Goal: Communication & Community: Answer question/provide support

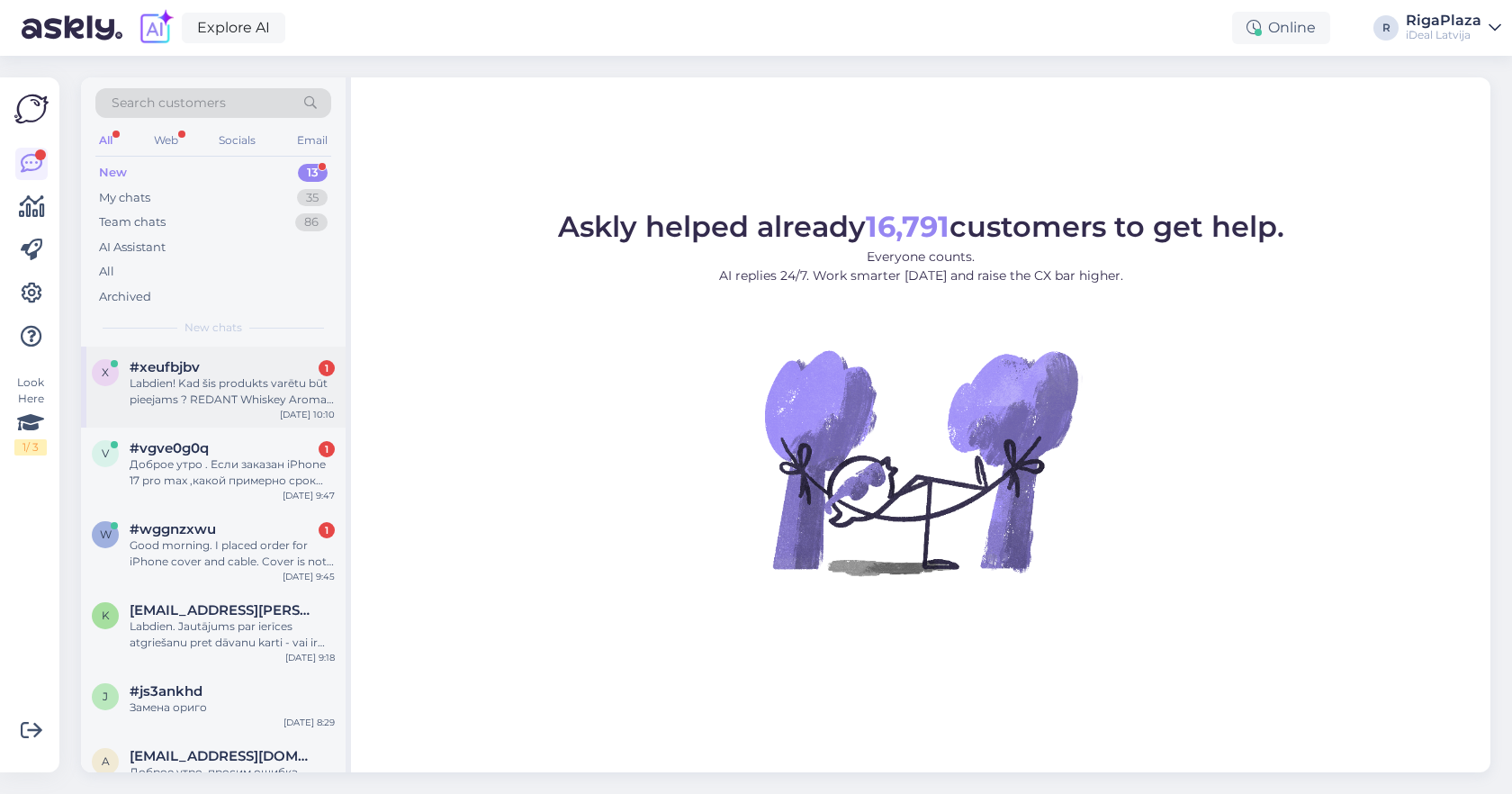
click at [237, 377] on div "Labdien! Kad šis produkts varētu būt pieejams ? REDANT Whiskey Aroma Sleeve for…" at bounding box center [232, 392] width 206 height 33
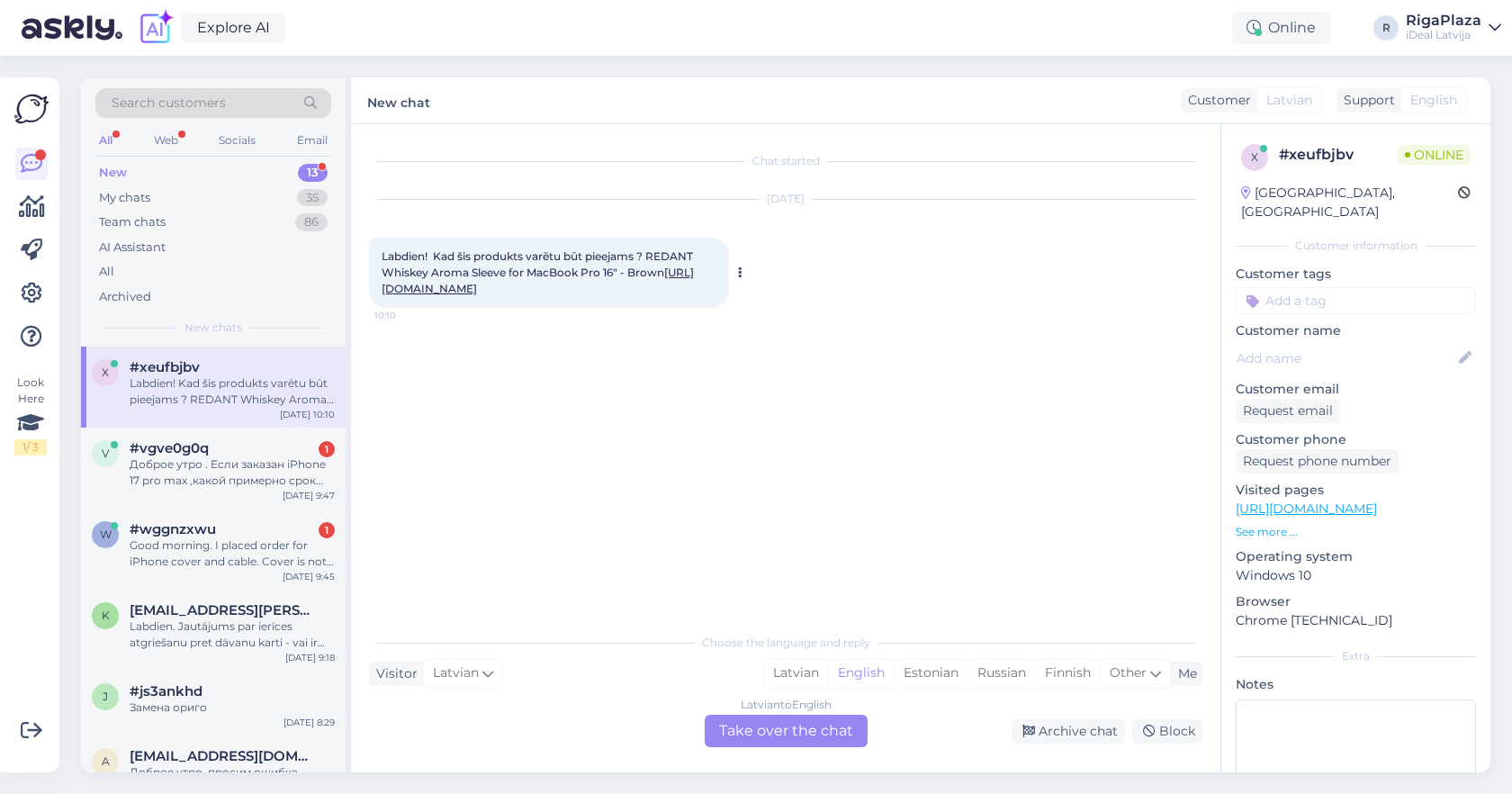
click at [610, 286] on link "[URL][DOMAIN_NAME]" at bounding box center [537, 280] width 312 height 30
click at [798, 683] on div "Latvian" at bounding box center [796, 673] width 64 height 27
click at [787, 723] on div "Latvian to Latvian Take over the chat" at bounding box center [786, 731] width 163 height 33
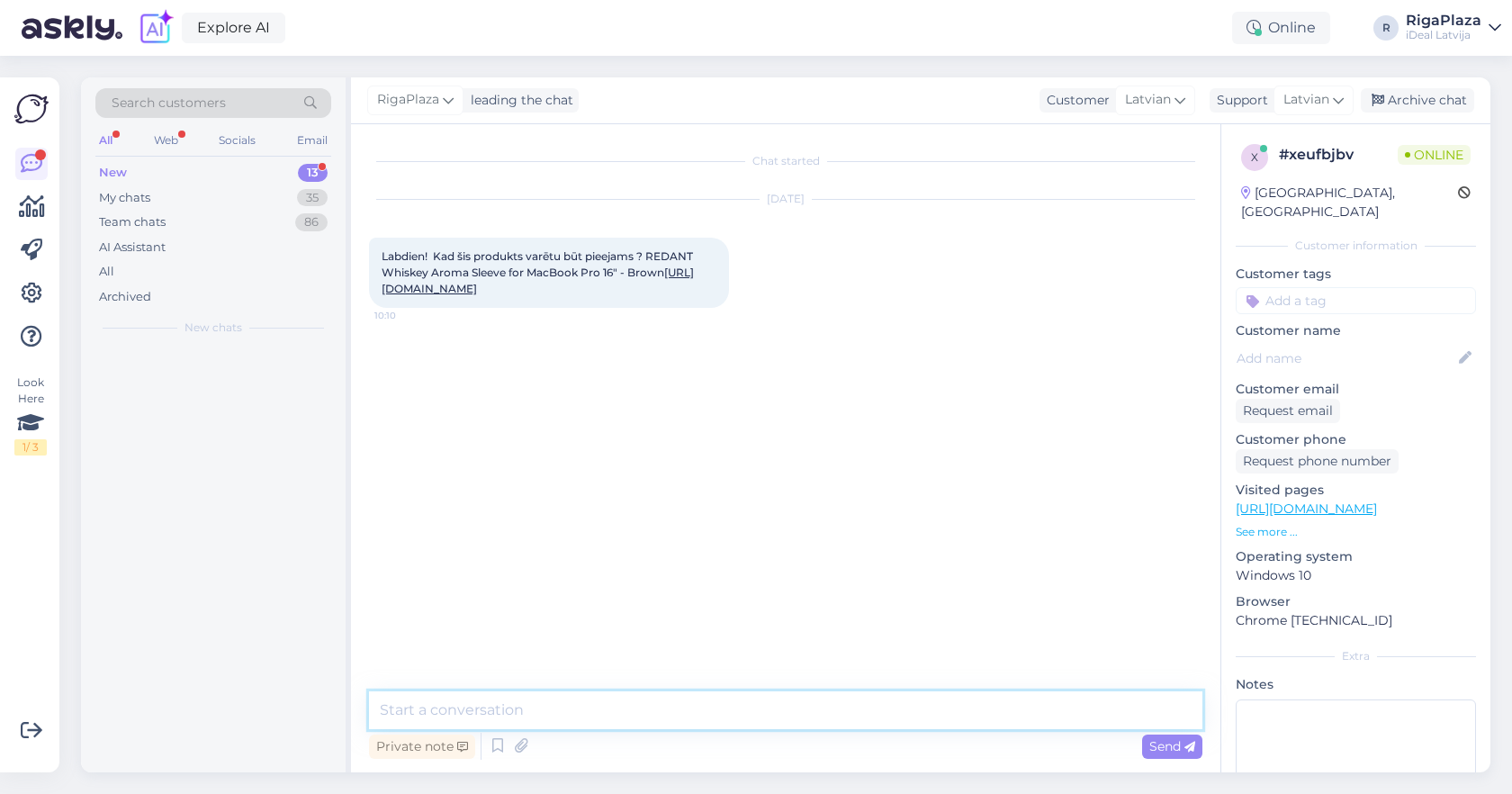
click at [798, 697] on textarea at bounding box center [785, 710] width 833 height 38
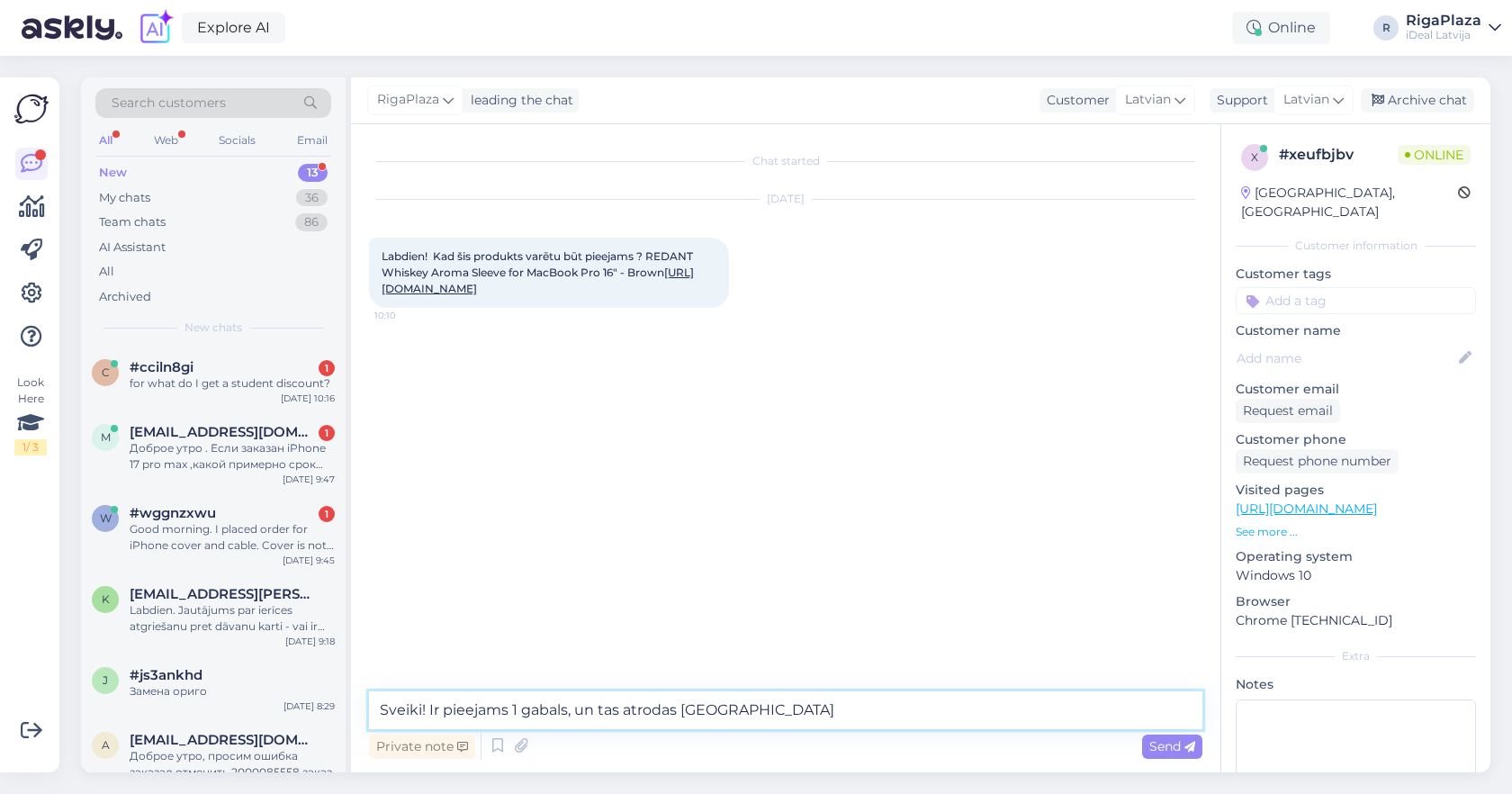
type textarea "Sveiki! Ir pieejams 1 gabals, un tas atrodas [GEOGRAPHIC_DATA]."
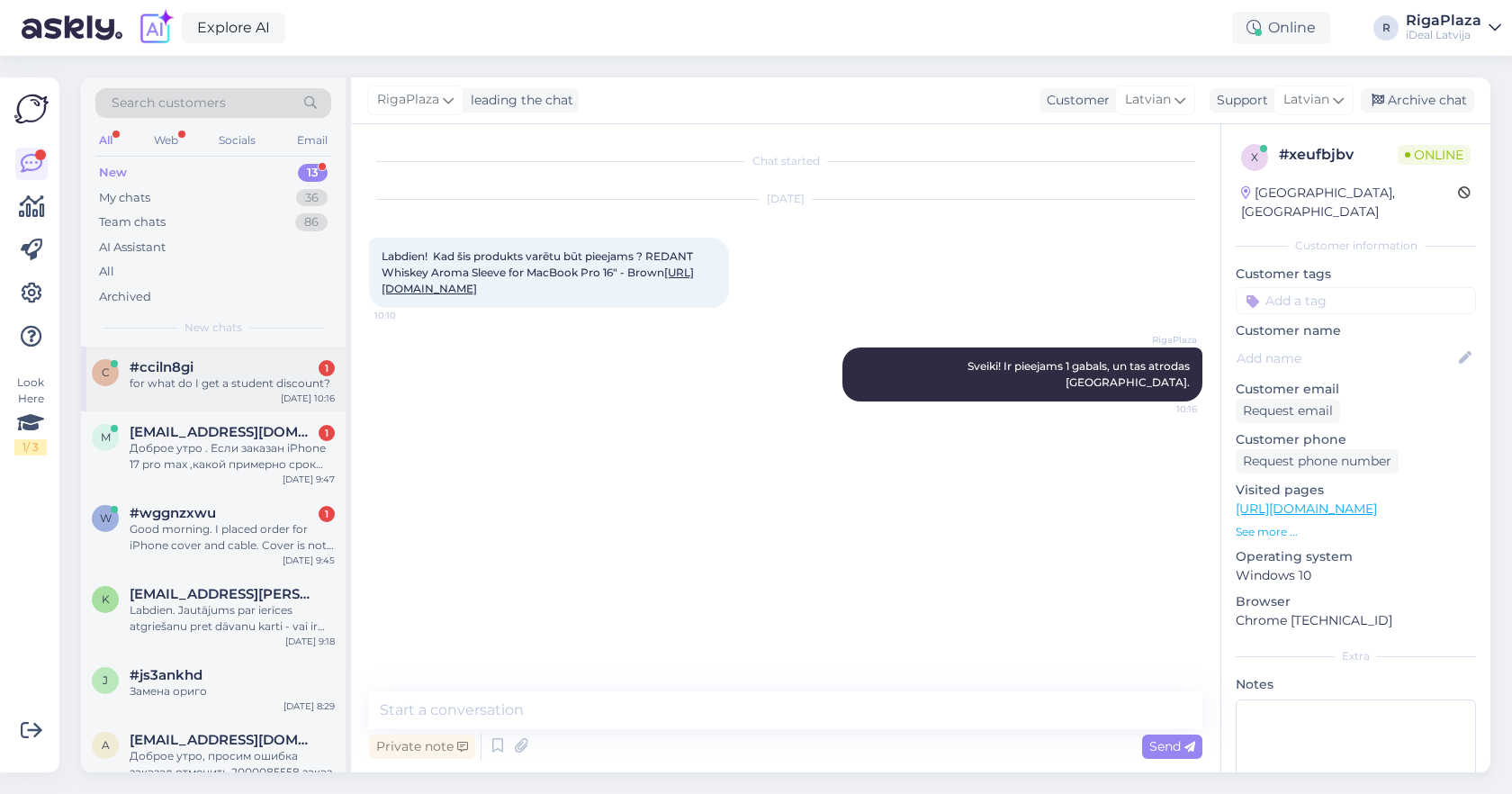
click at [231, 392] on div "c #cciln8gi 1 for what do I get a student discount? [DATE] 10:16" at bounding box center [213, 379] width 265 height 65
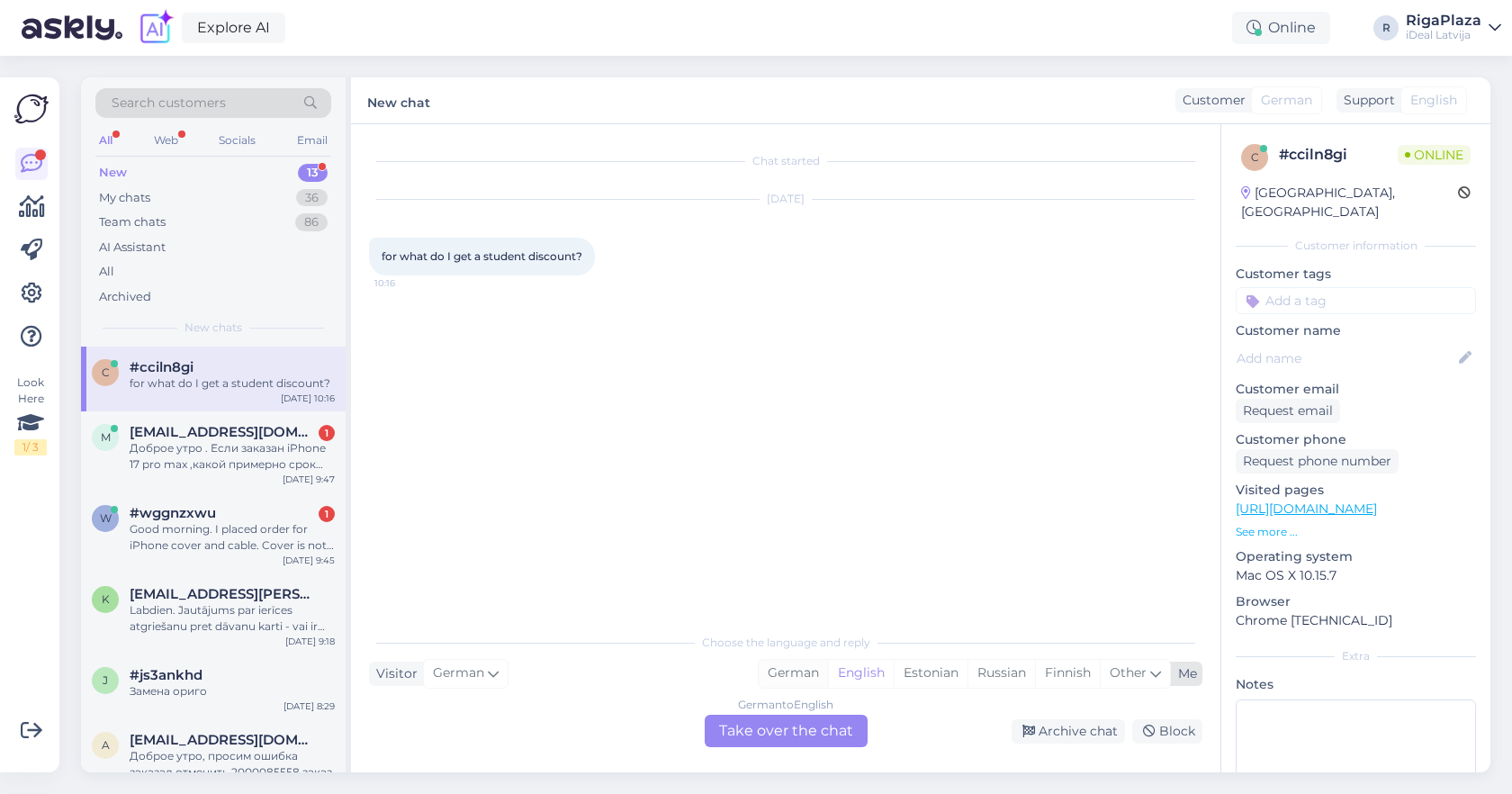
click at [802, 679] on div "German" at bounding box center [794, 673] width 70 height 27
click at [850, 679] on div "English" at bounding box center [861, 673] width 66 height 27
click at [806, 728] on div "German to English Take over the chat" at bounding box center [786, 731] width 163 height 33
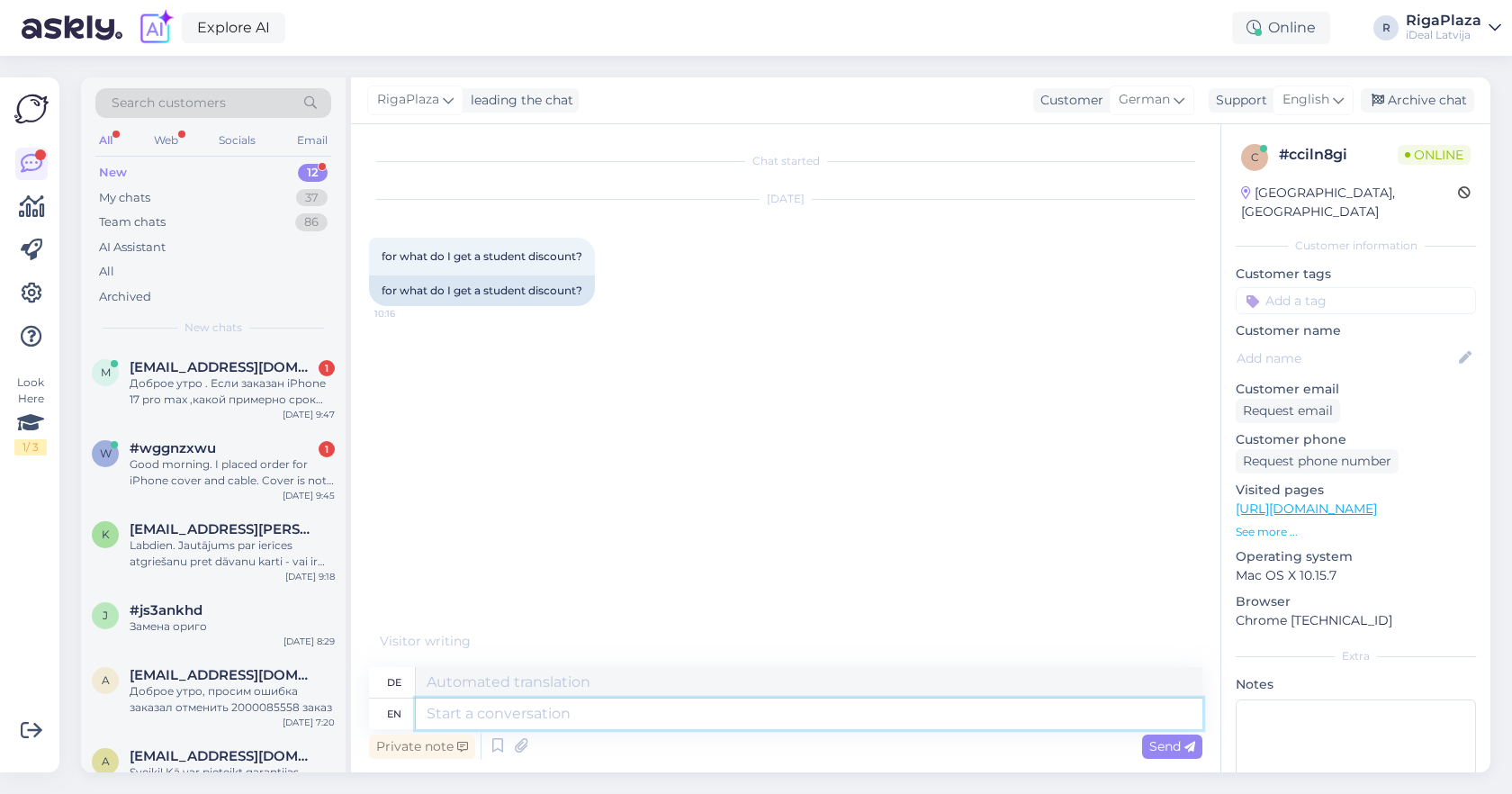
click at [773, 723] on textarea at bounding box center [809, 714] width 787 height 31
click at [1151, 110] on span "German" at bounding box center [1144, 99] width 51 height 20
type input "eng"
click at [1069, 174] on link "English" at bounding box center [1114, 181] width 198 height 29
click at [618, 723] on textarea at bounding box center [785, 710] width 833 height 38
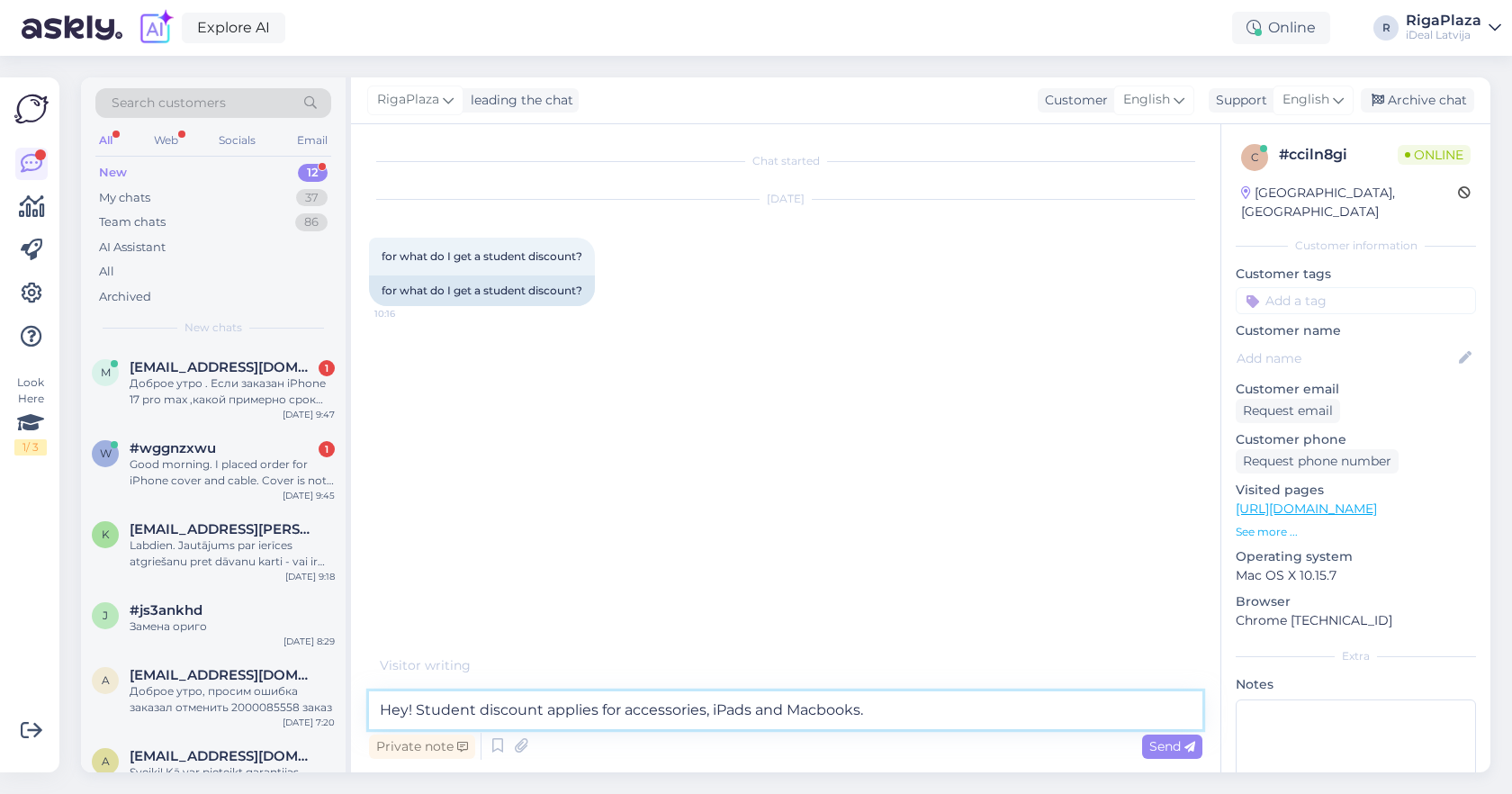
type textarea "Hey! Student discount applies for accessories, iPads and Macbooks."
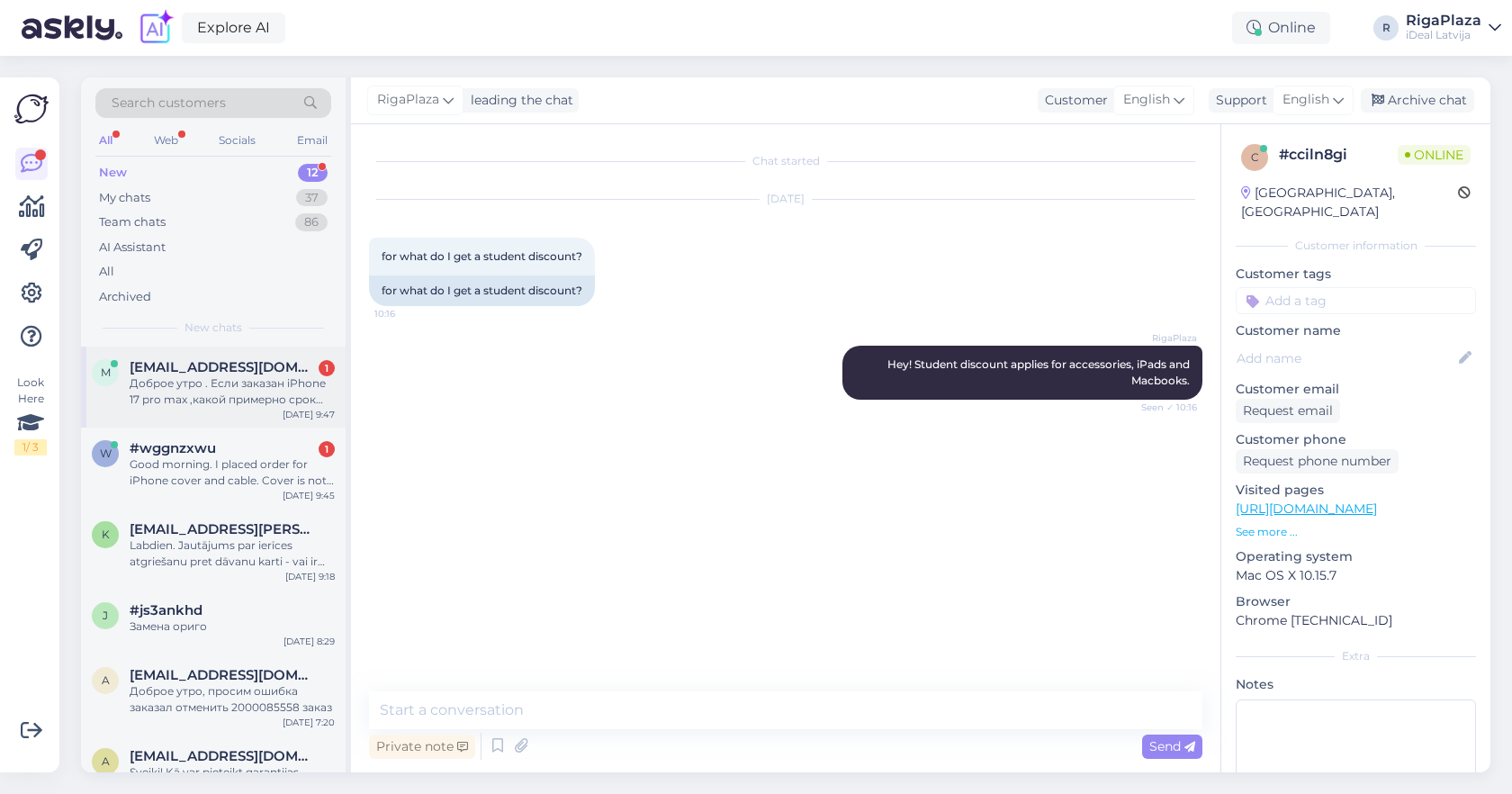
click at [281, 379] on div "Доброе утро . Если заказан iPhone 17 pro max ,какой примерно срок ожидания ?" at bounding box center [232, 392] width 206 height 33
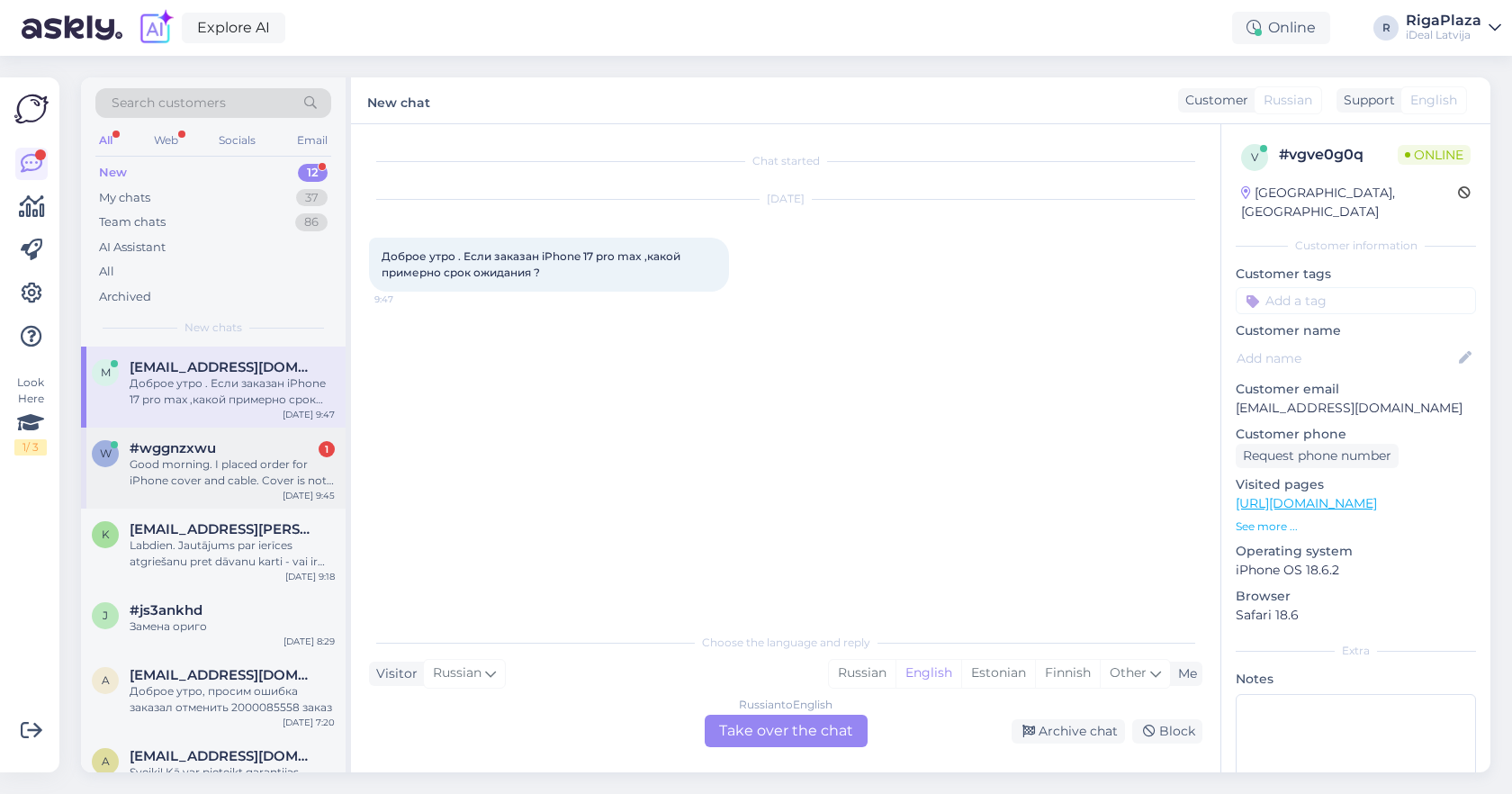
click at [293, 440] on div "#wggnzxwu 1" at bounding box center [232, 448] width 206 height 16
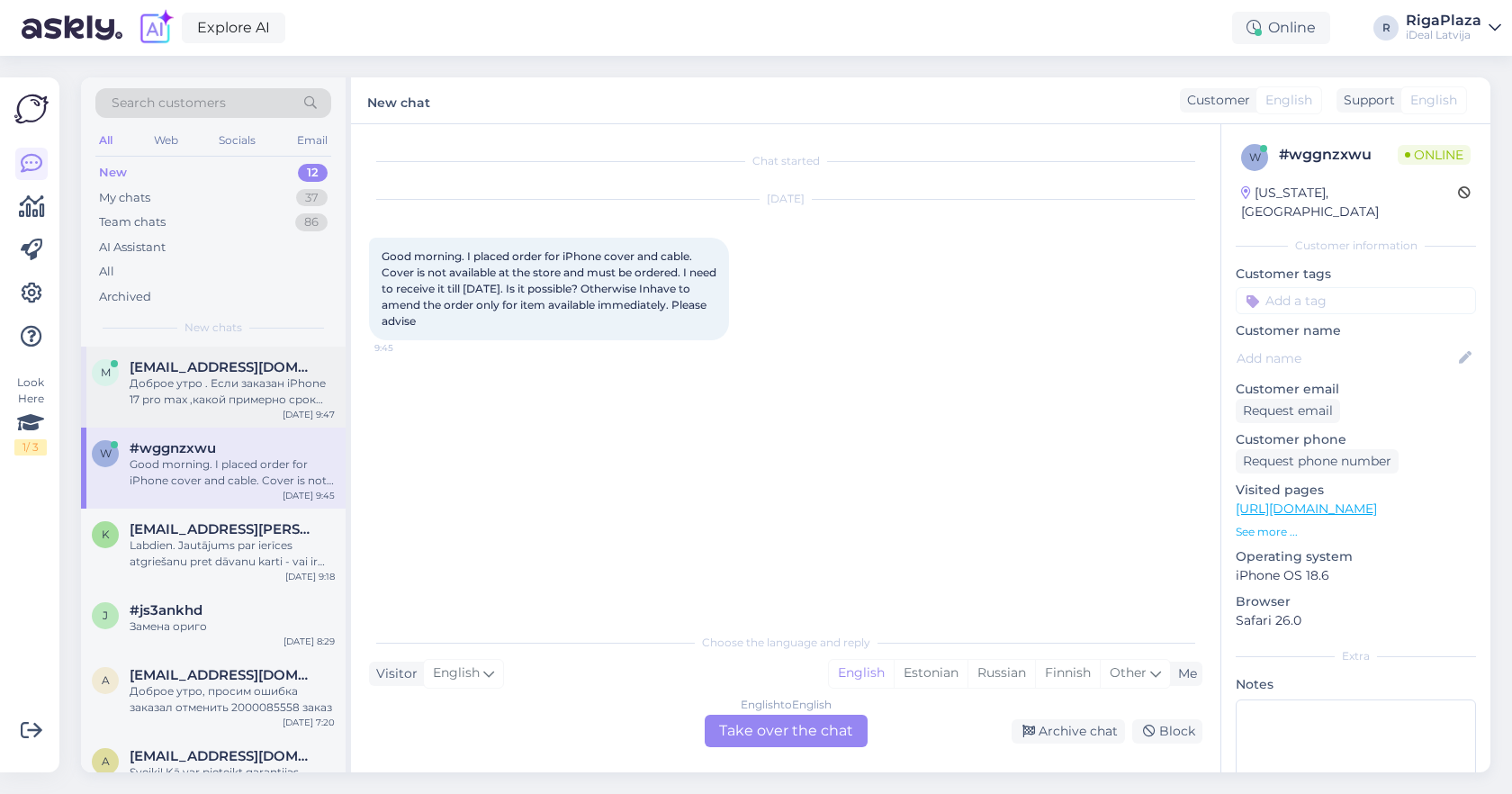
click at [284, 398] on div "Доброе утро . Если заказан iPhone 17 pro max ,какой примерно срок ожидания ?" at bounding box center [232, 392] width 206 height 33
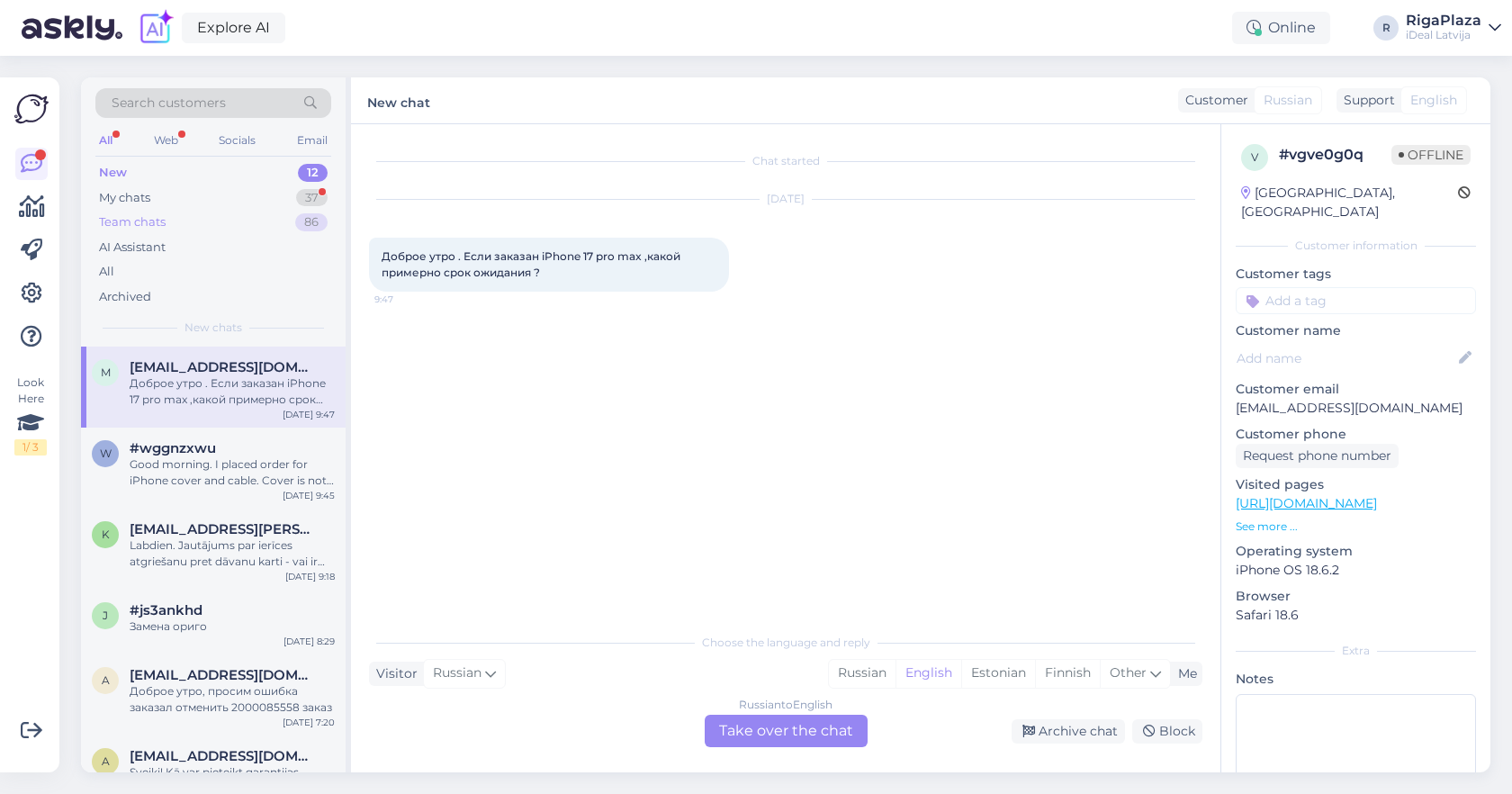
click at [260, 212] on div "Team chats 86" at bounding box center [213, 222] width 236 height 25
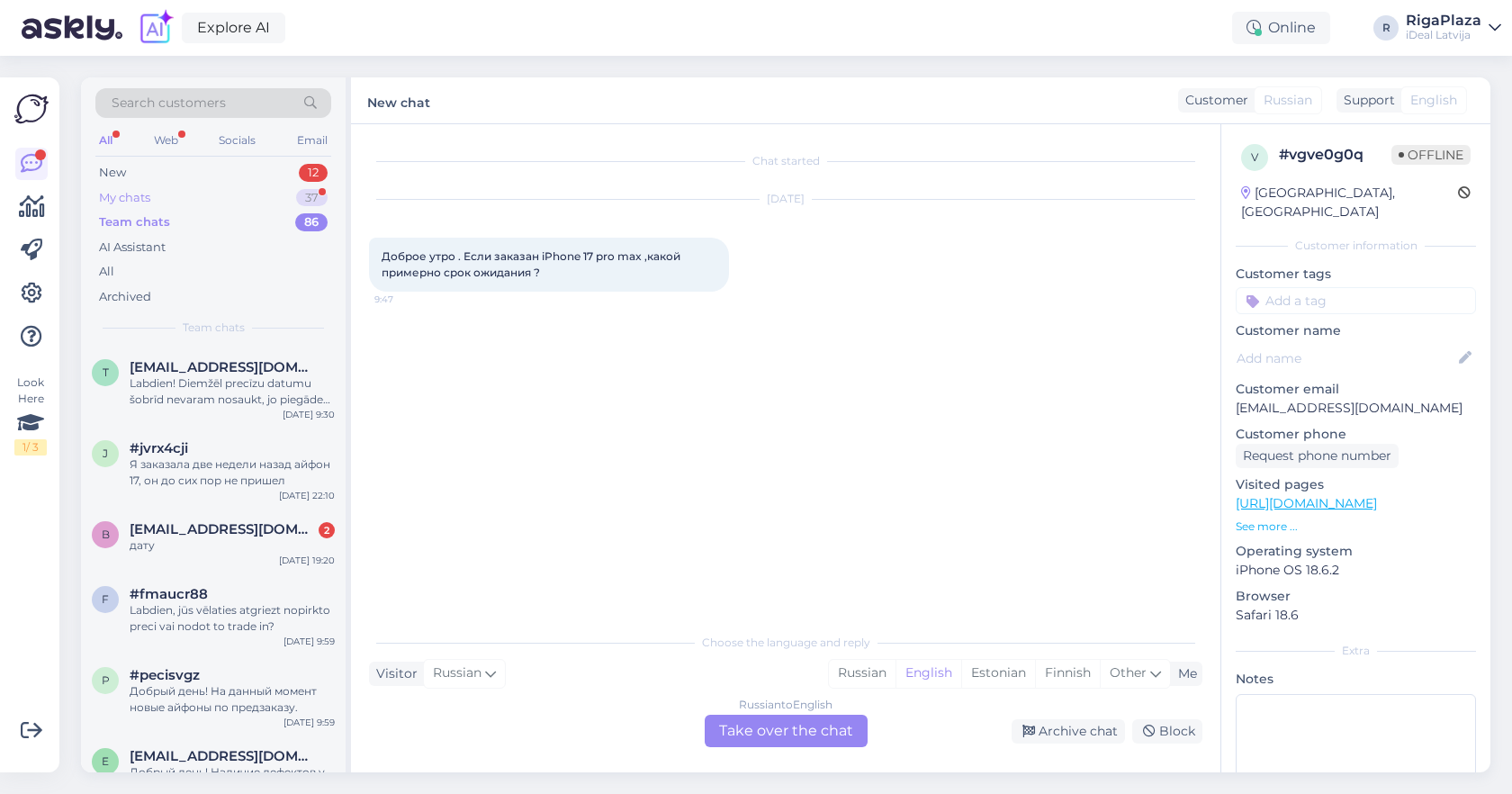
click at [267, 200] on div "My chats 37" at bounding box center [213, 198] width 236 height 25
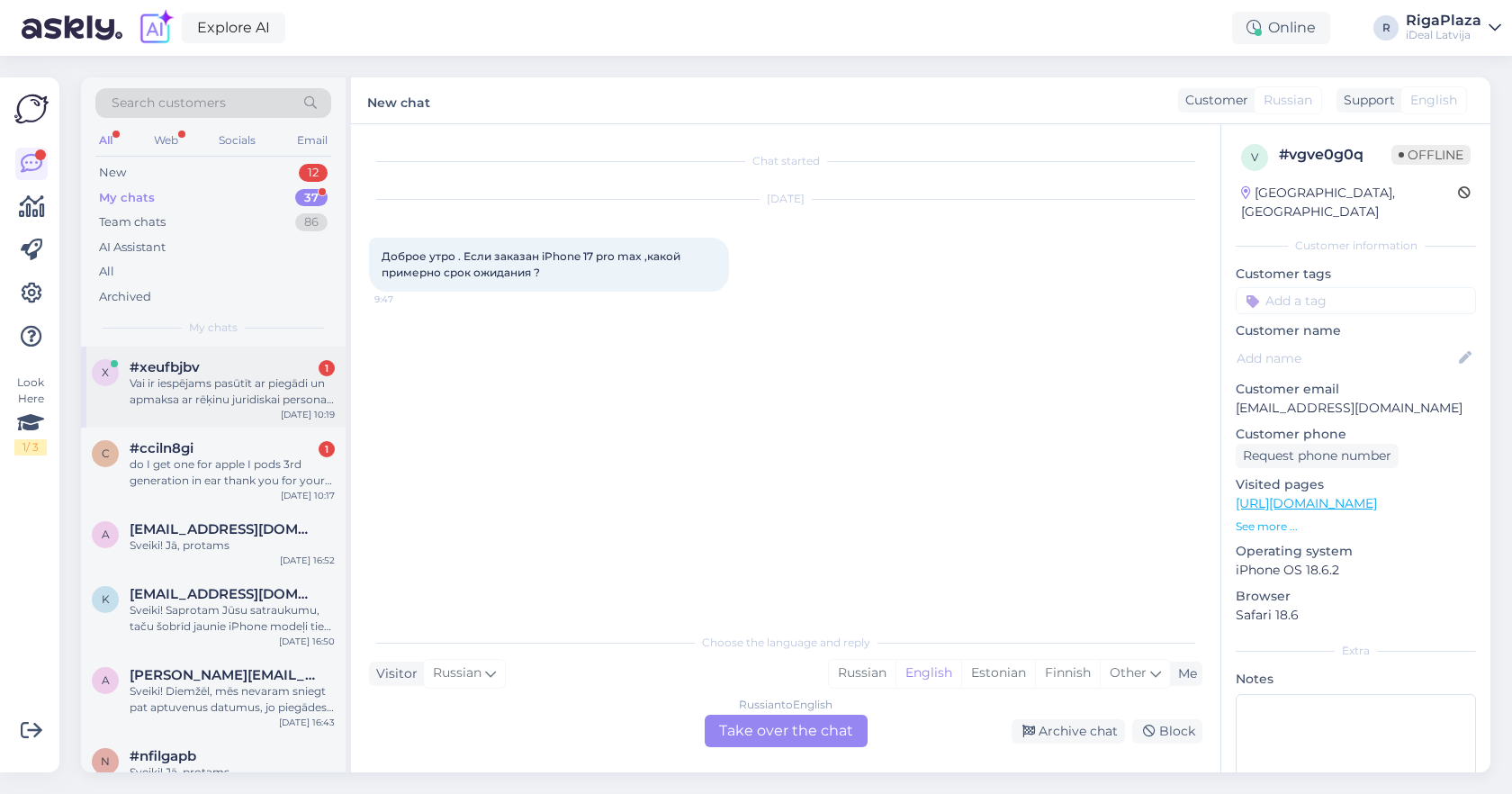
click at [250, 376] on div "Vai ir iespējams pasūtīt ar piegādi un apmaksa ar rēķinu juridiskai personai ?" at bounding box center [232, 392] width 206 height 33
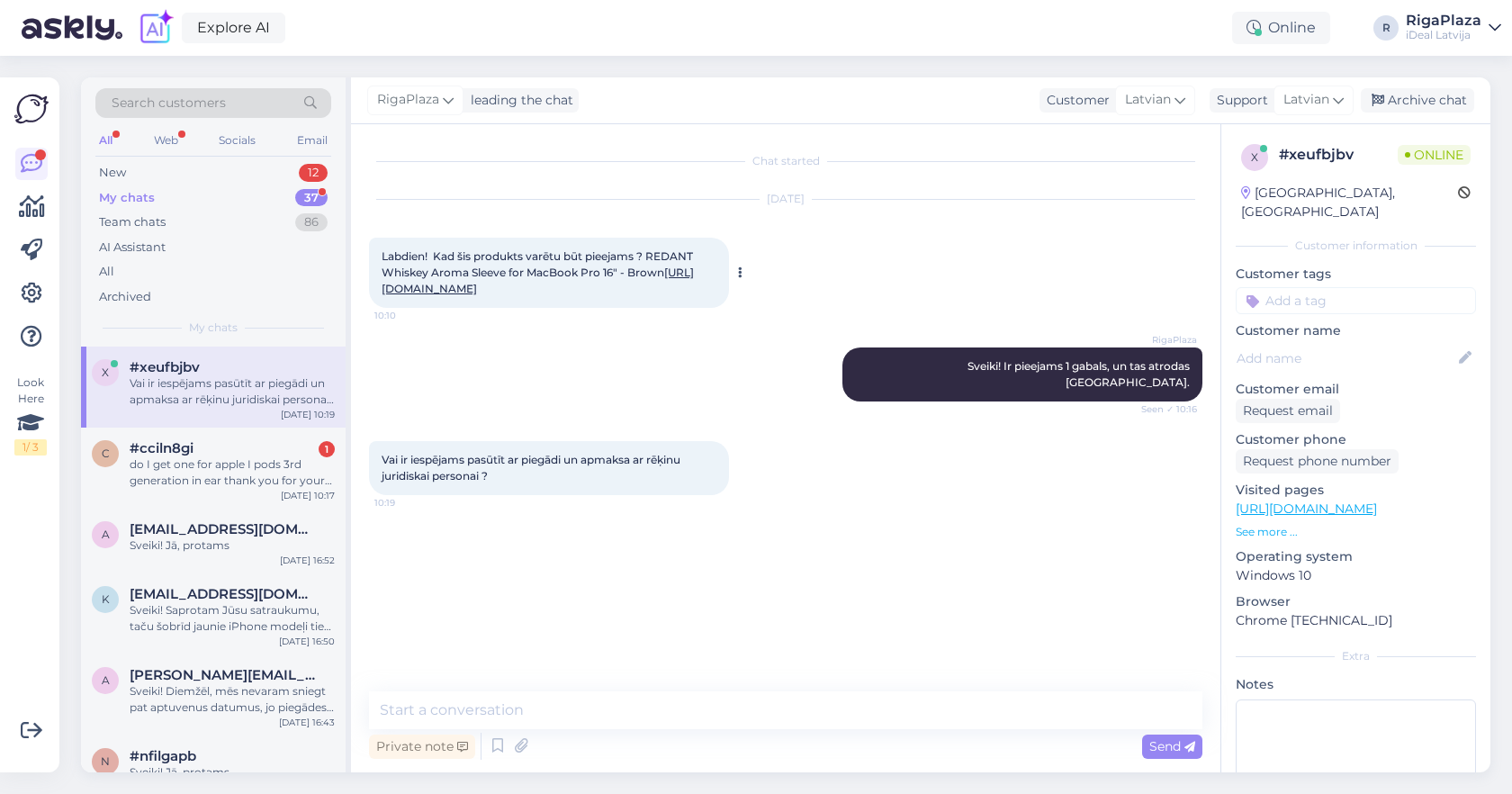
click at [565, 296] on link "[URL][DOMAIN_NAME]" at bounding box center [537, 280] width 312 height 30
click at [642, 719] on textarea at bounding box center [785, 710] width 833 height 38
type textarea "Ir iespējams jā!"
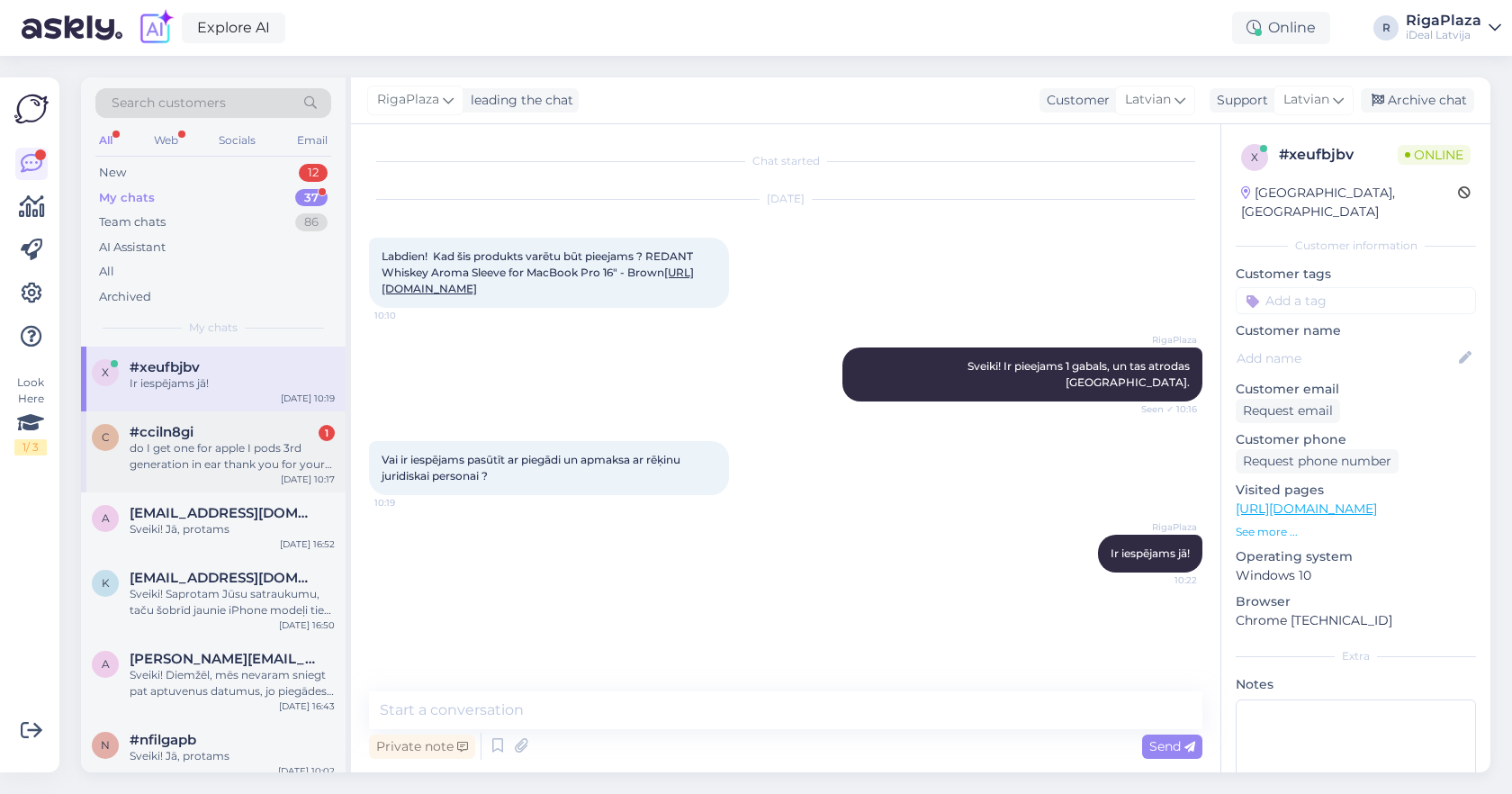
click at [201, 436] on div "#cciln8gi 1" at bounding box center [232, 432] width 206 height 16
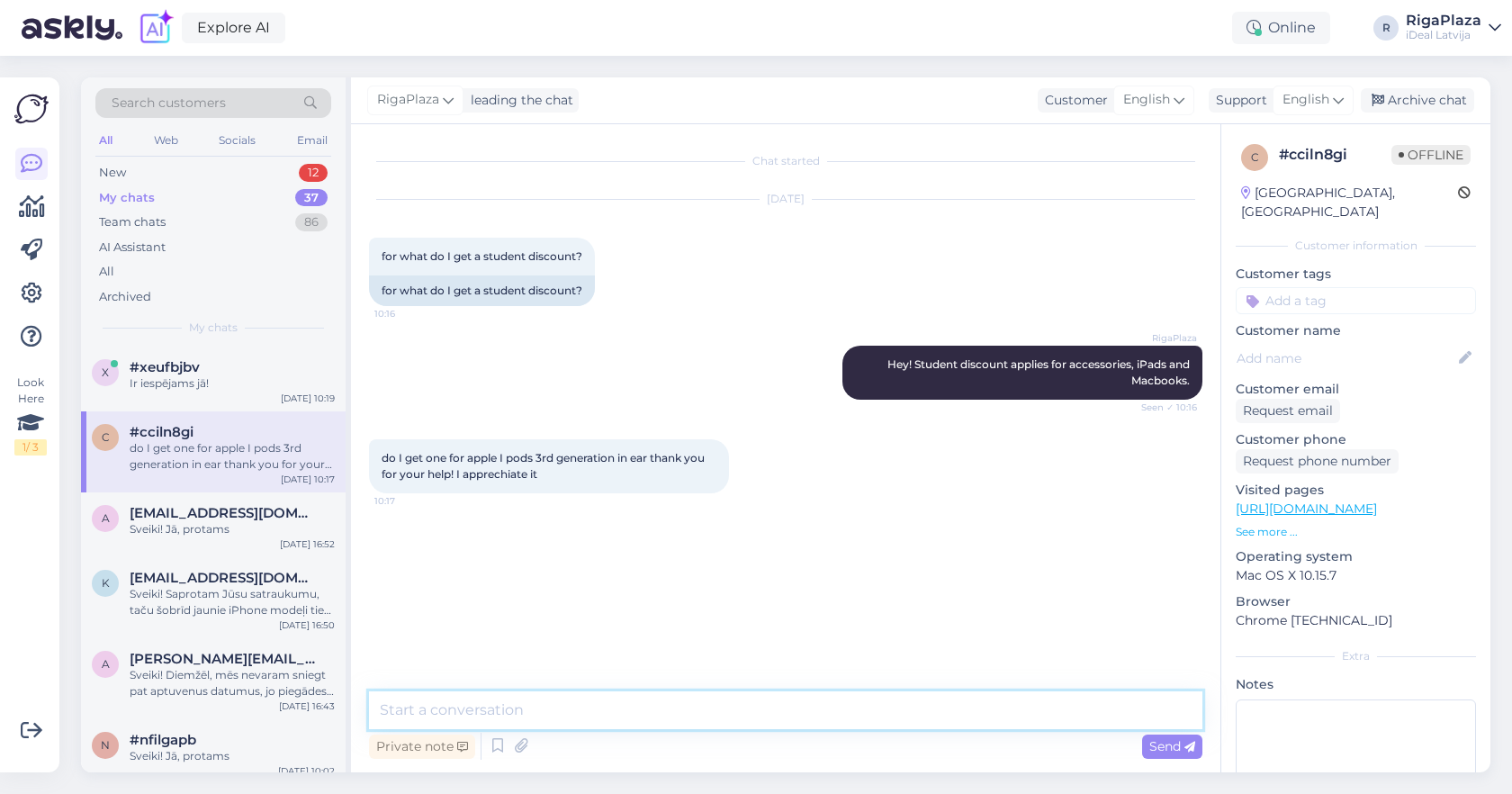
click at [612, 699] on textarea at bounding box center [785, 710] width 833 height 38
type textarea "F"
type textarea "For Airpods the discount doesnt apply because they count as an Hero Product"
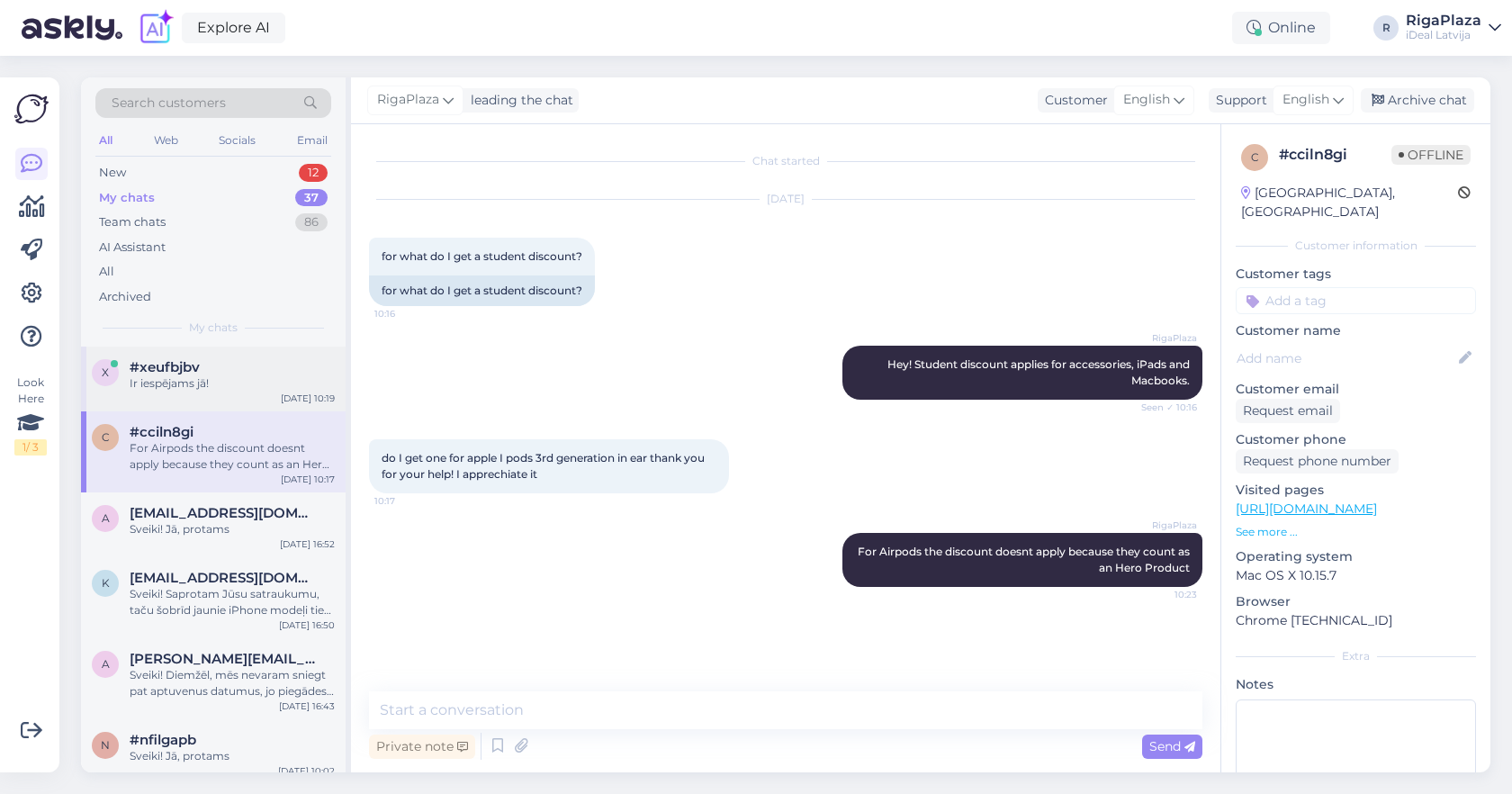
click at [281, 390] on div "x #xeufbjbv Ir iespējams jā! [DATE] 10:19" at bounding box center [213, 379] width 265 height 65
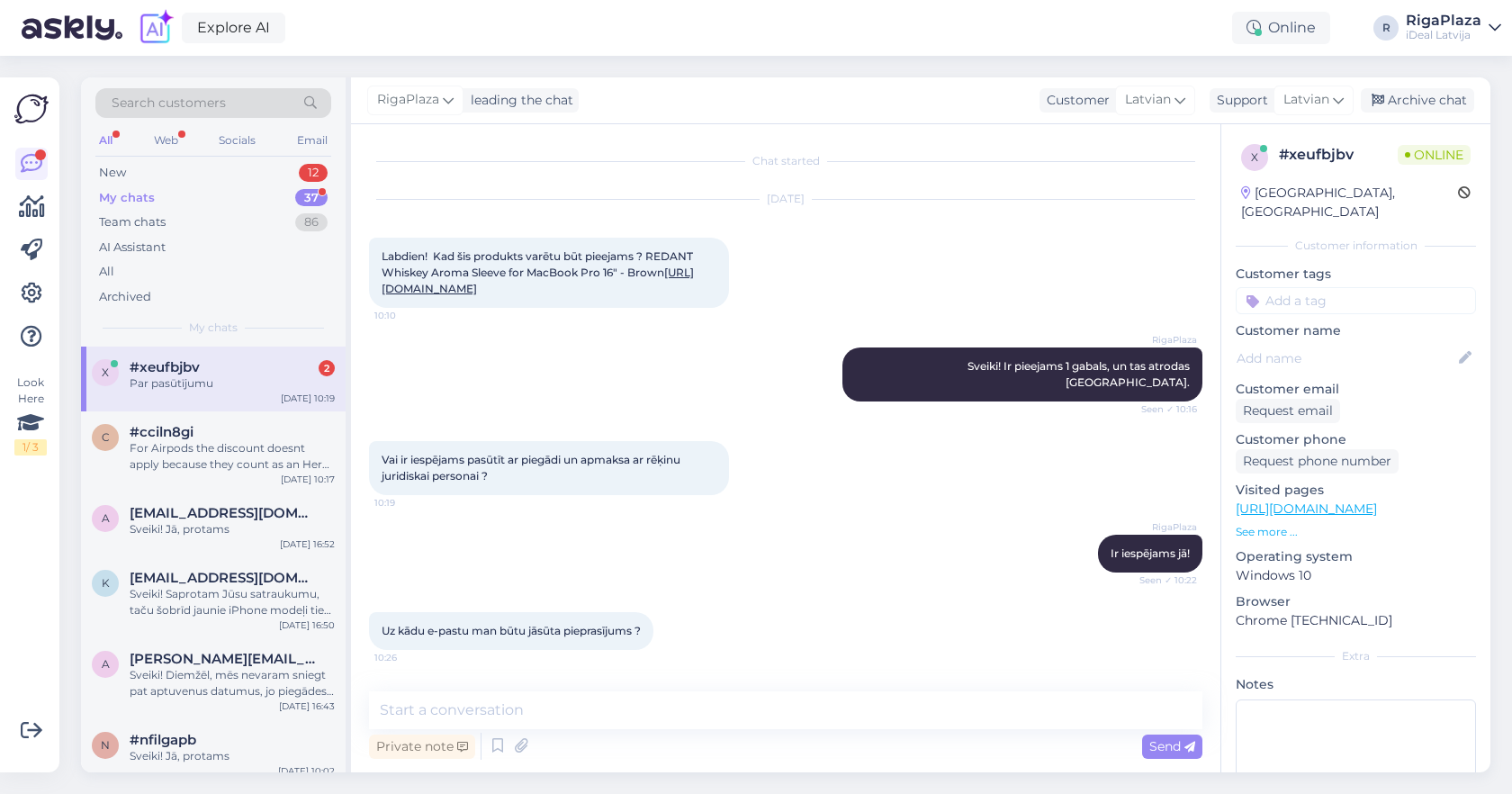
scroll to position [72, 0]
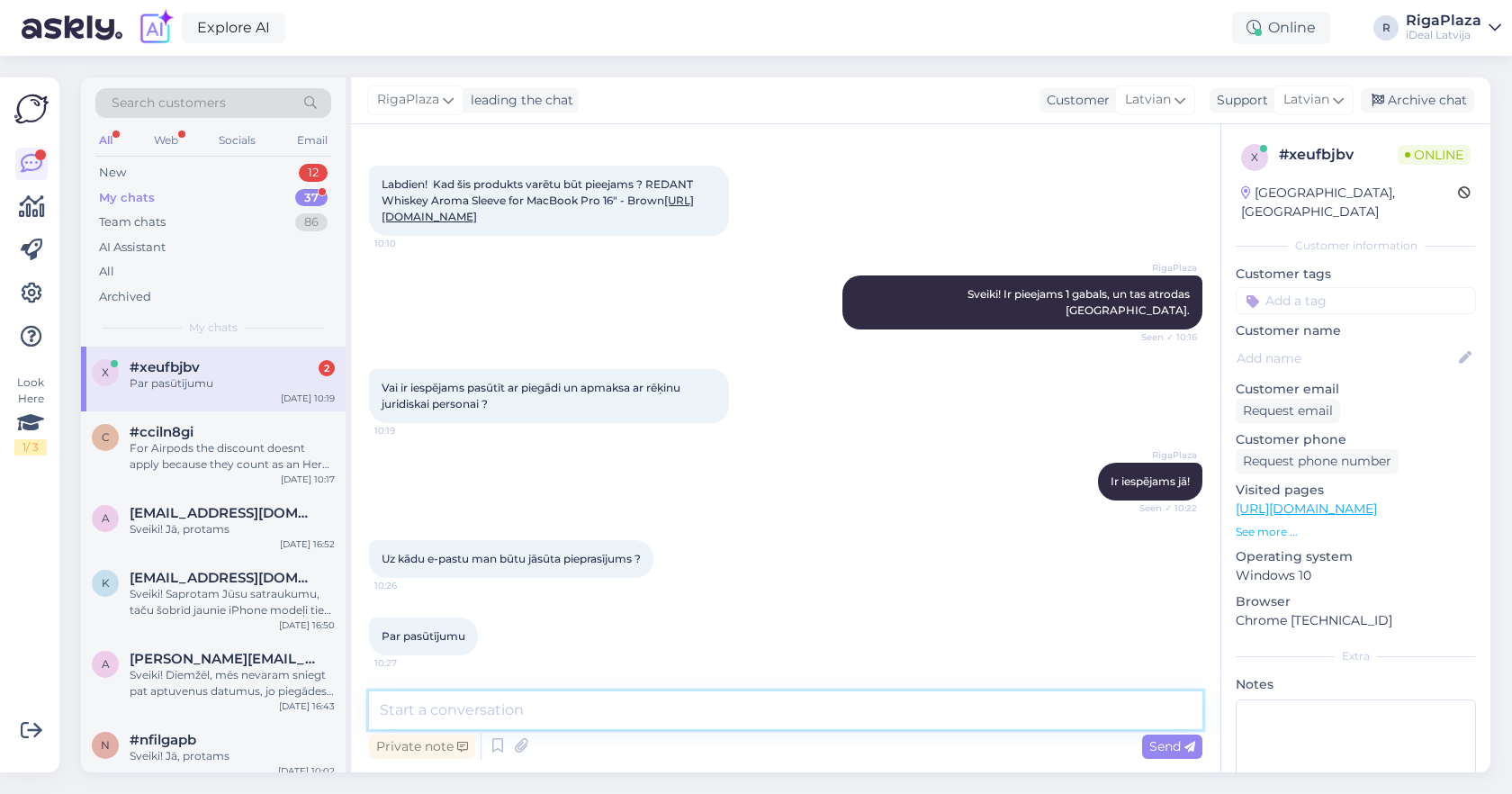
click at [521, 718] on textarea at bounding box center [785, 710] width 833 height 38
type textarea "J"
type textarea "e"
click at [658, 714] on textarea "Es varu Jums manuāli" at bounding box center [785, 710] width 833 height 38
type textarea "Es varu Jums manuāli uztaisīt pasūtījumu un nosūtīt apmaksai uz e-pastu."
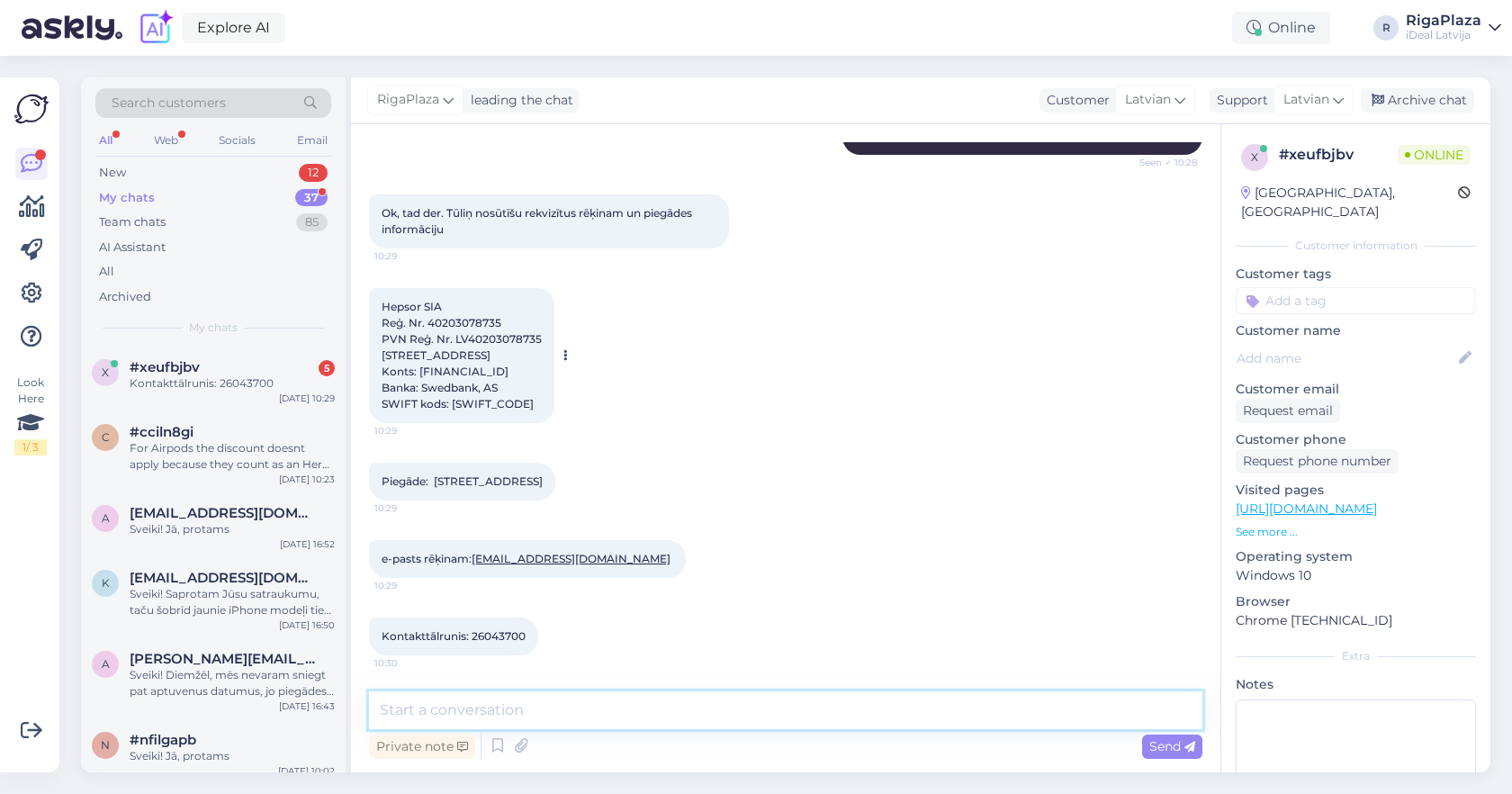
scroll to position [666, 0]
drag, startPoint x: 381, startPoint y: 305, endPoint x: 443, endPoint y: 308, distance: 62.1
click at [443, 308] on div "Hepsor SIA Reģ. Nr. 40203078735 PVN Reģ. Nr. LV40203078735 [STREET_ADDRESS] Kon…" at bounding box center [462, 355] width 185 height 135
copy span "Hepsor SIA"
click at [621, 711] on textarea at bounding box center [785, 710] width 833 height 38
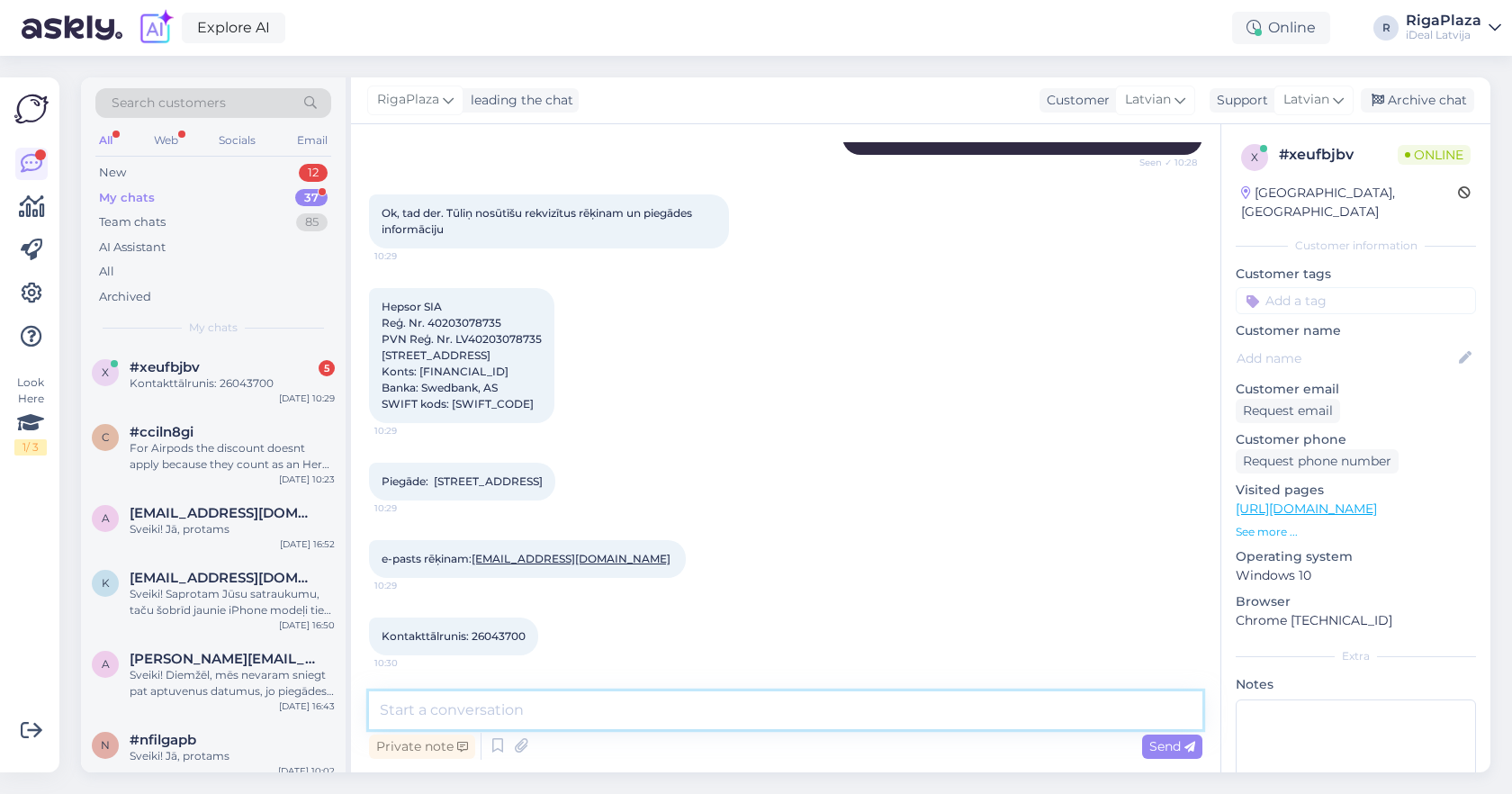
click at [621, 711] on textarea at bounding box center [785, 710] width 833 height 38
type textarea "[PERSON_NAME]?"
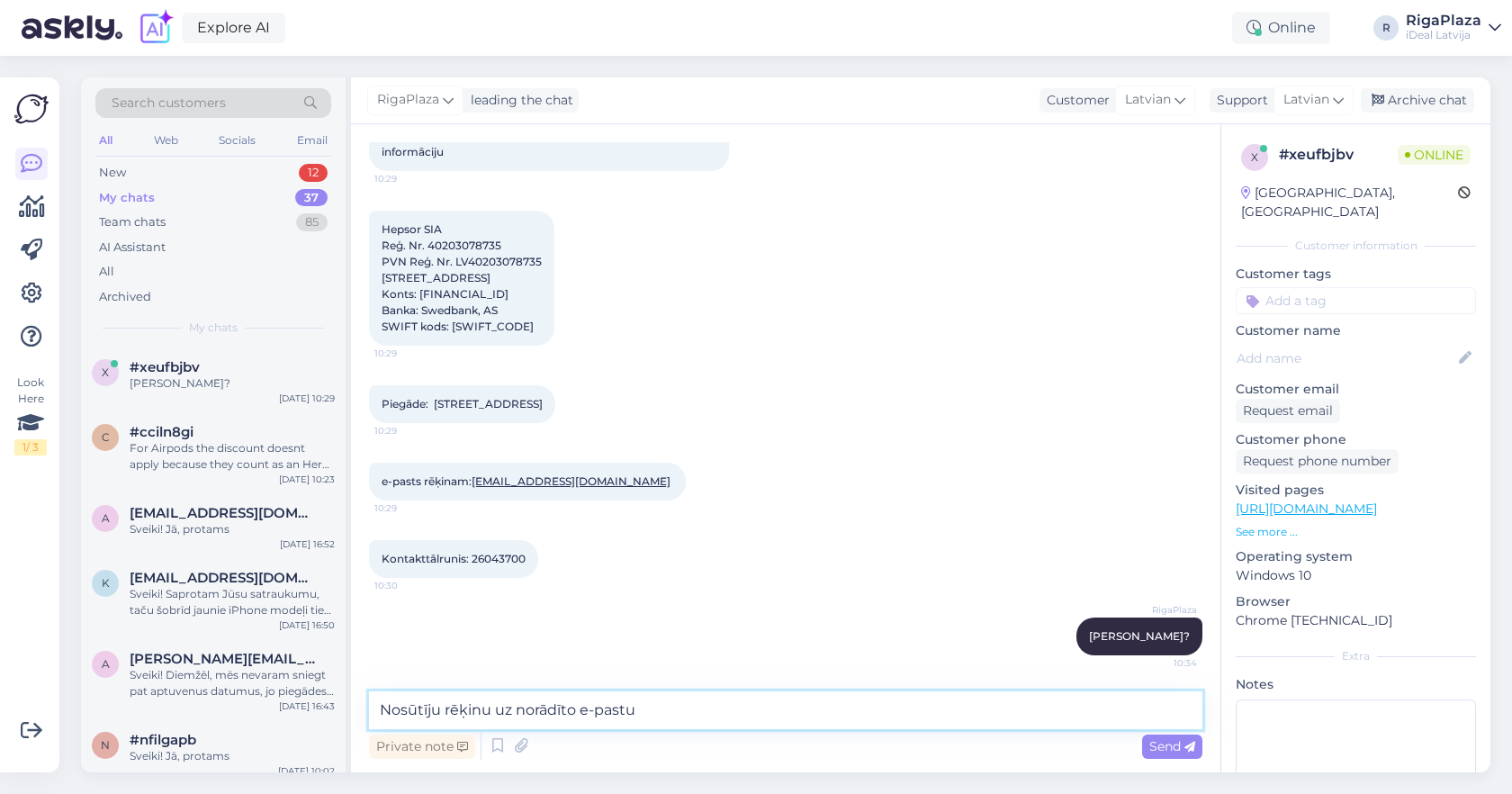
type textarea "Nosūtīju rēķinu uz norādīto e-pastu."
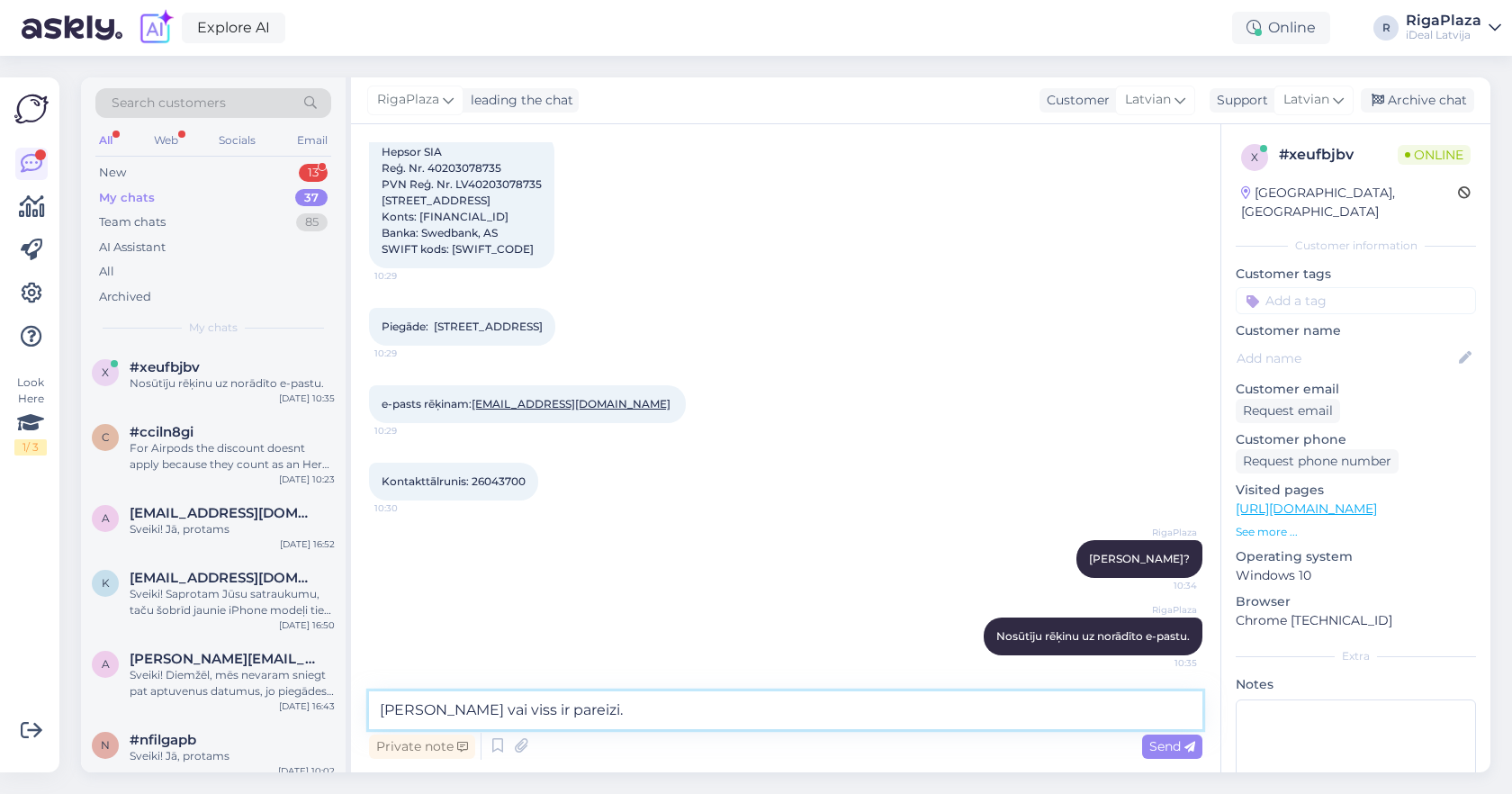
type textarea "[PERSON_NAME] vai viss ir pareizi."
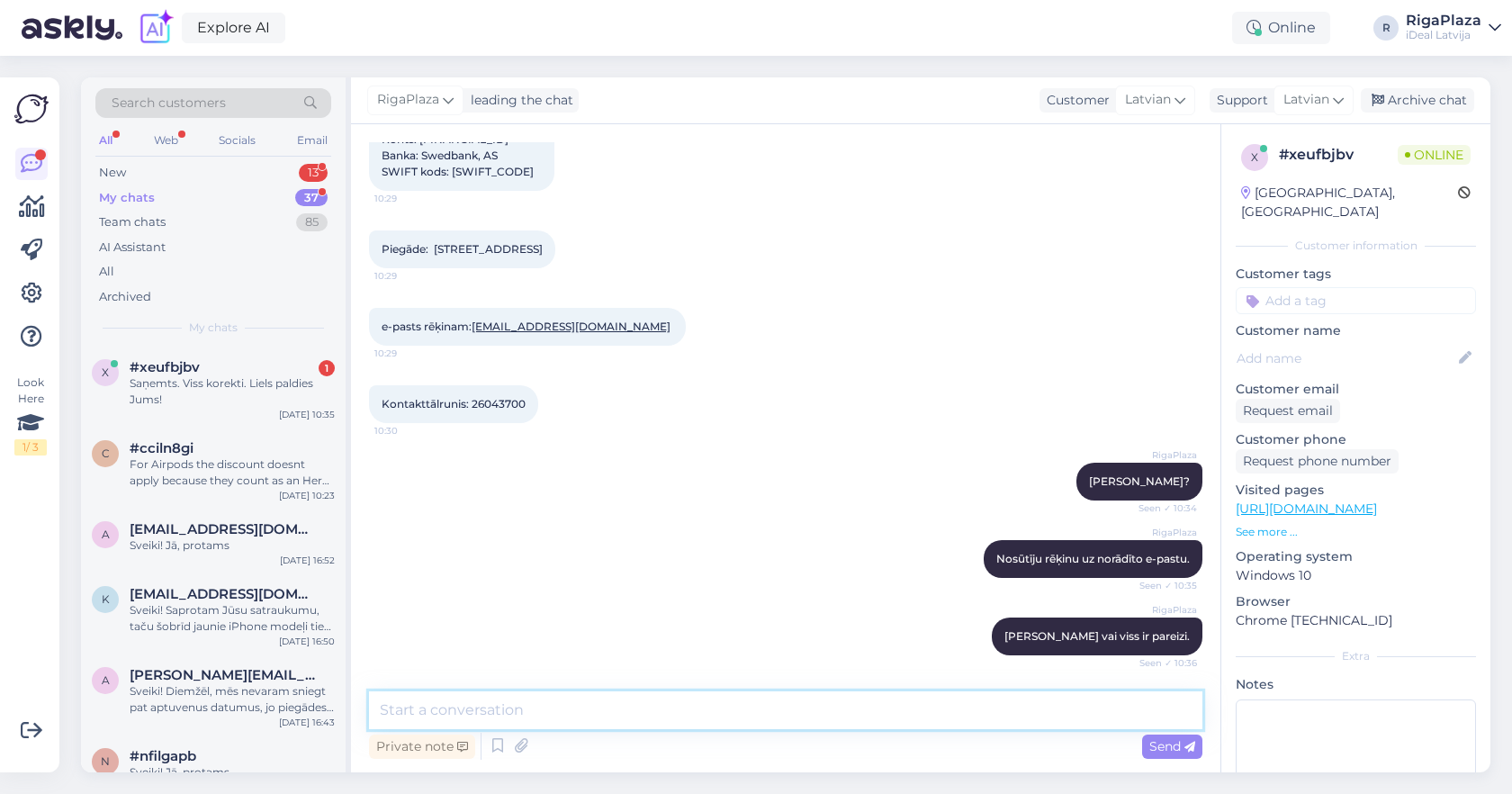
scroll to position [977, 0]
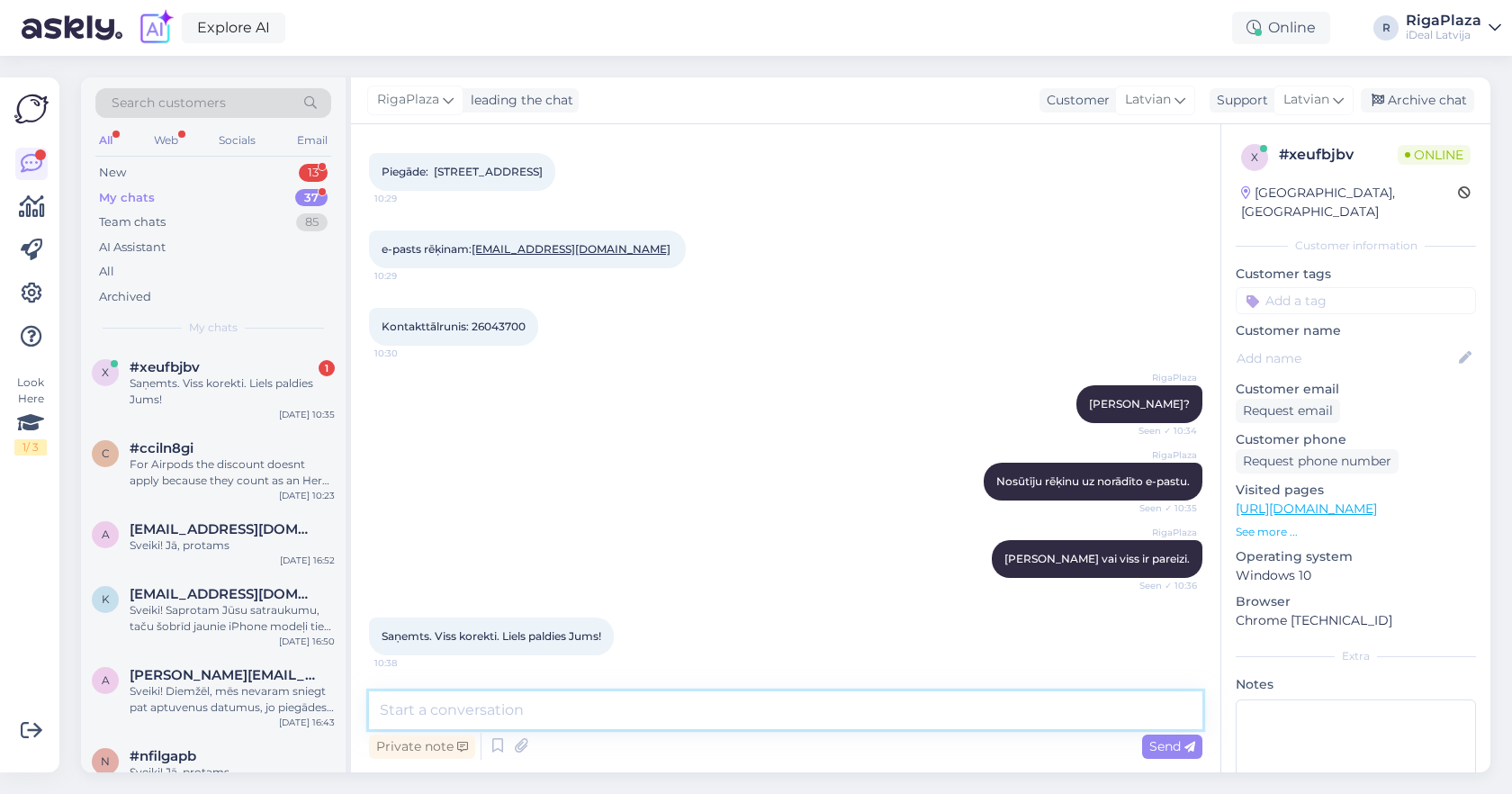
click at [649, 709] on textarea at bounding box center [785, 710] width 833 height 38
type textarea "Tiklīdz saņemsim apmaksu, saukšu kurjeru lai nogadā pie Jums"
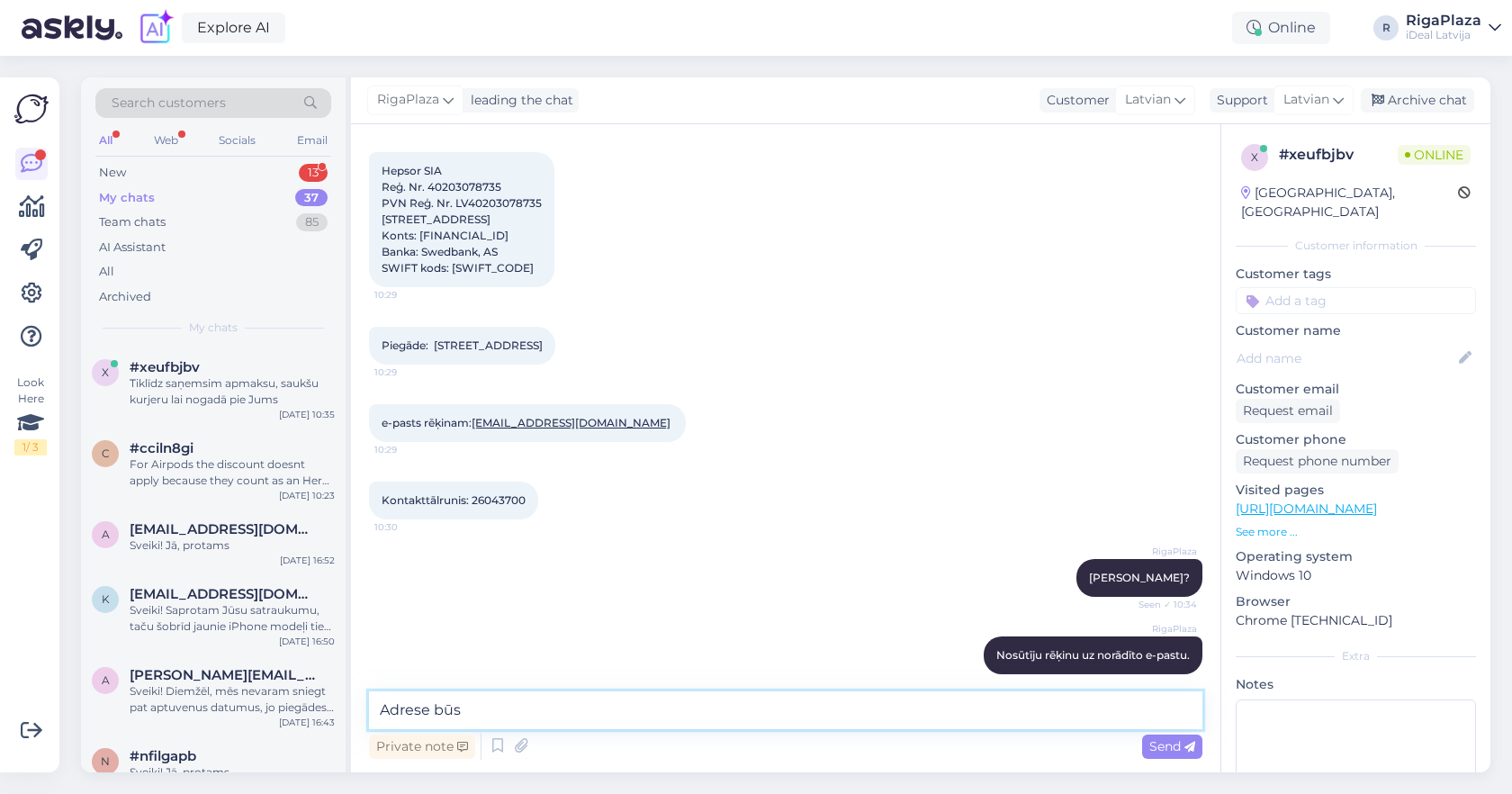
scroll to position [772, 0]
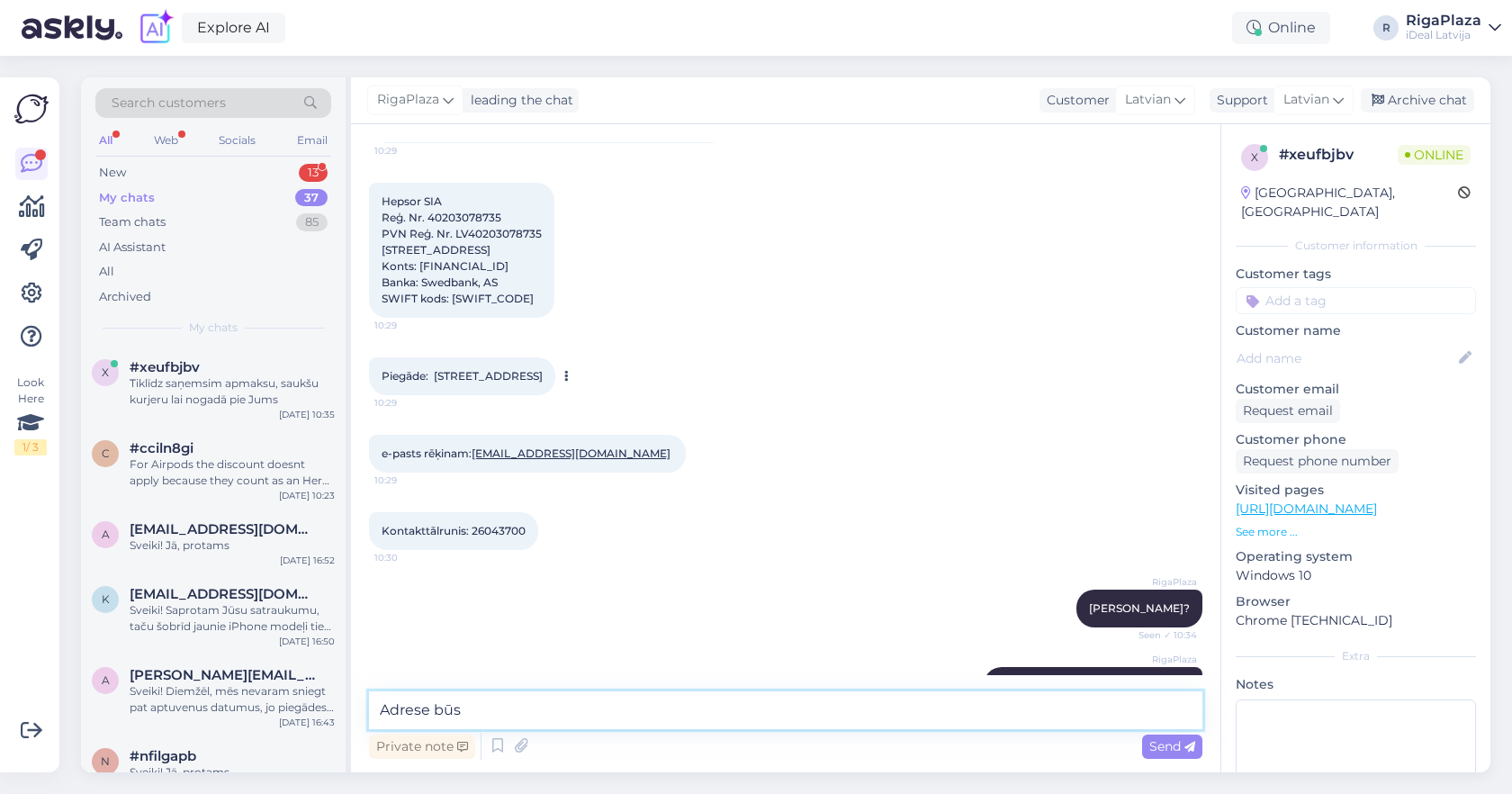
type textarea "Adrese būs"
drag, startPoint x: 597, startPoint y: 377, endPoint x: 695, endPoint y: 410, distance: 103.4
click at [641, 406] on div "Piegāde: [STREET_ADDRESS] 10:29" at bounding box center [785, 377] width 833 height 77
click at [695, 410] on div "Piegāde: [STREET_ADDRESS] 10:29" at bounding box center [785, 377] width 833 height 77
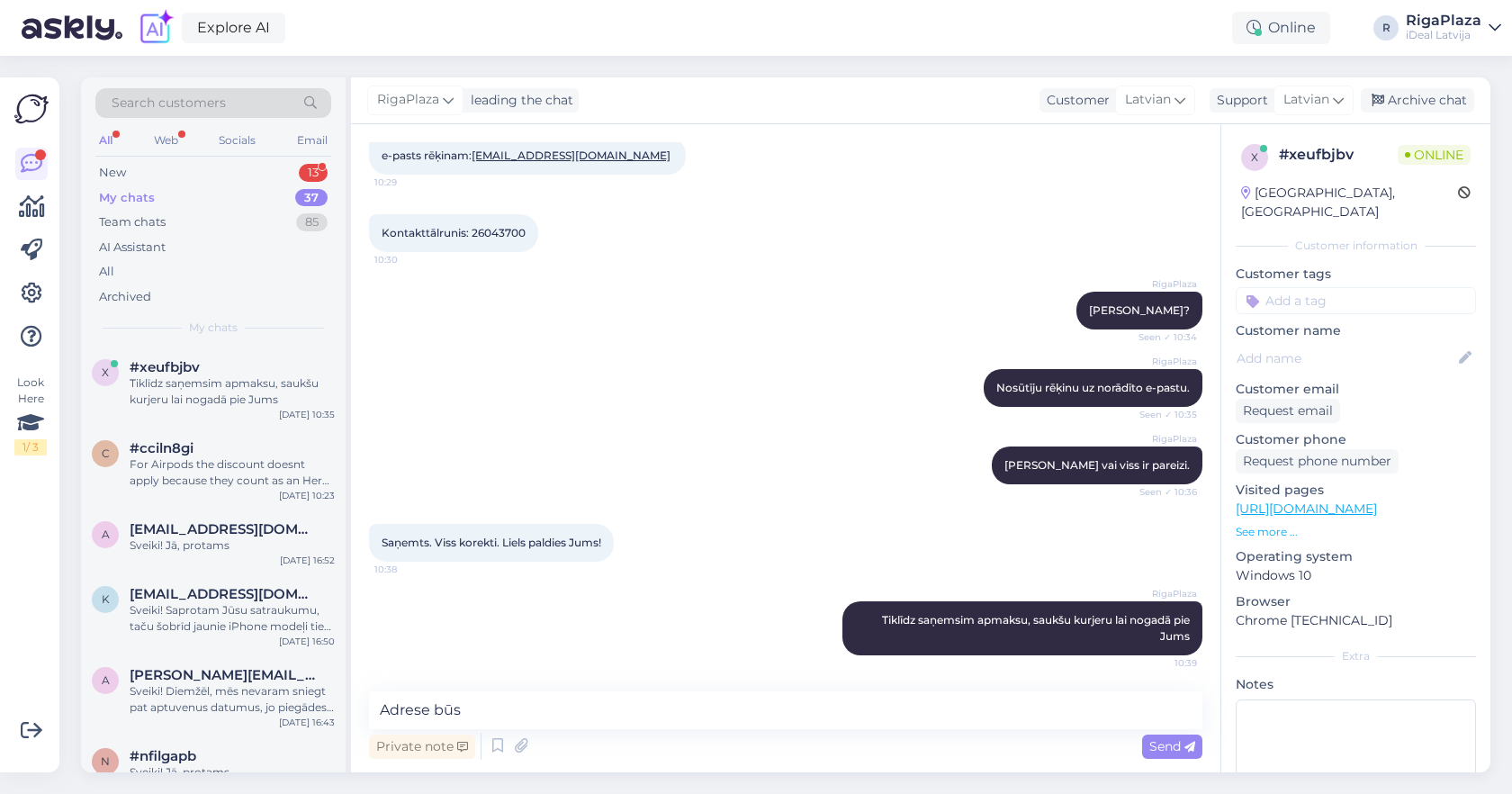
scroll to position [1070, 0]
click at [576, 722] on textarea "Adrese būs" at bounding box center [785, 710] width 833 height 38
click at [290, 170] on div "New 13" at bounding box center [213, 173] width 236 height 25
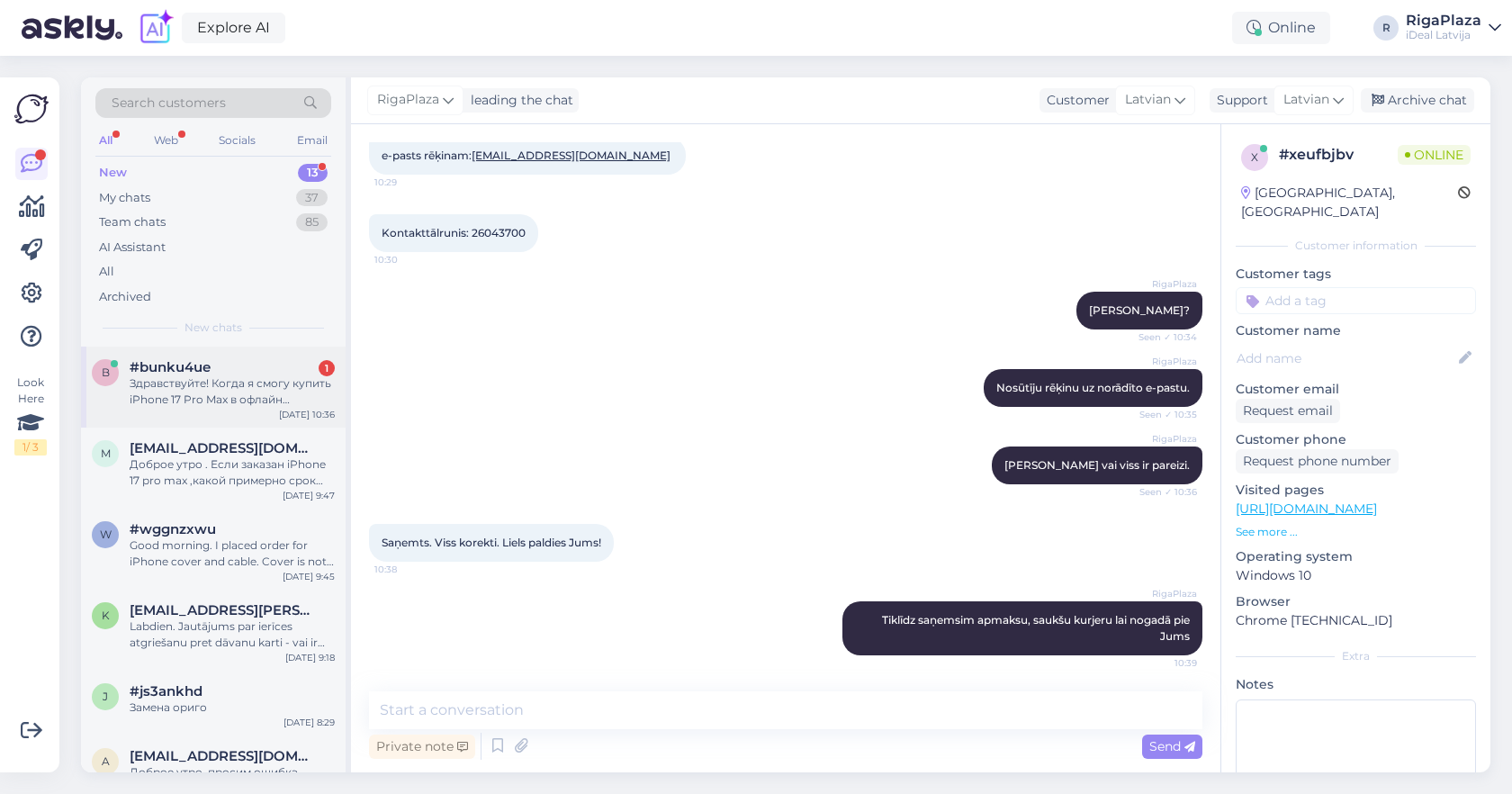
click at [266, 409] on div "b #bunku4ue 1 Здравствуйте! Когда я смогу купить iPhone 17 Pro Max в офлайн маг…" at bounding box center [213, 387] width 265 height 81
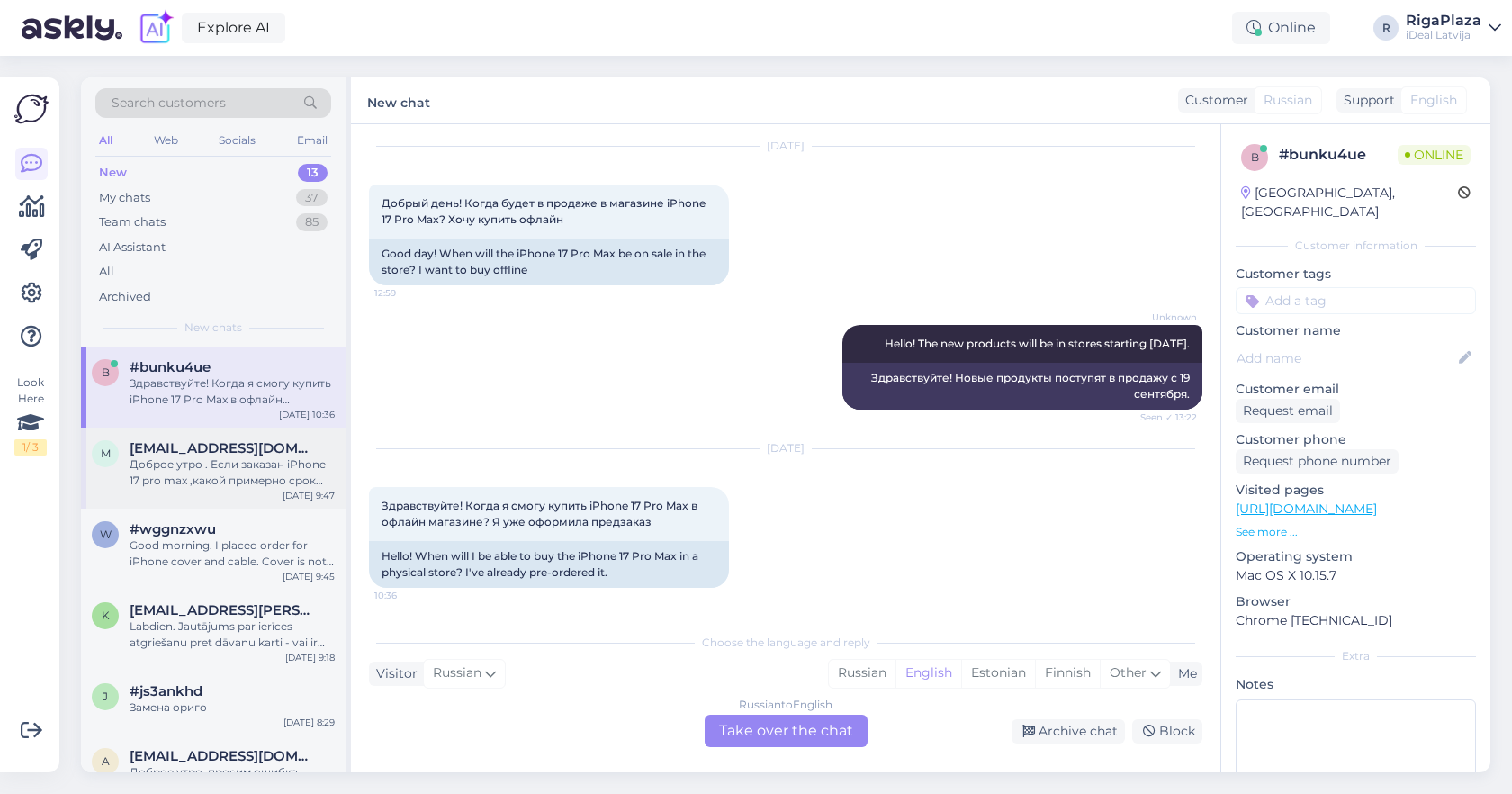
click at [229, 440] on span "[EMAIL_ADDRESS][DOMAIN_NAME]" at bounding box center [223, 448] width 187 height 16
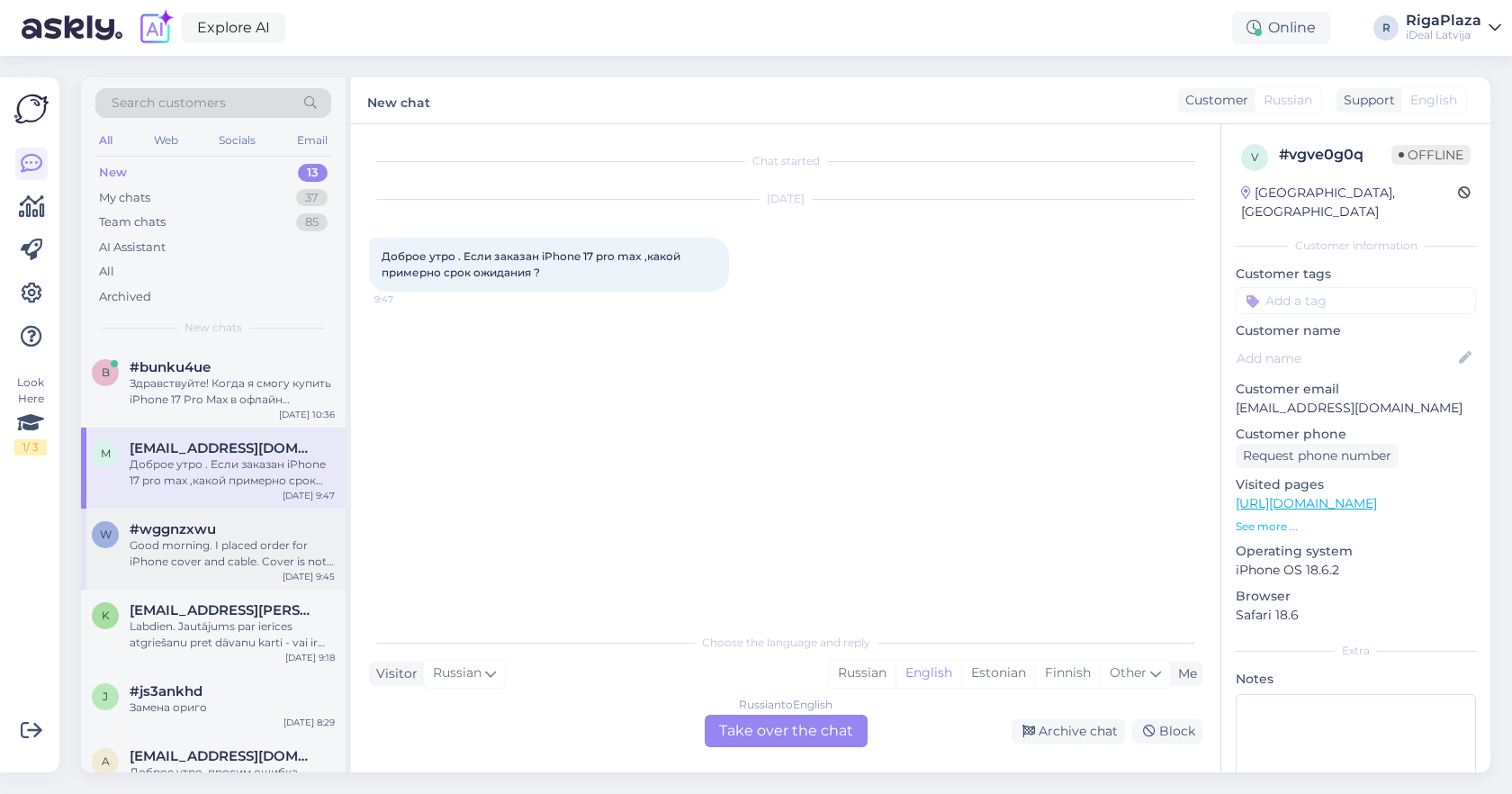
click at [160, 517] on div "w #wggnzxwu Good morning. I placed order for iPhone cover and cable. Cover is n…" at bounding box center [213, 550] width 265 height 81
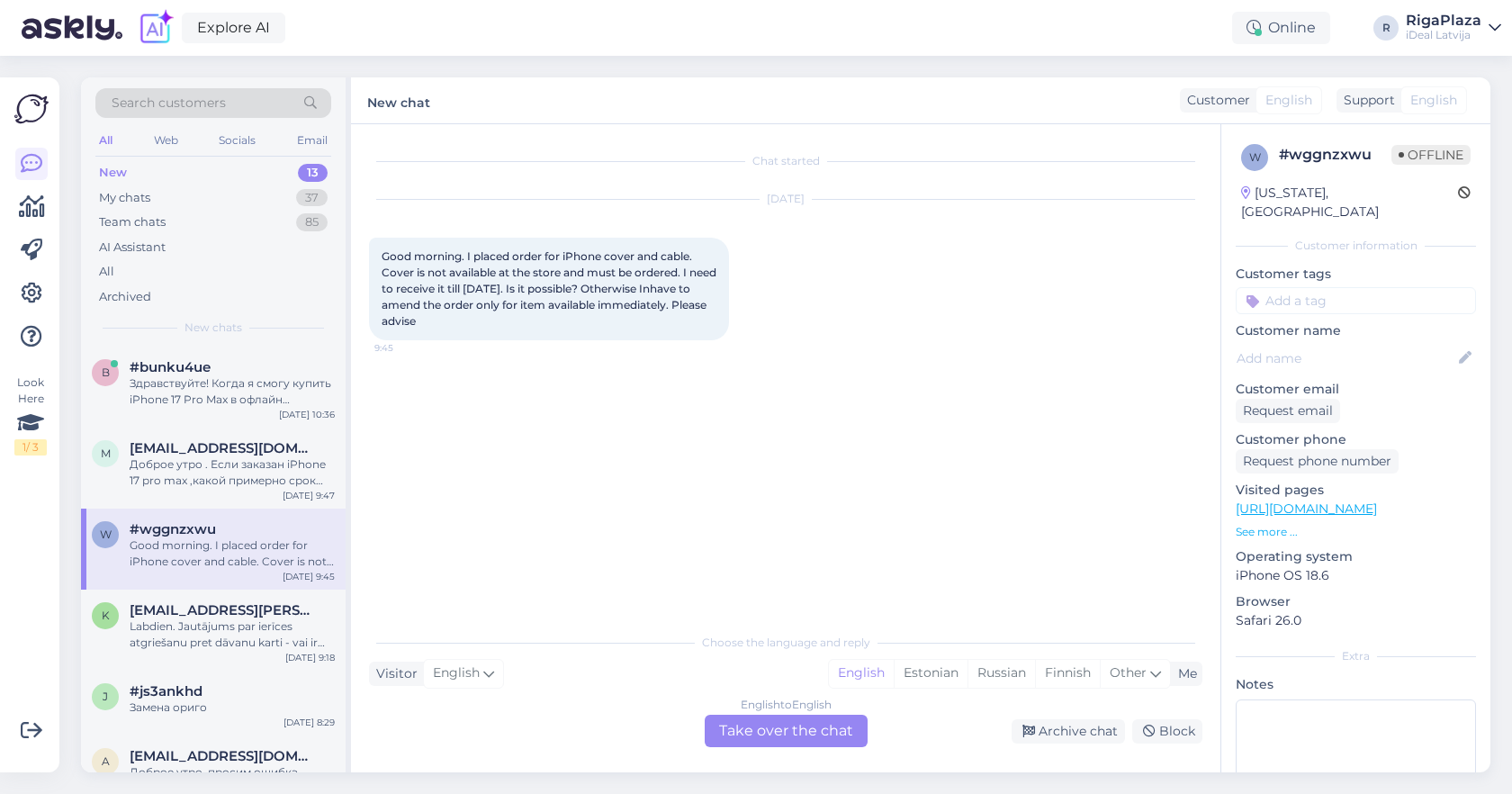
click at [786, 740] on div "English to English Take over the chat" at bounding box center [786, 731] width 163 height 33
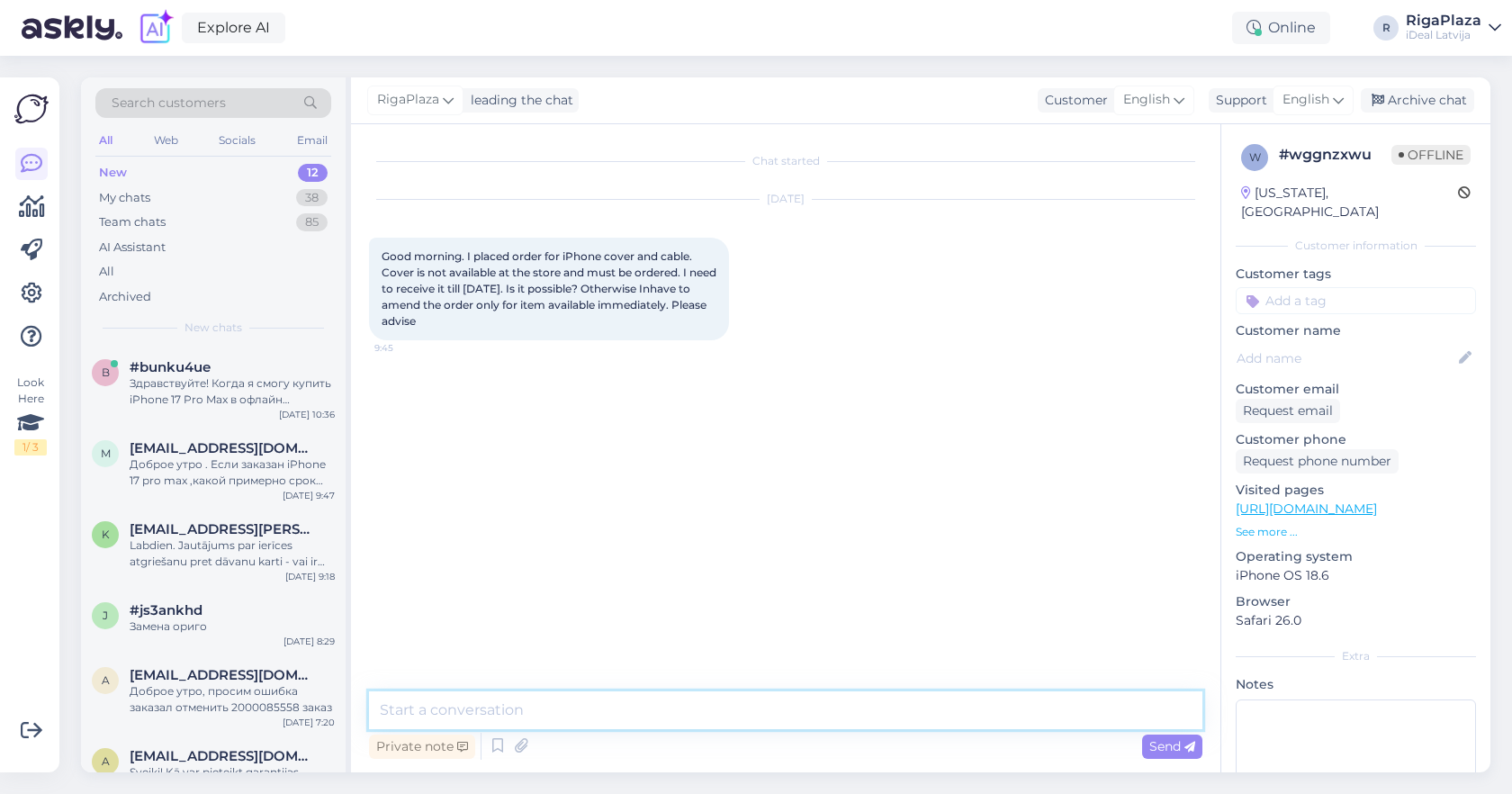
click at [785, 714] on textarea at bounding box center [785, 710] width 833 height 38
type textarea "Hey, whats your order number ?"
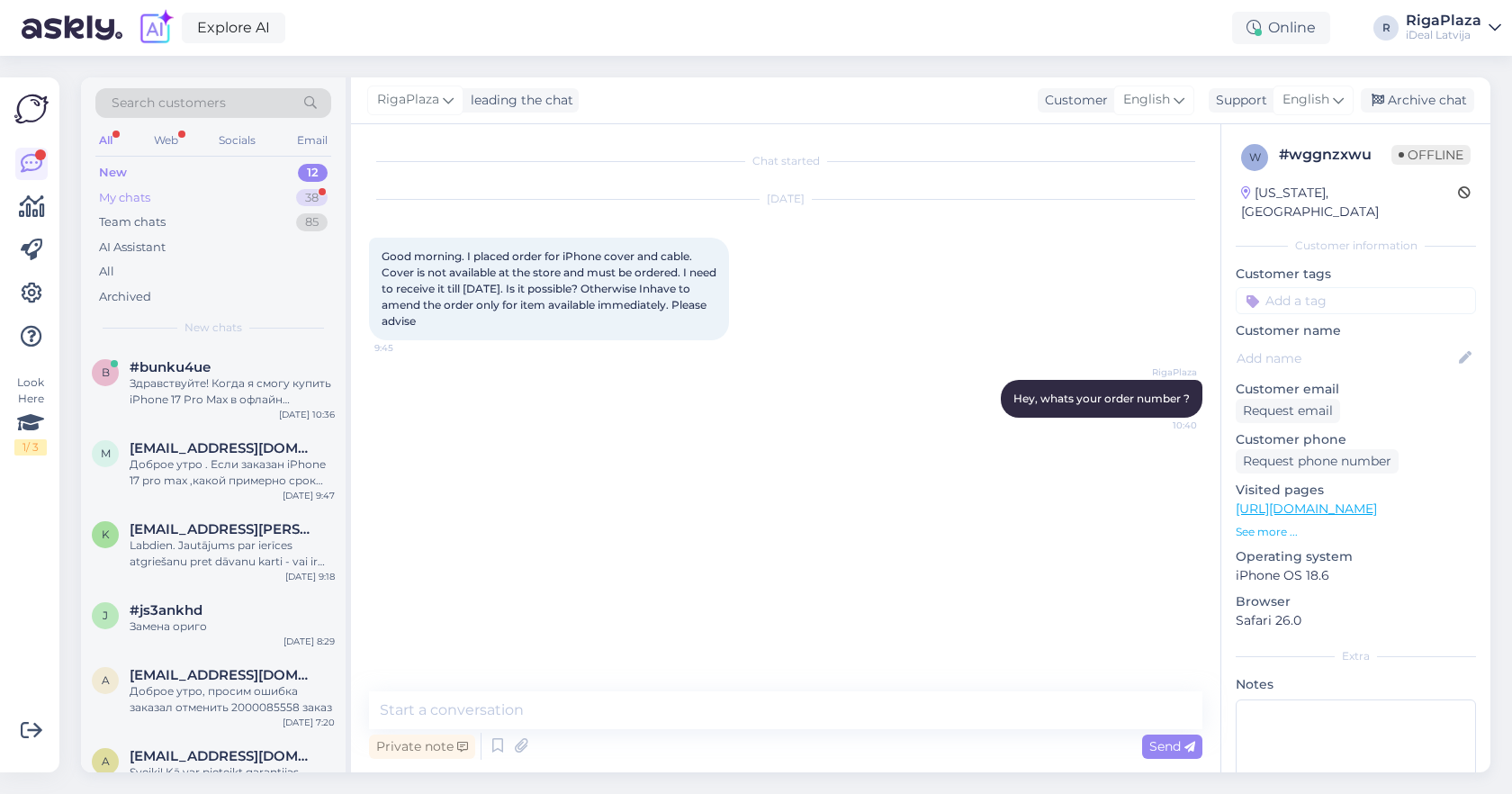
click at [188, 192] on div "My chats 38" at bounding box center [213, 198] width 236 height 25
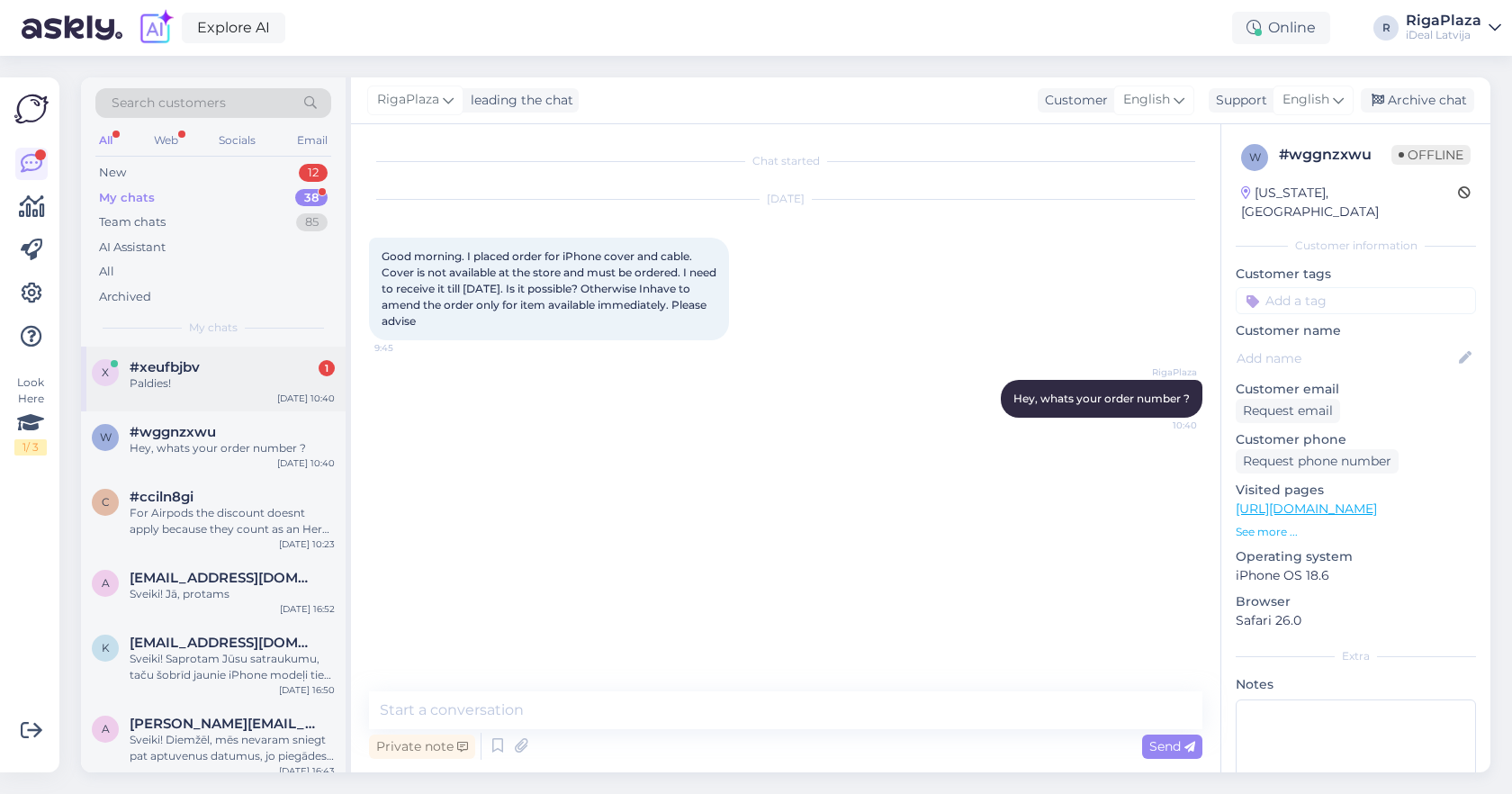
click at [245, 397] on div "x #xeufbjbv 1 Paldies! [DATE] 10:40" at bounding box center [213, 379] width 265 height 65
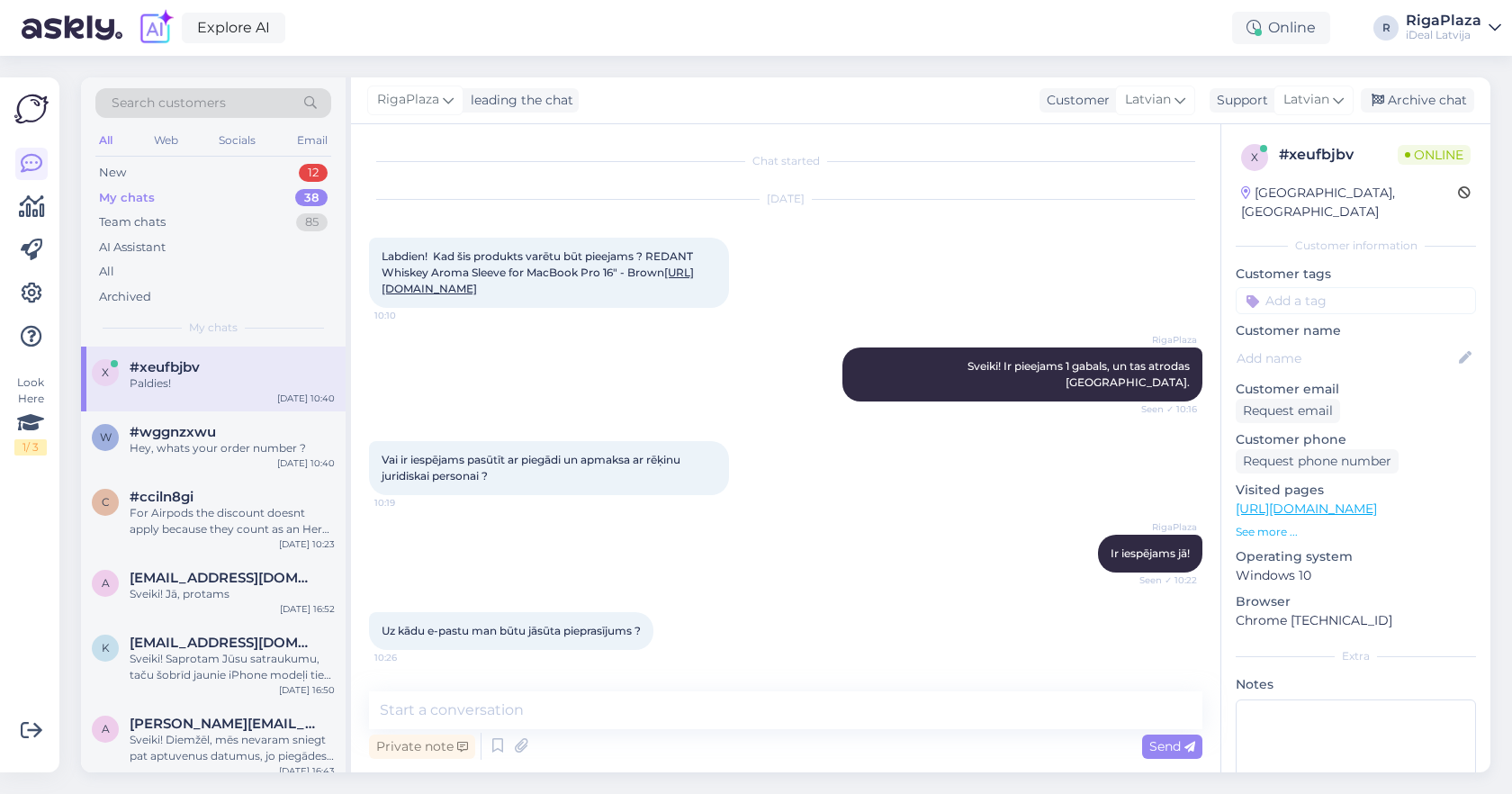
scroll to position [1148, 0]
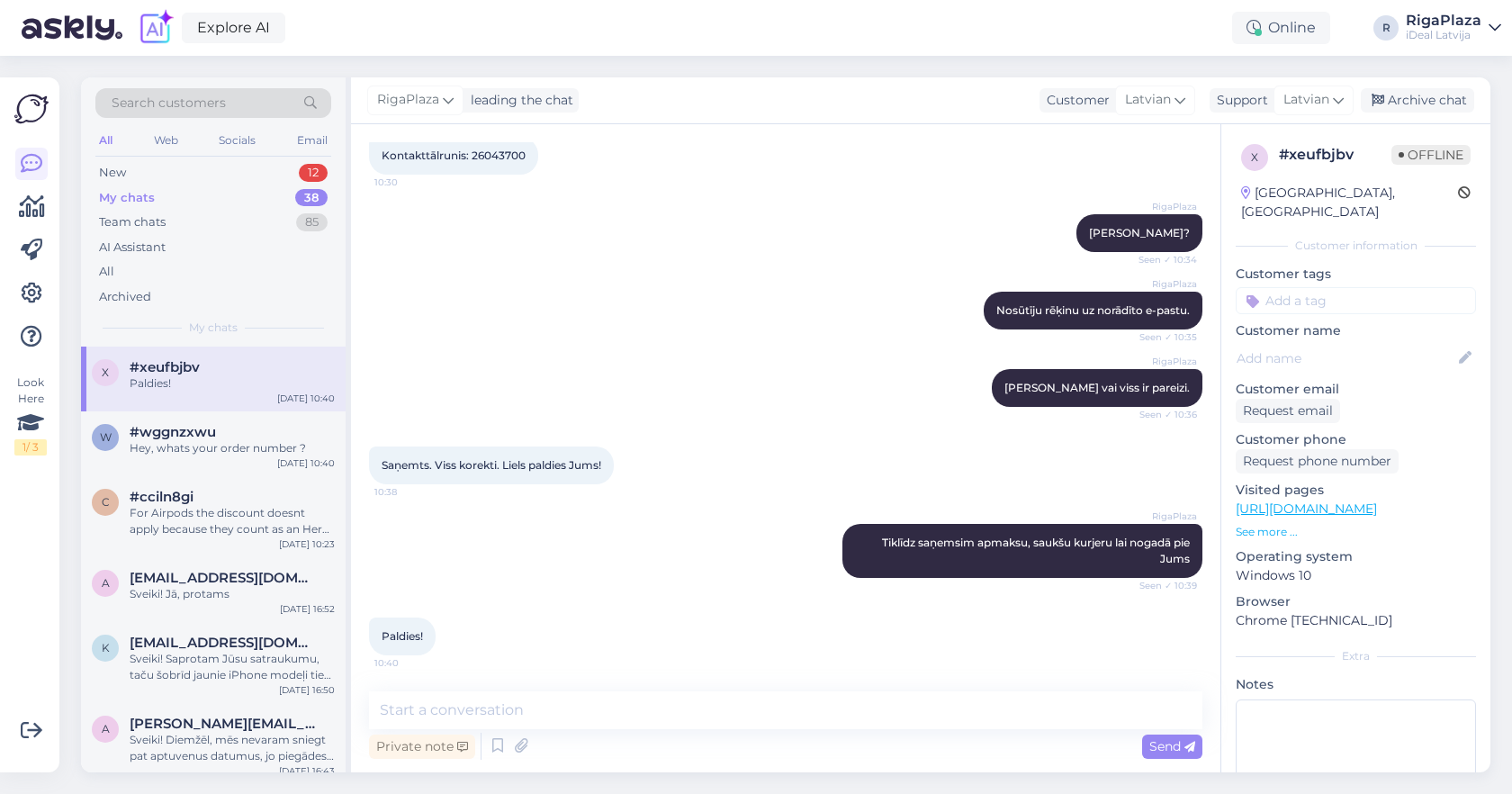
click at [1190, 5] on div "Explore AI Online R RigaPlaza iDeal [GEOGRAPHIC_DATA]" at bounding box center [756, 28] width 1512 height 56
click at [242, 455] on div "w #wggnzxwu Hey, whats your order number ? [DATE] 10:40" at bounding box center [213, 443] width 265 height 65
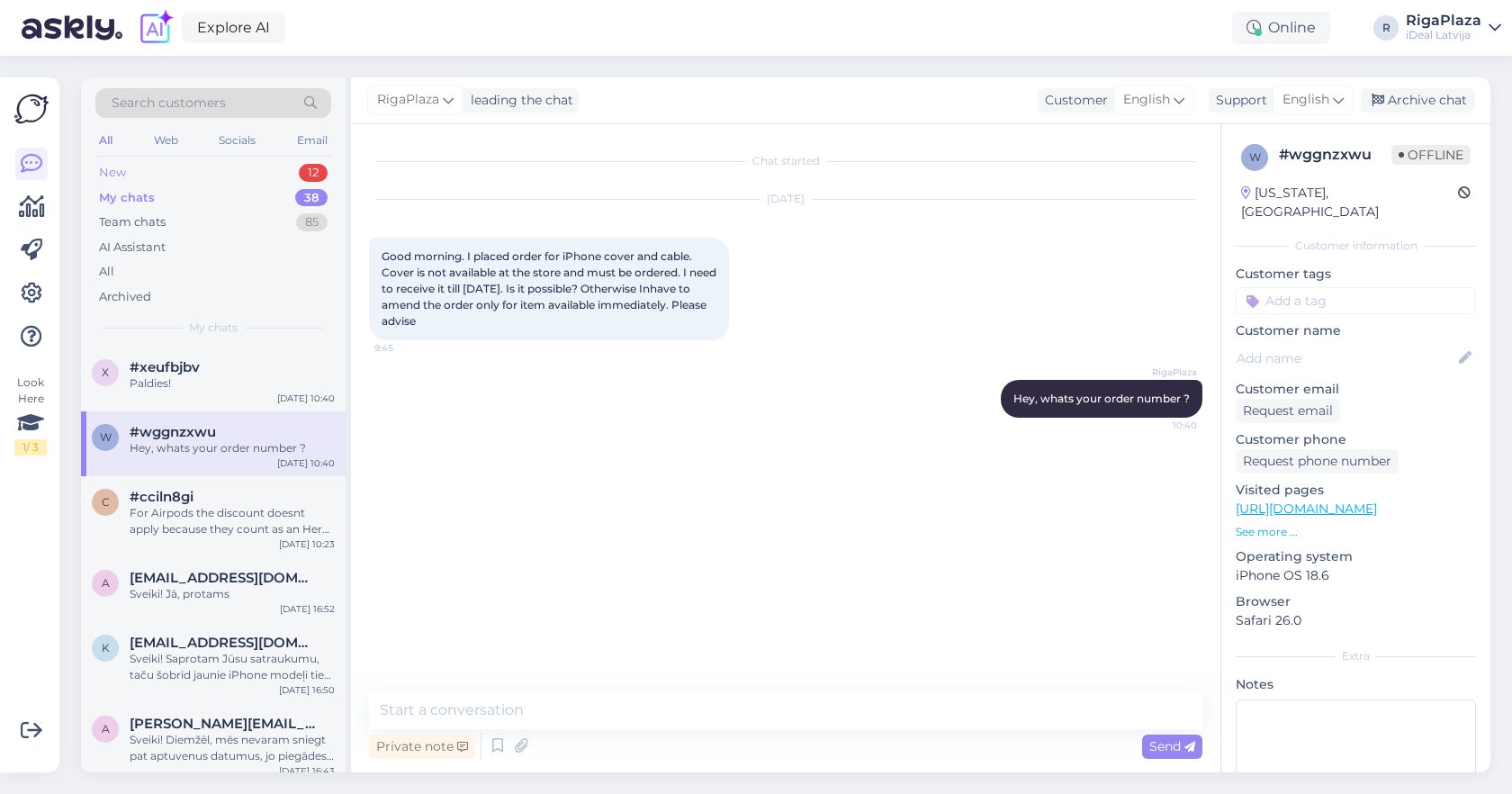
click at [262, 180] on div "New 12" at bounding box center [213, 173] width 236 height 25
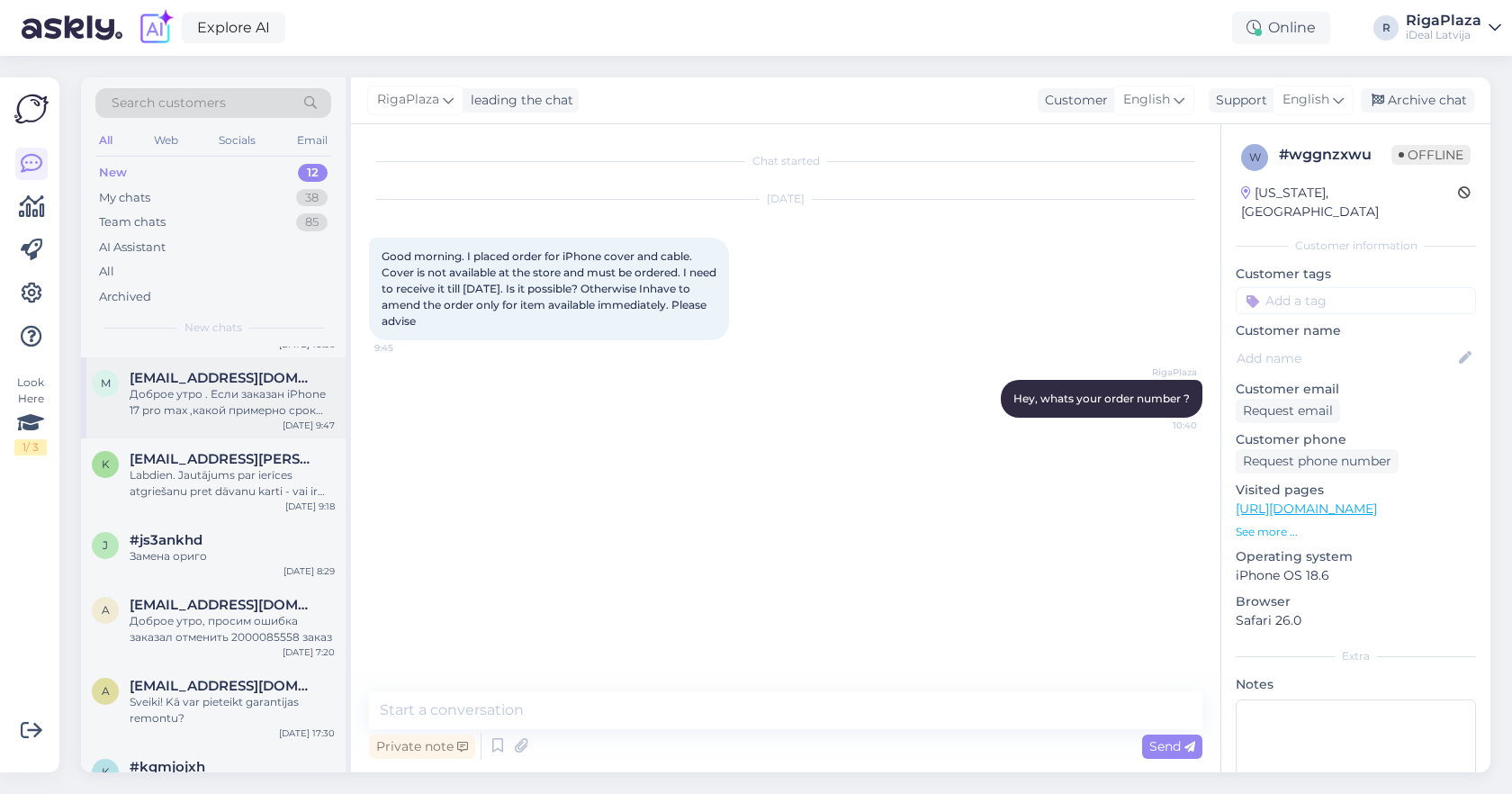
scroll to position [71, 0]
click at [227, 481] on div "Labdien. Jautājums par ierīces atgriešanu pret dāvanu karti - vai ir iespējams …" at bounding box center [232, 483] width 206 height 33
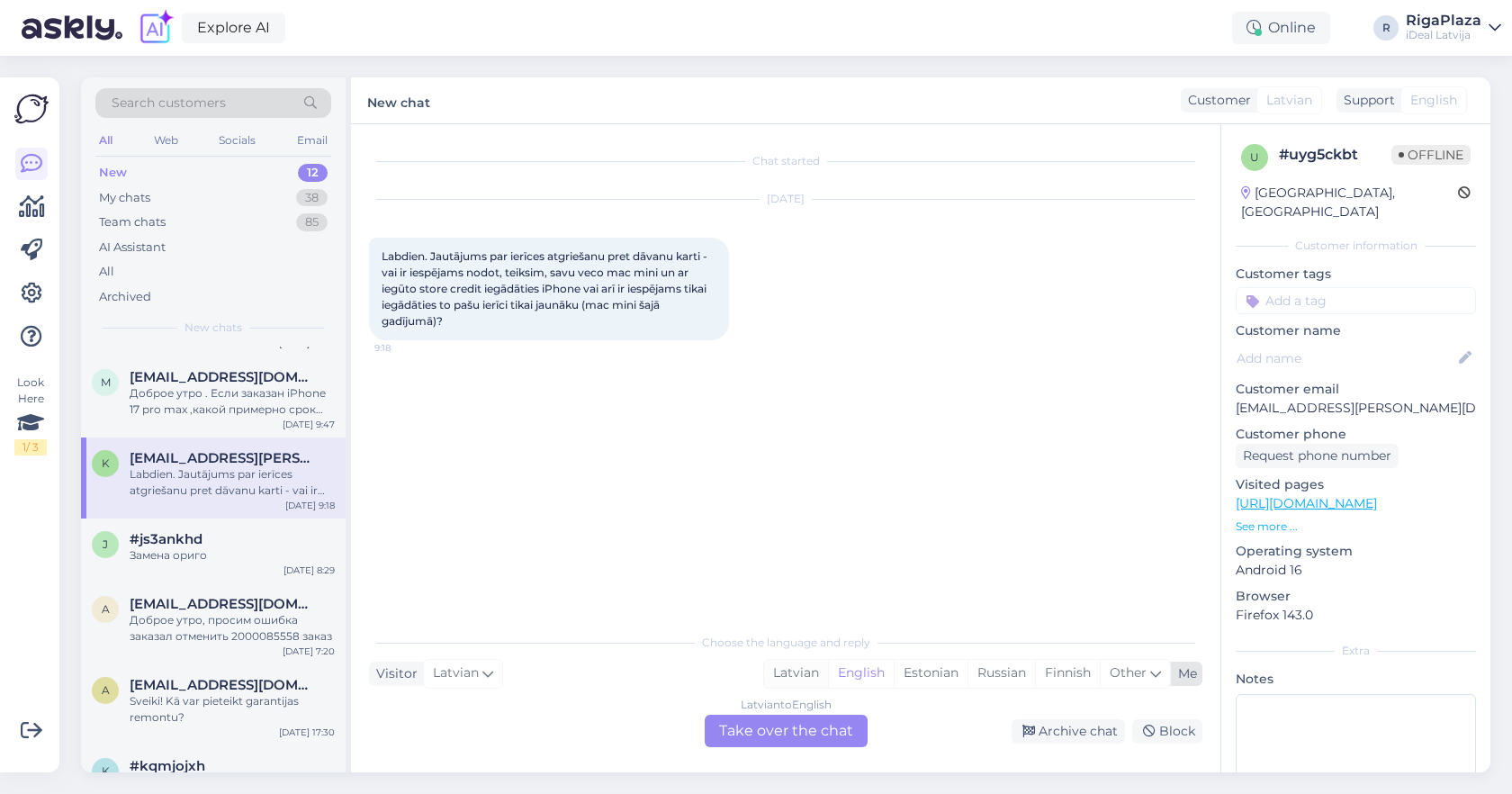
click at [779, 679] on div "Latvian" at bounding box center [796, 673] width 64 height 27
click at [763, 723] on div "Latvian to Latvian Take over the chat" at bounding box center [786, 731] width 163 height 33
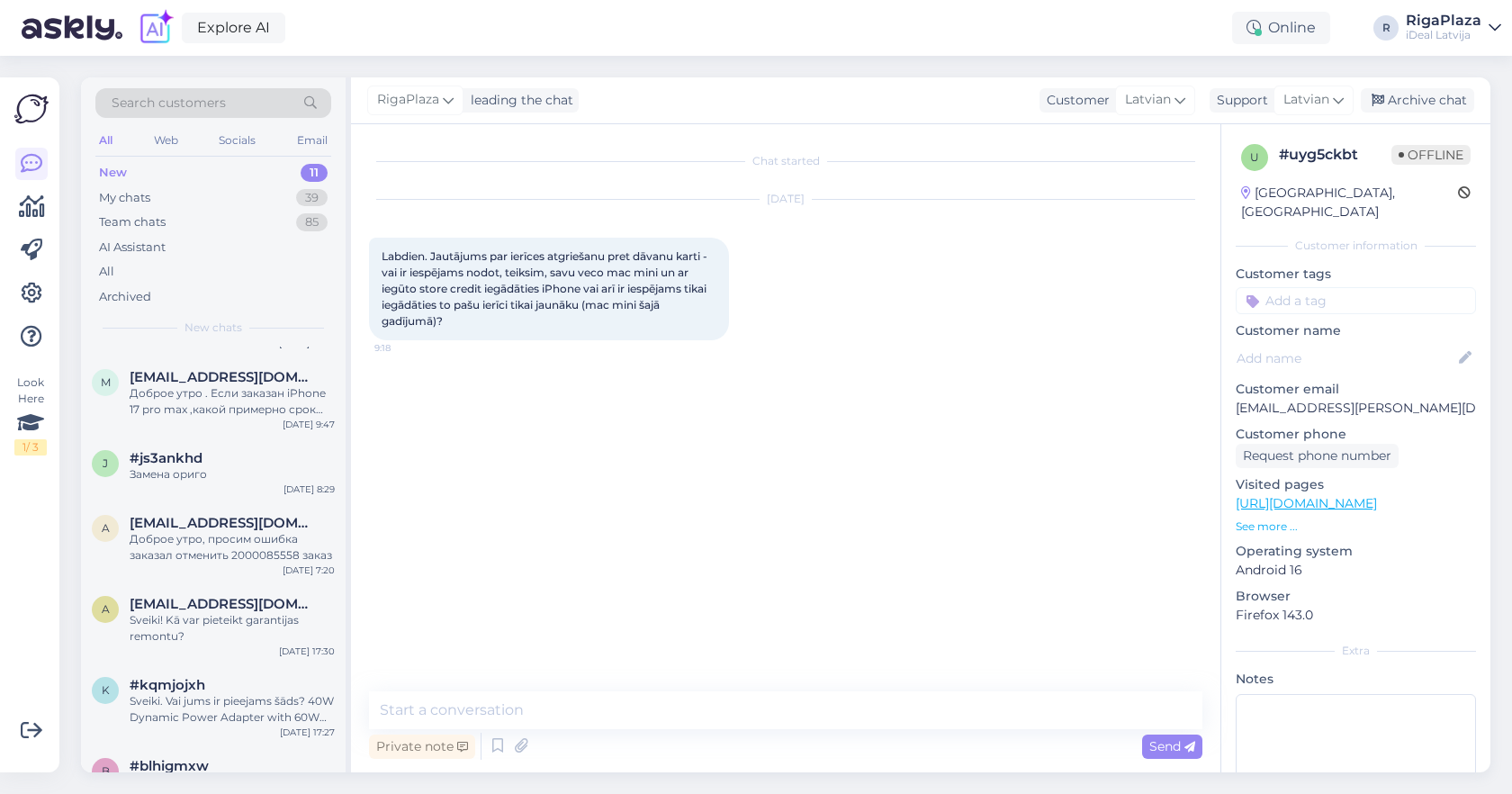
scroll to position [0, 0]
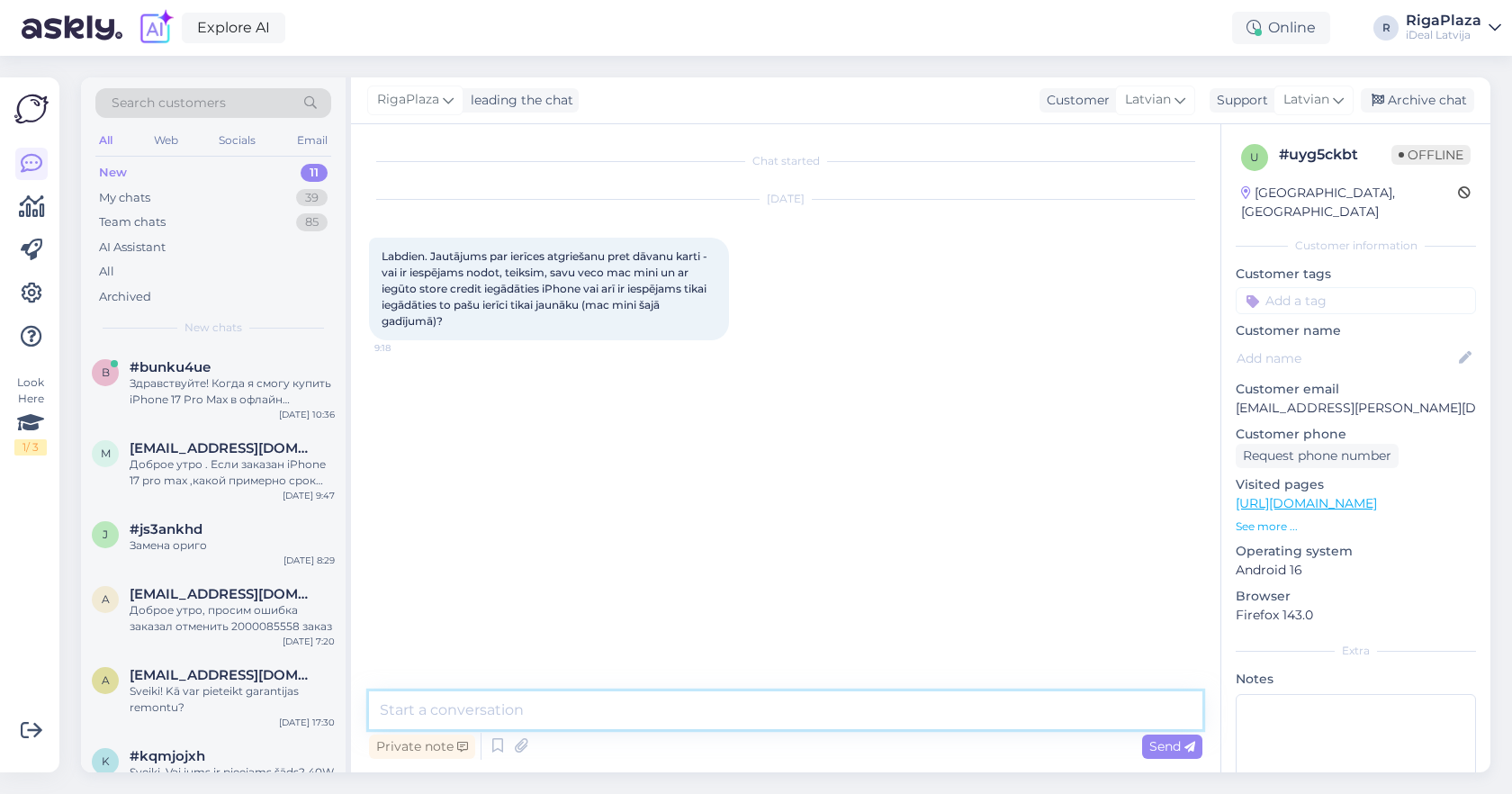
click at [764, 714] on textarea at bounding box center [785, 710] width 833 height 38
click at [883, 711] on textarea "Sveiki! Jūs varat nodot jebkādu ierīci un dabūt atlaidi uz jebkādu preci kas at…" at bounding box center [785, 710] width 833 height 38
type textarea "Sveiki! Jūs varat nodot jebkādu ierīci un dabūt atlaidi uz jebkādu preci, kas a…"
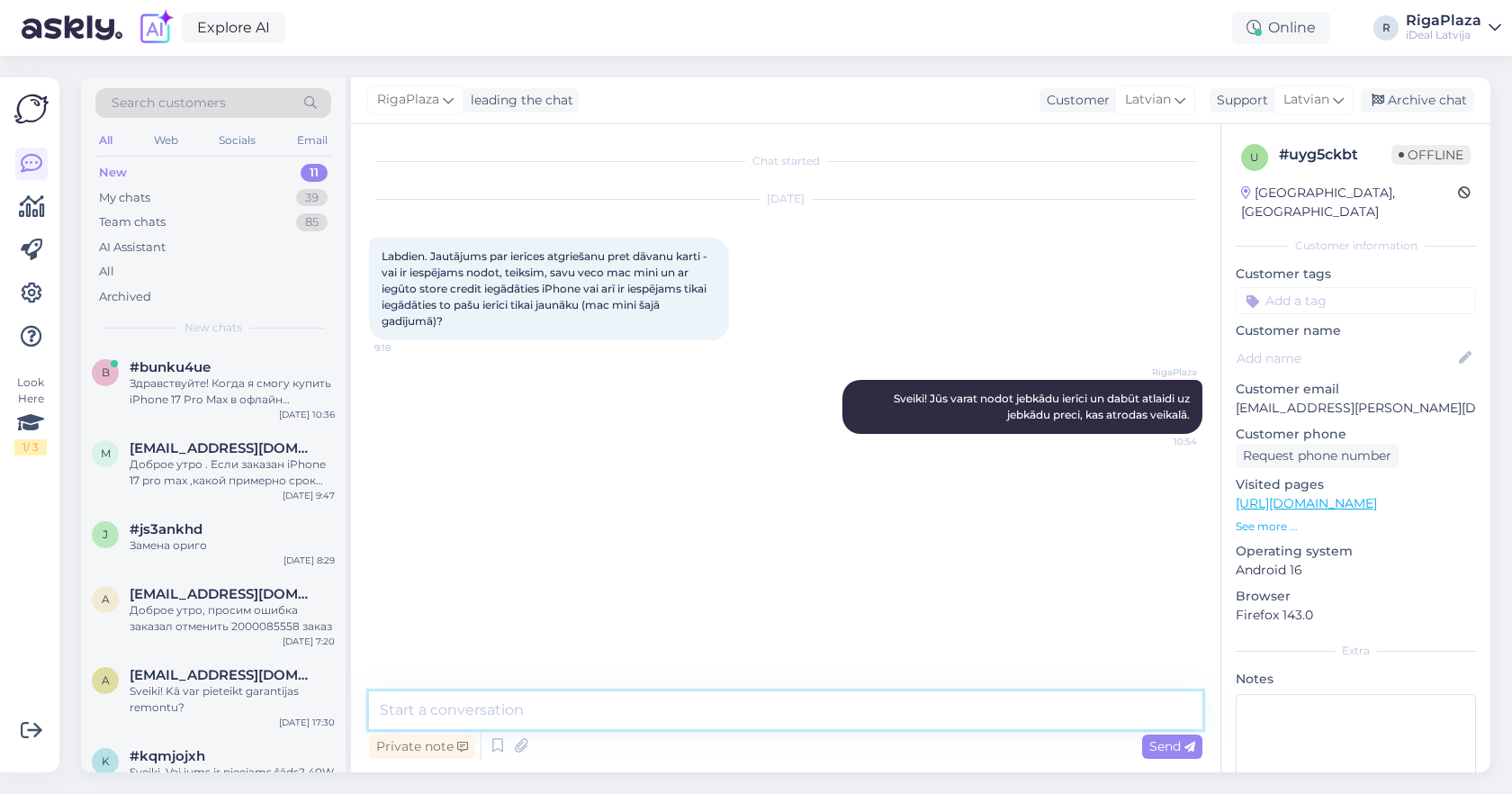
type textarea "V"
type textarea "Vai arī ja piemēram Jūsu vēlāmā prece nav uz vietas, mēs varam"
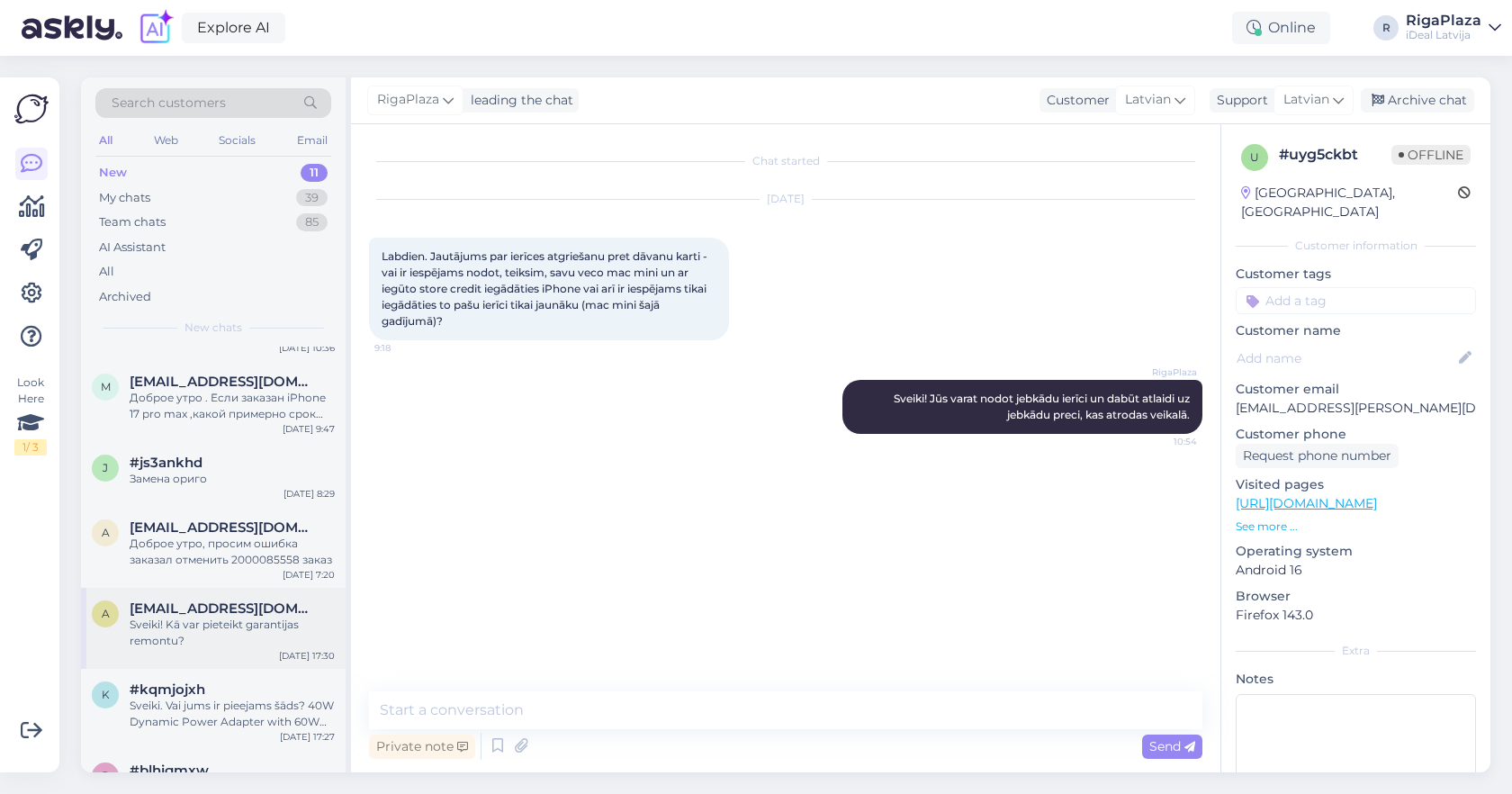
click at [259, 621] on div "Sveiki! Kā var pieteikt garantijas remontu?" at bounding box center [232, 634] width 206 height 33
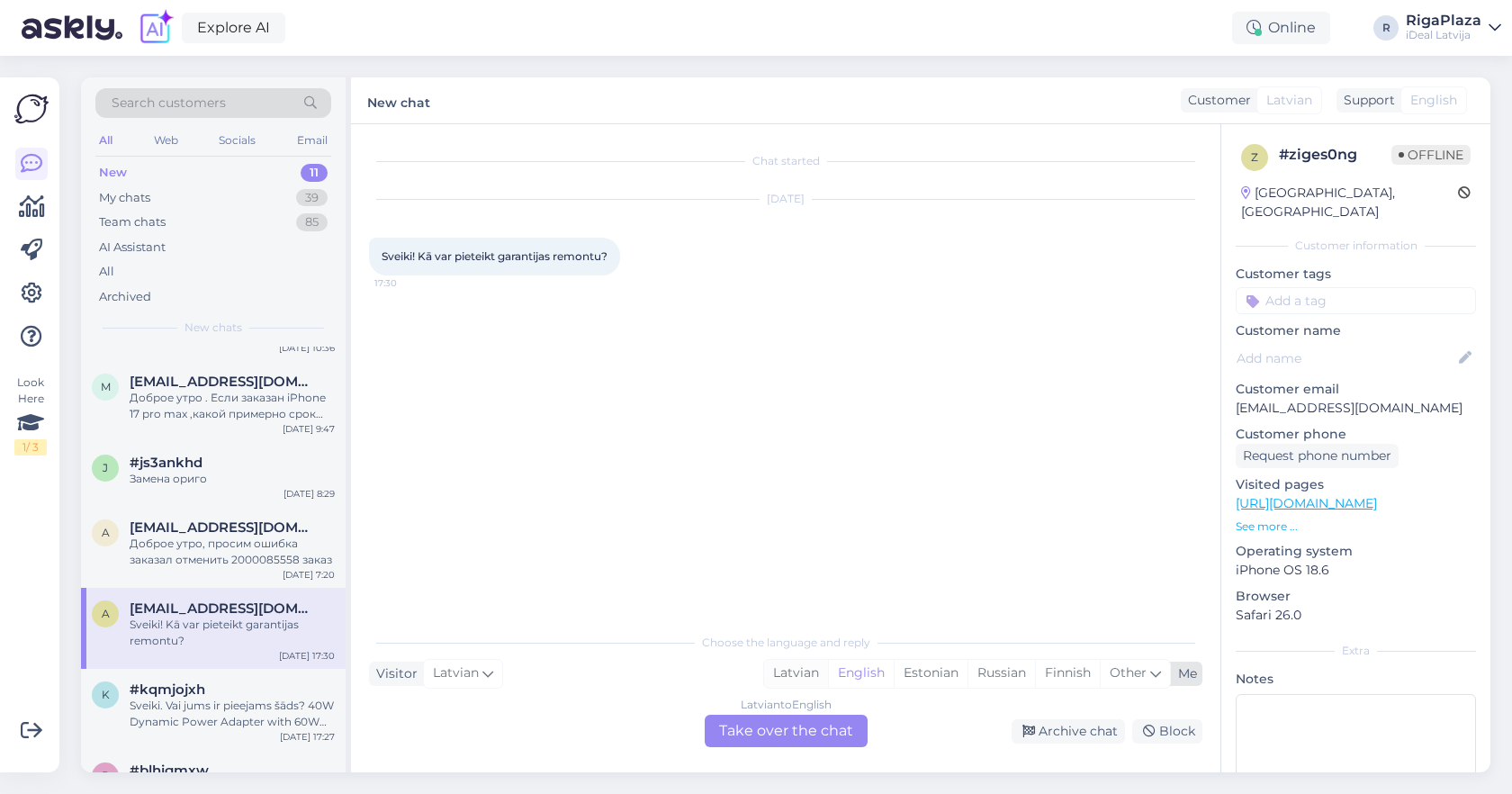
click at [785, 680] on div "Latvian" at bounding box center [796, 673] width 64 height 27
click at [746, 729] on div "Latvian to Latvian Take over the chat" at bounding box center [786, 731] width 163 height 33
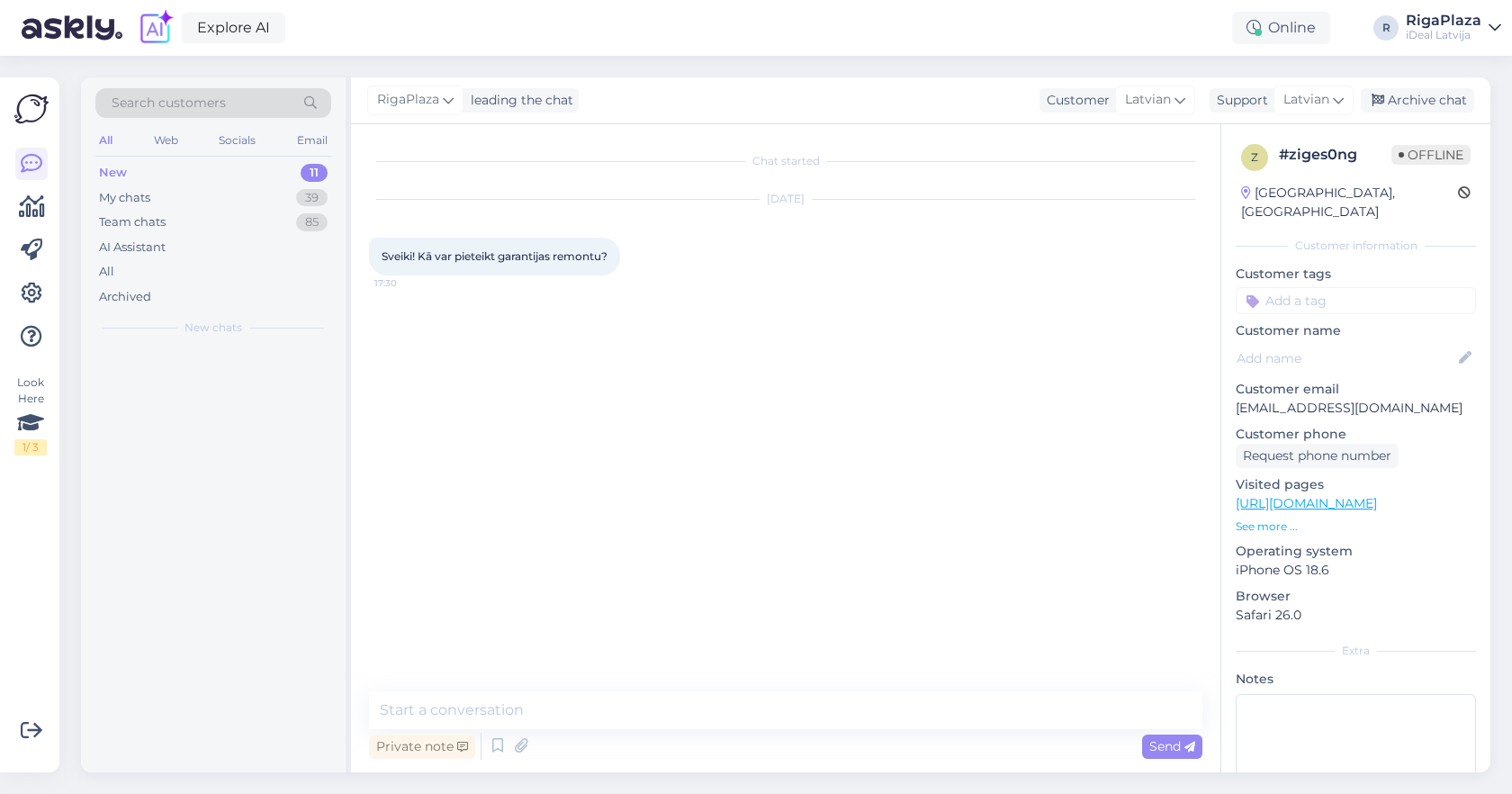
scroll to position [0, 0]
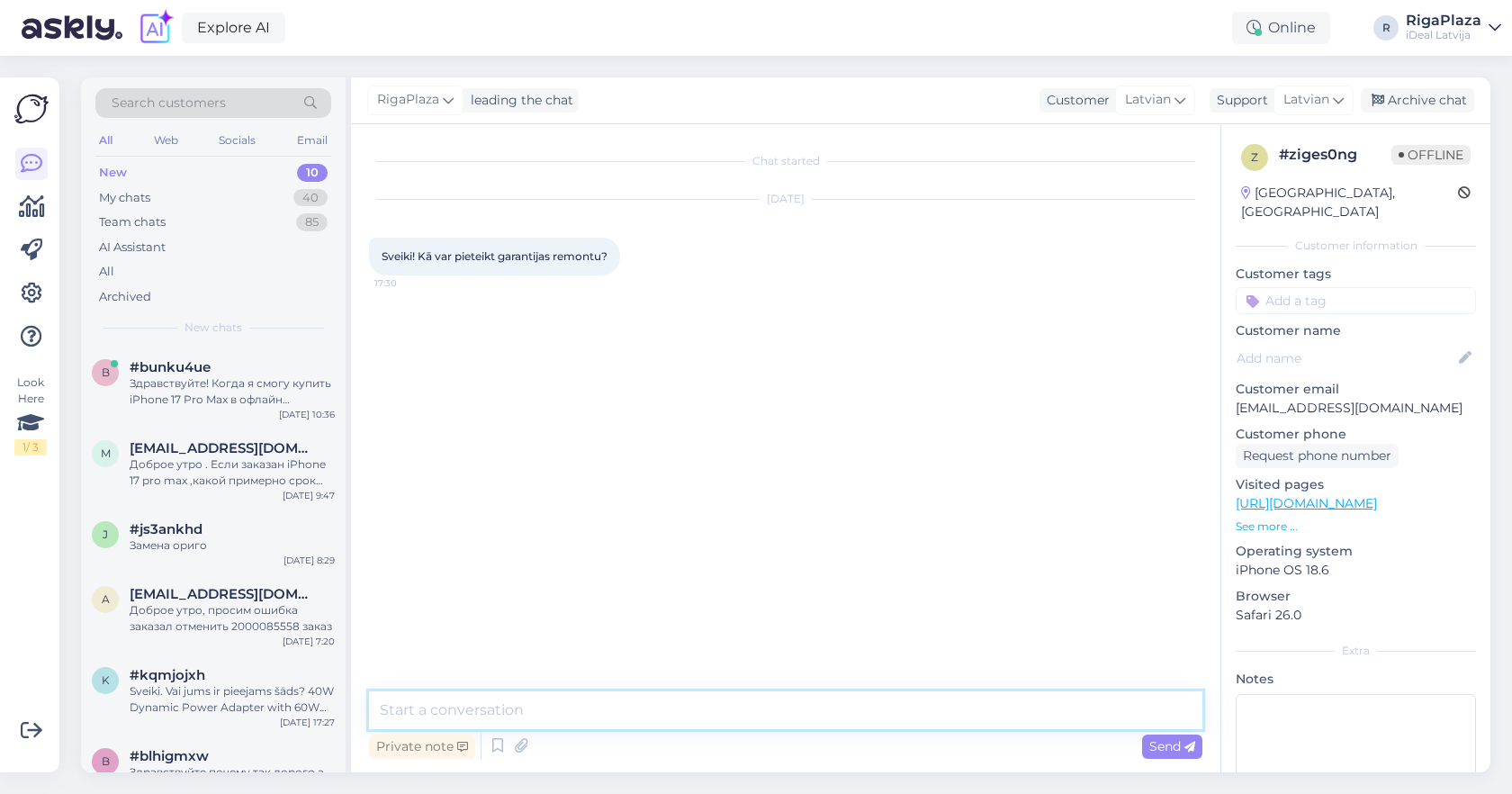
click at [746, 721] on textarea at bounding box center [785, 710] width 833 height 38
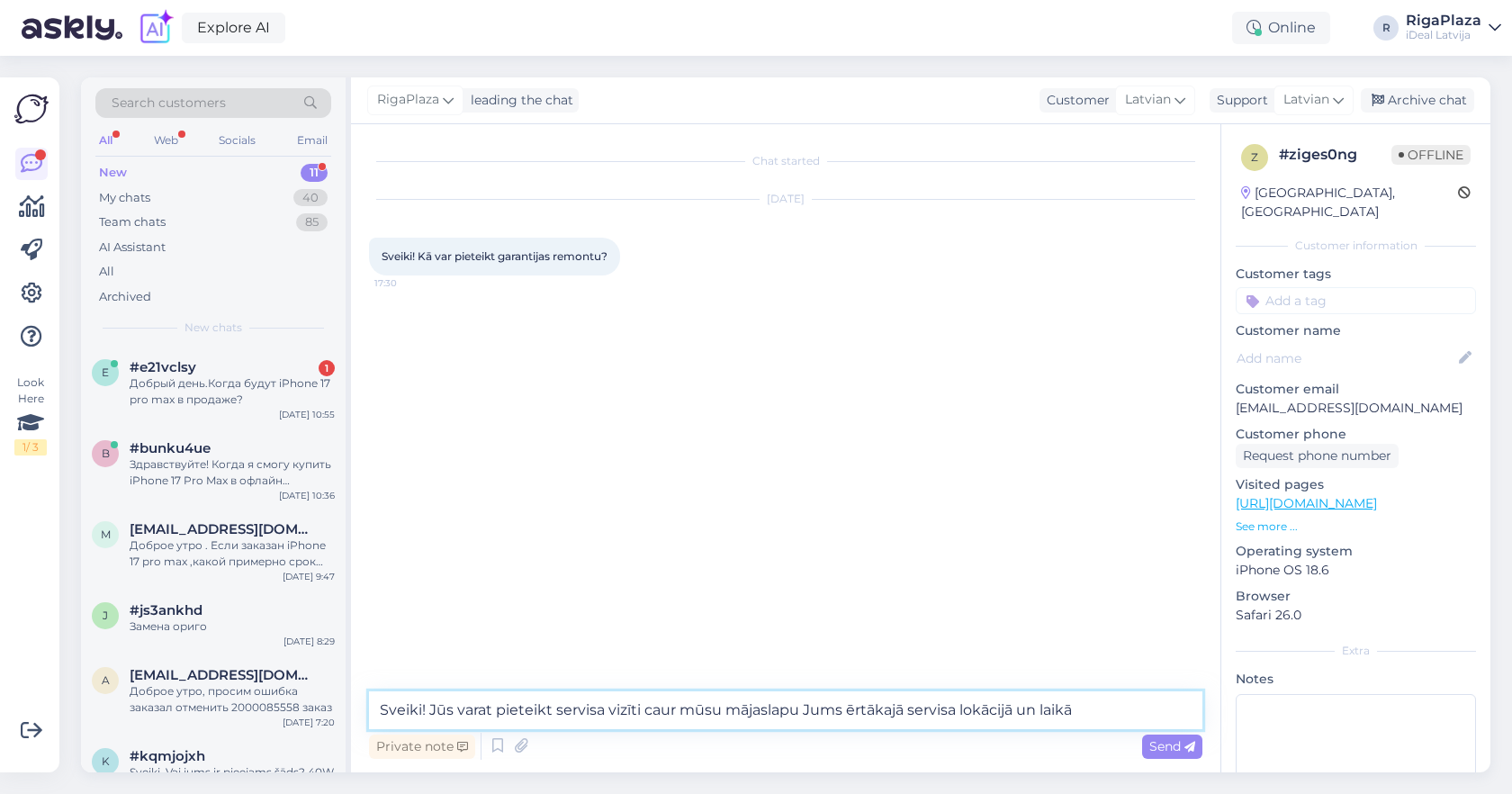
type textarea "Sveiki! Jūs varat pieteikt servisa vizīti caur mūsu mājaslapu Jums ērtākajā ser…"
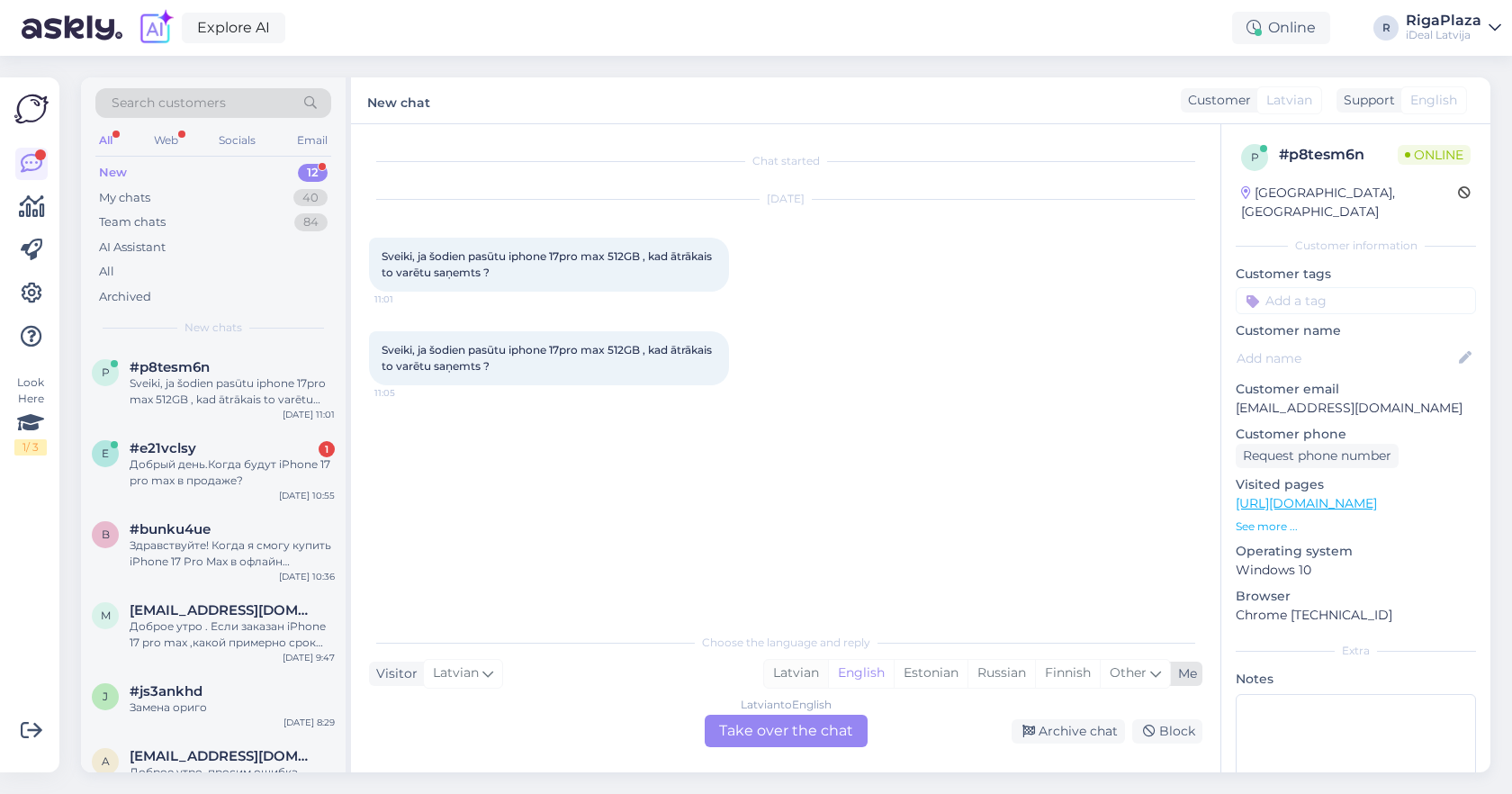
click at [802, 679] on div "Latvian" at bounding box center [796, 673] width 64 height 27
click at [771, 714] on div "Choose the language and reply Visitor Latvian Me Latvian English Estonian Russi…" at bounding box center [785, 686] width 833 height 124
click at [769, 724] on div "Latvian to Latvian Take over the chat" at bounding box center [786, 731] width 163 height 33
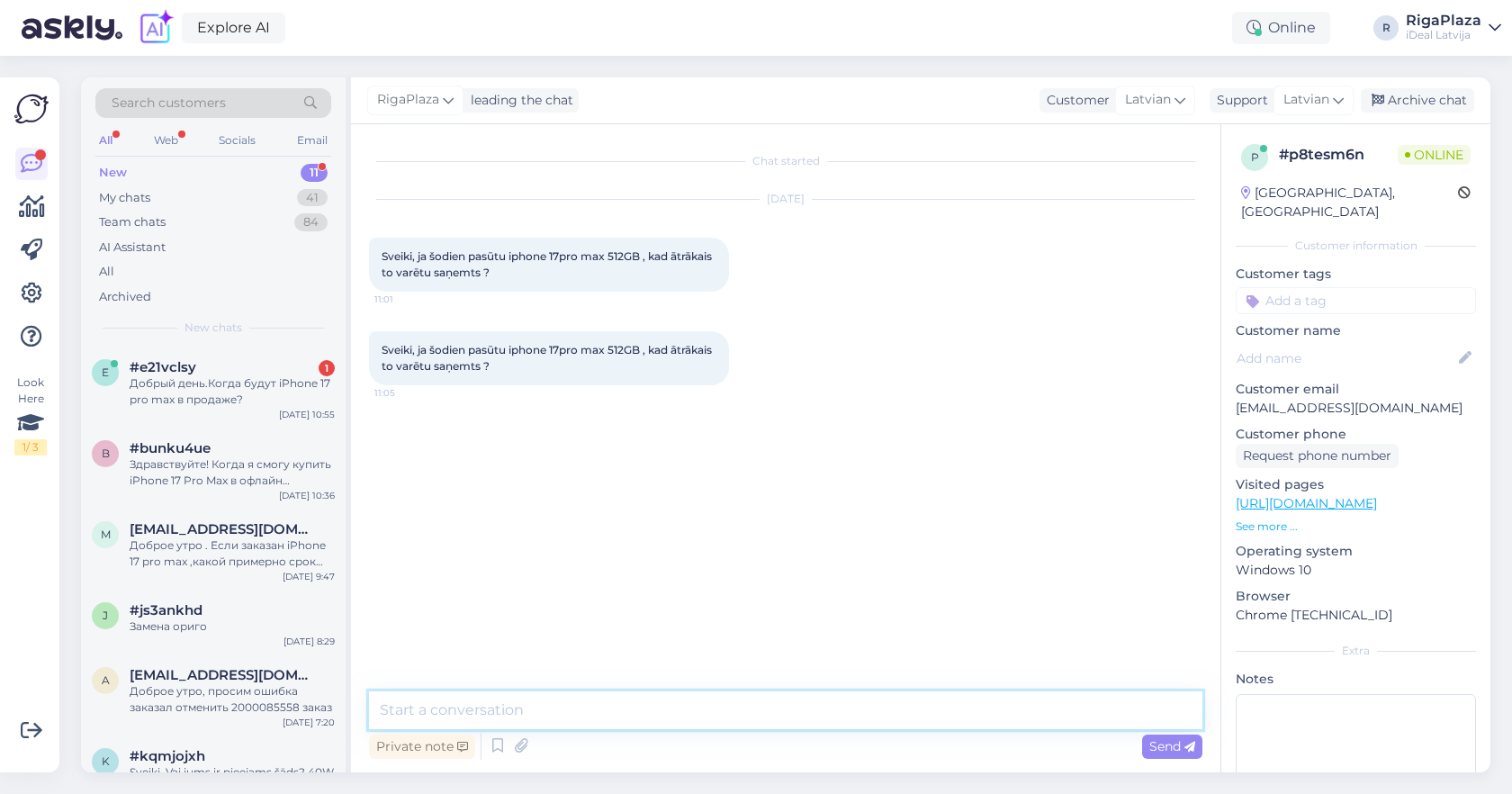
click at [770, 710] on textarea at bounding box center [785, 710] width 833 height 38
type textarea "Sveiki, aptuveni gaidāmais laiks varētu būt mēnesis."
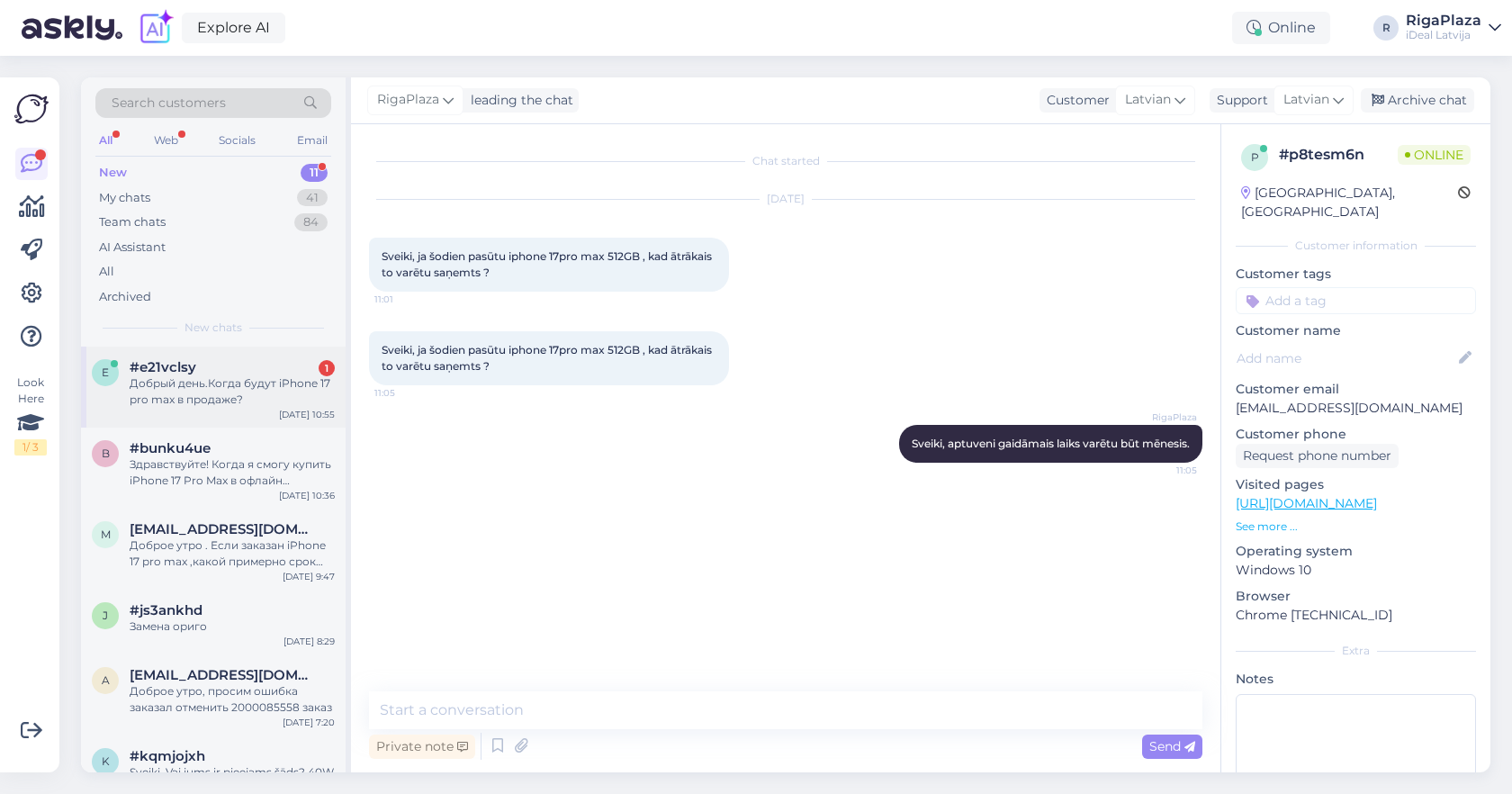
click at [225, 400] on div "Добрый день.Когда будут iPhone 17 pro max в продаже?" at bounding box center [232, 392] width 206 height 33
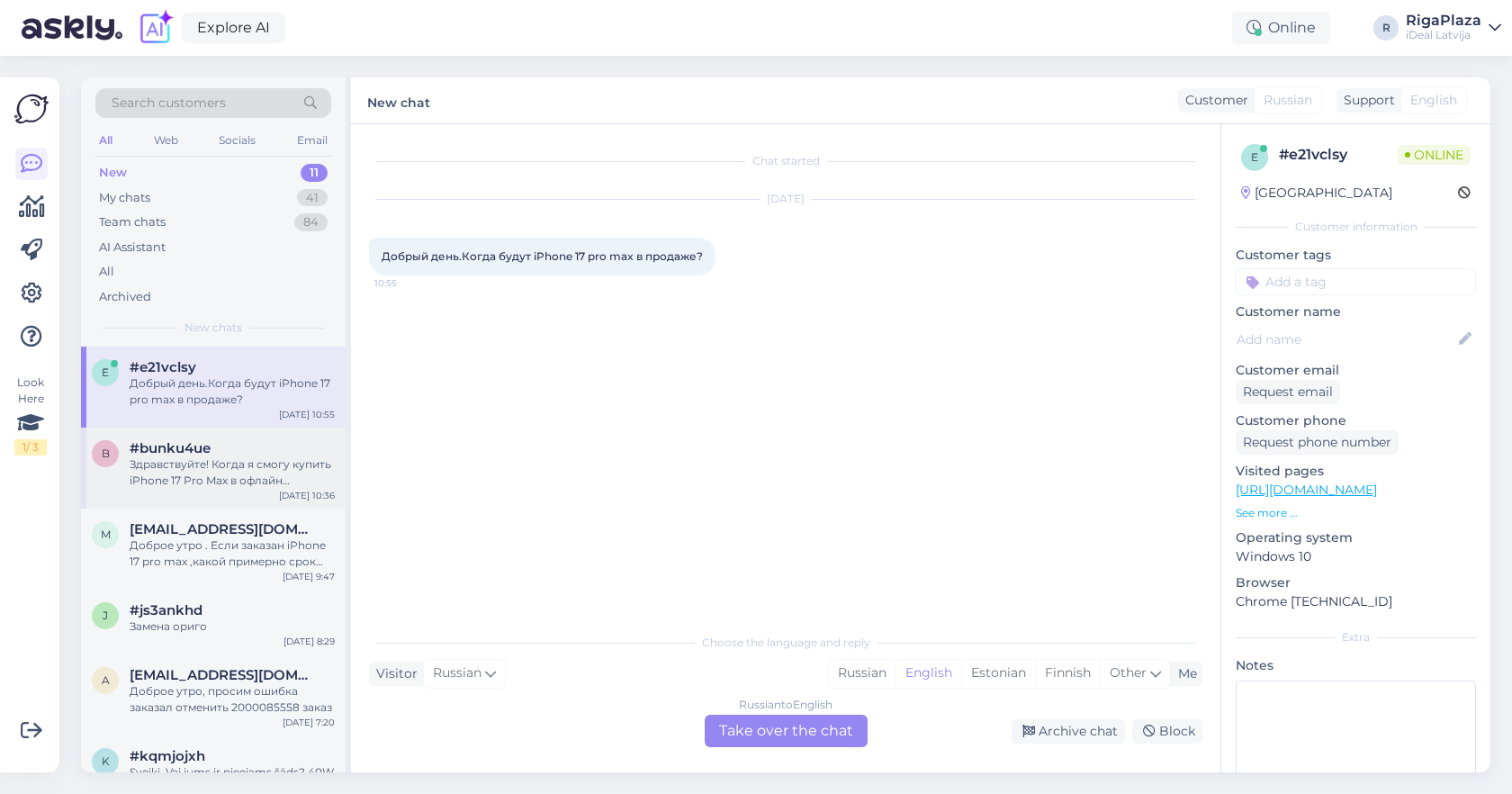
click at [266, 473] on div "Здравствуйте! Когда я смогу купить iPhone 17 Pro Max в офлайн магазине? Я уже о…" at bounding box center [232, 473] width 206 height 33
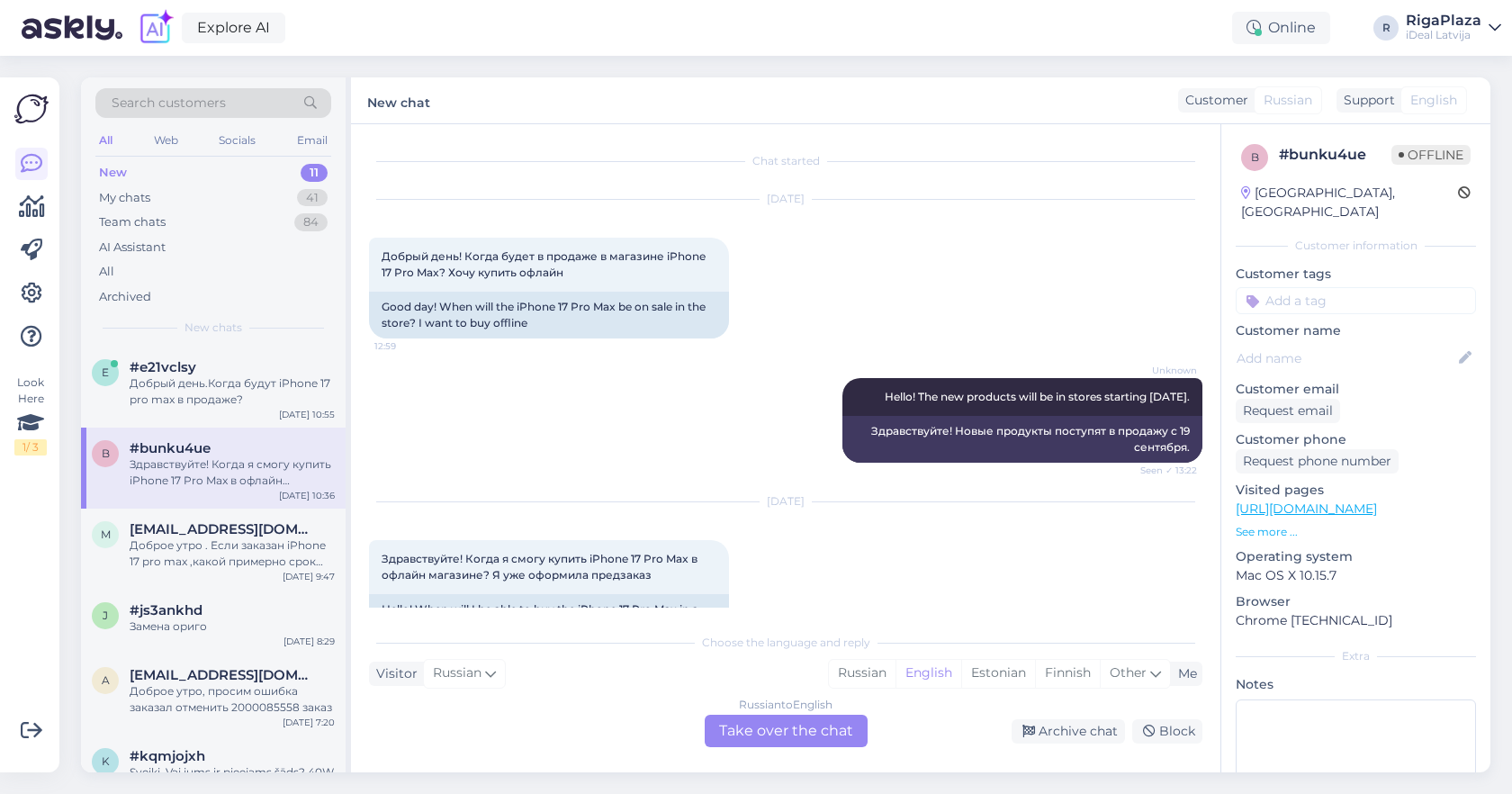
scroll to position [70, 0]
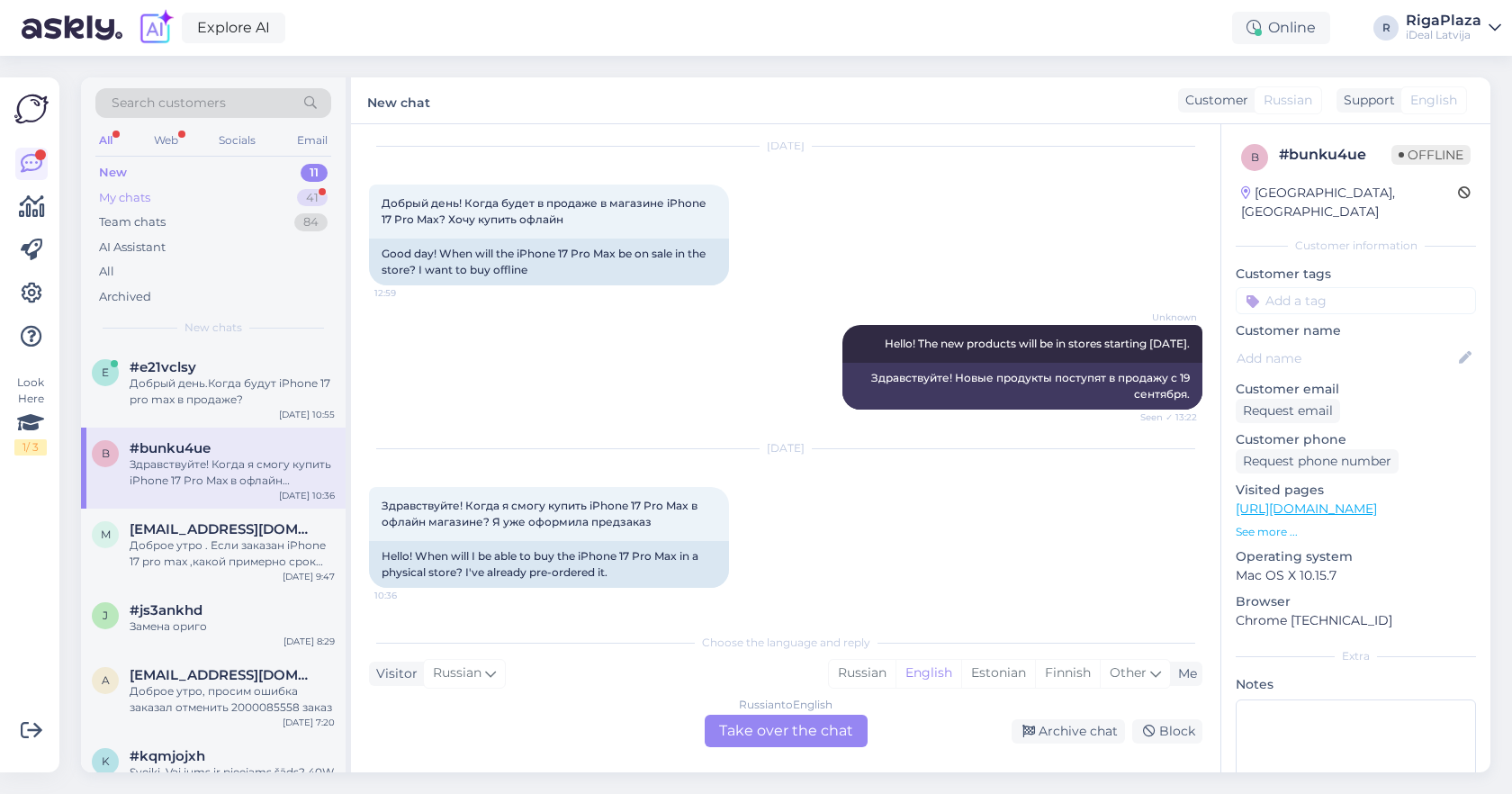
click at [270, 199] on div "My chats 41" at bounding box center [213, 198] width 236 height 25
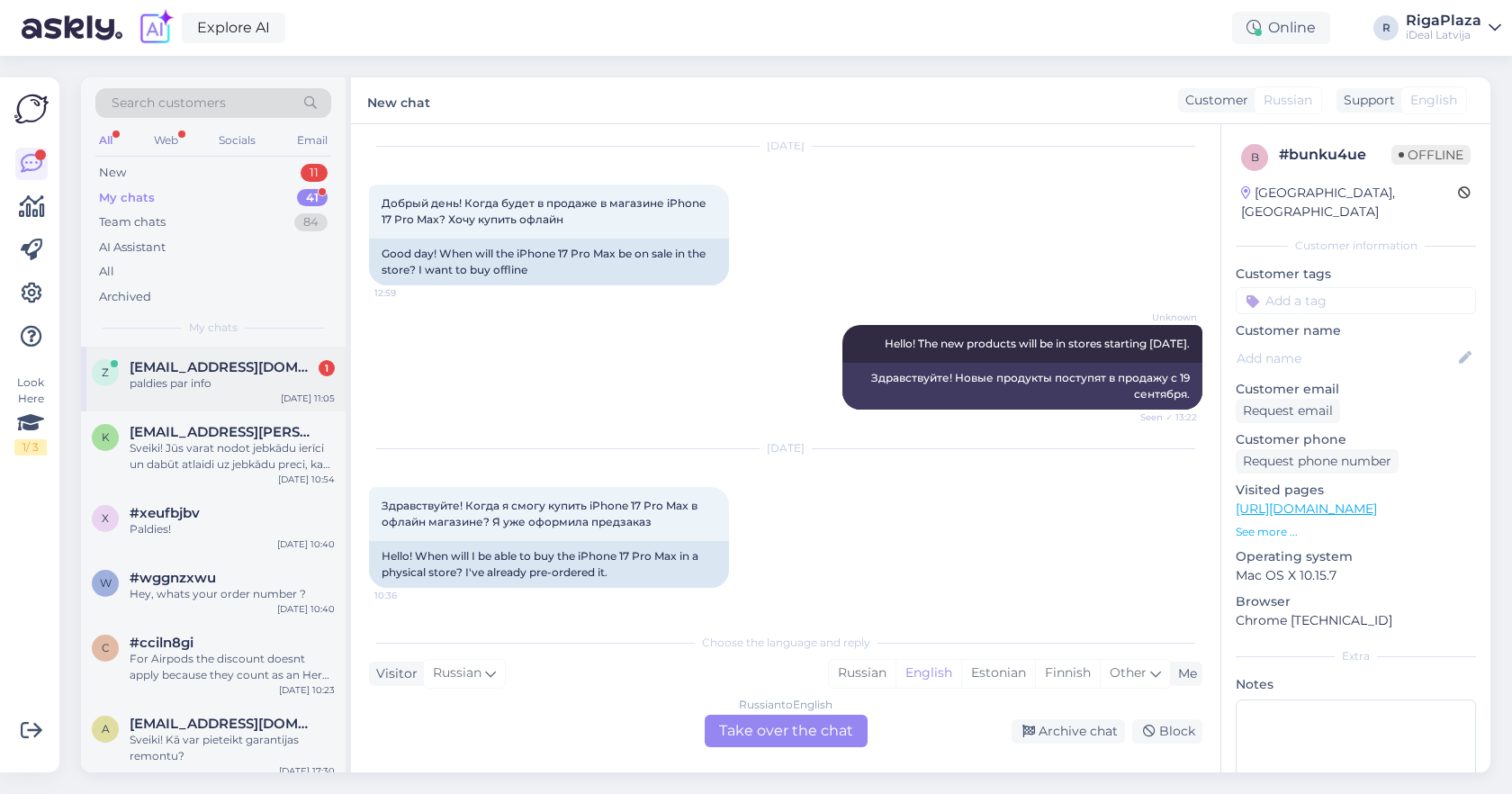
click at [279, 387] on div "paldies par info" at bounding box center [232, 383] width 206 height 16
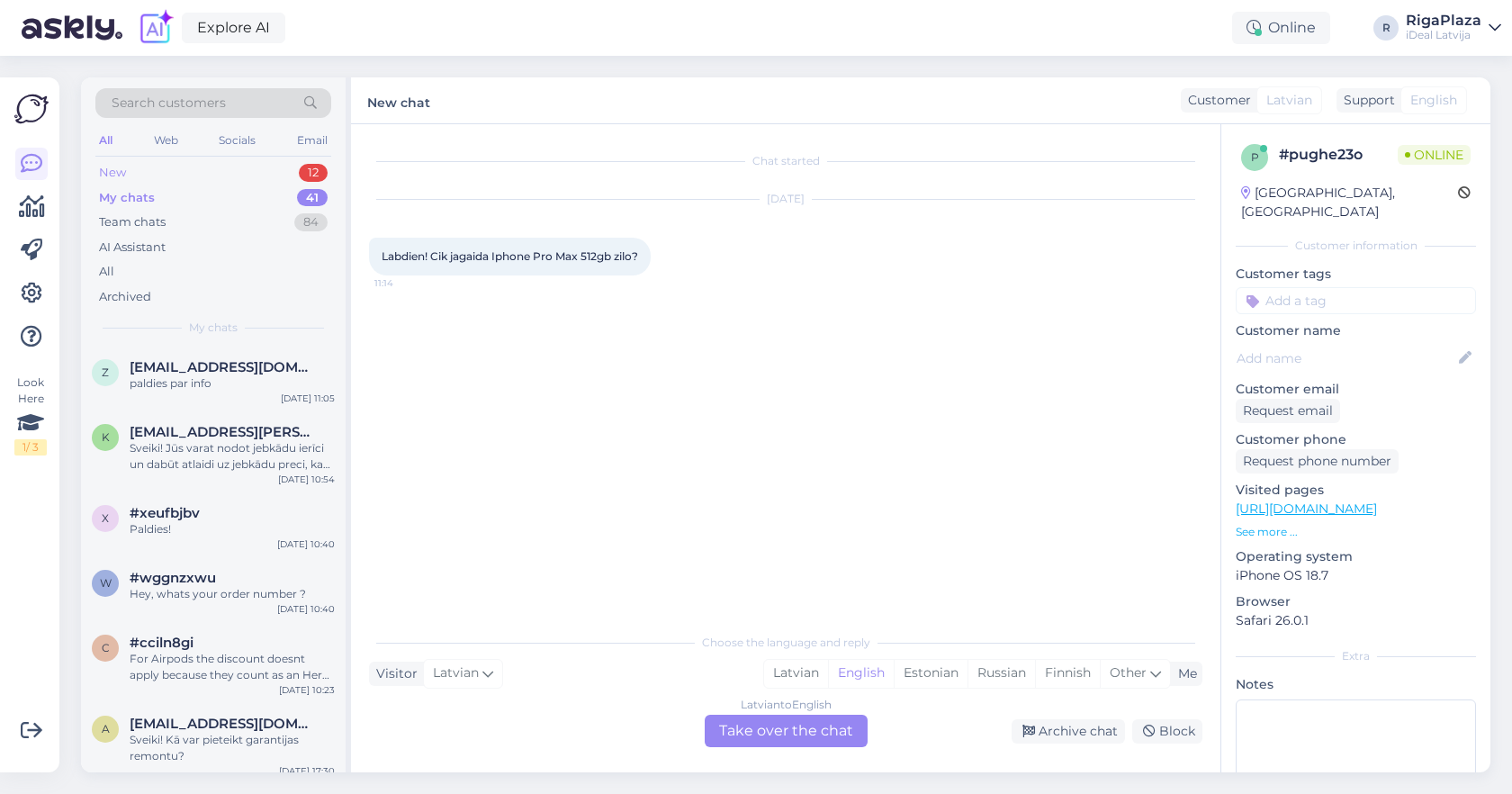
scroll to position [0, 0]
click at [211, 177] on div "New 12" at bounding box center [213, 173] width 236 height 25
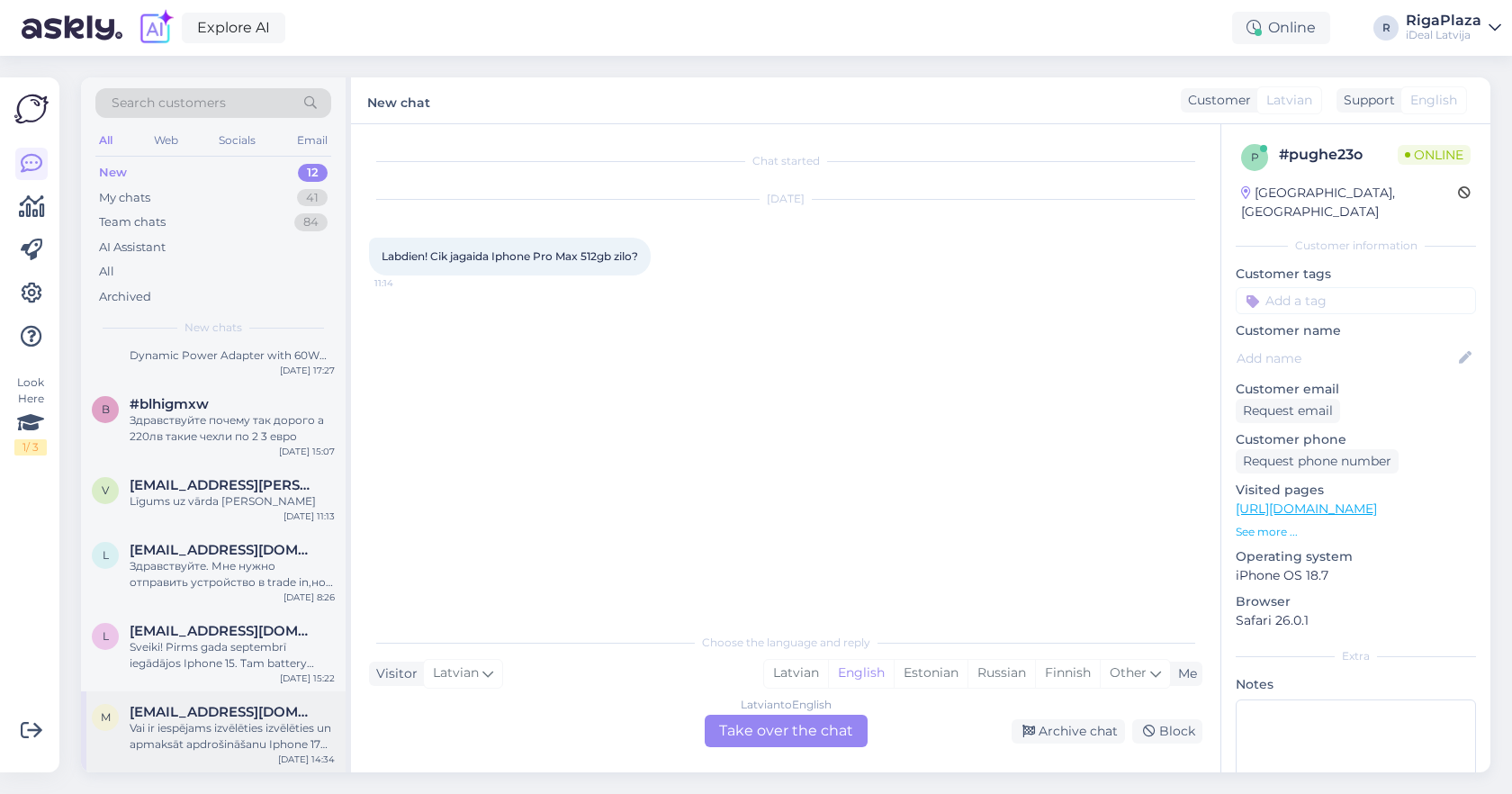
scroll to position [527, 0]
click at [191, 702] on div "m [EMAIL_ADDRESS][DOMAIN_NAME] Vai ir iespējams izvēlēties izvēlēties un apmaks…" at bounding box center [213, 732] width 265 height 81
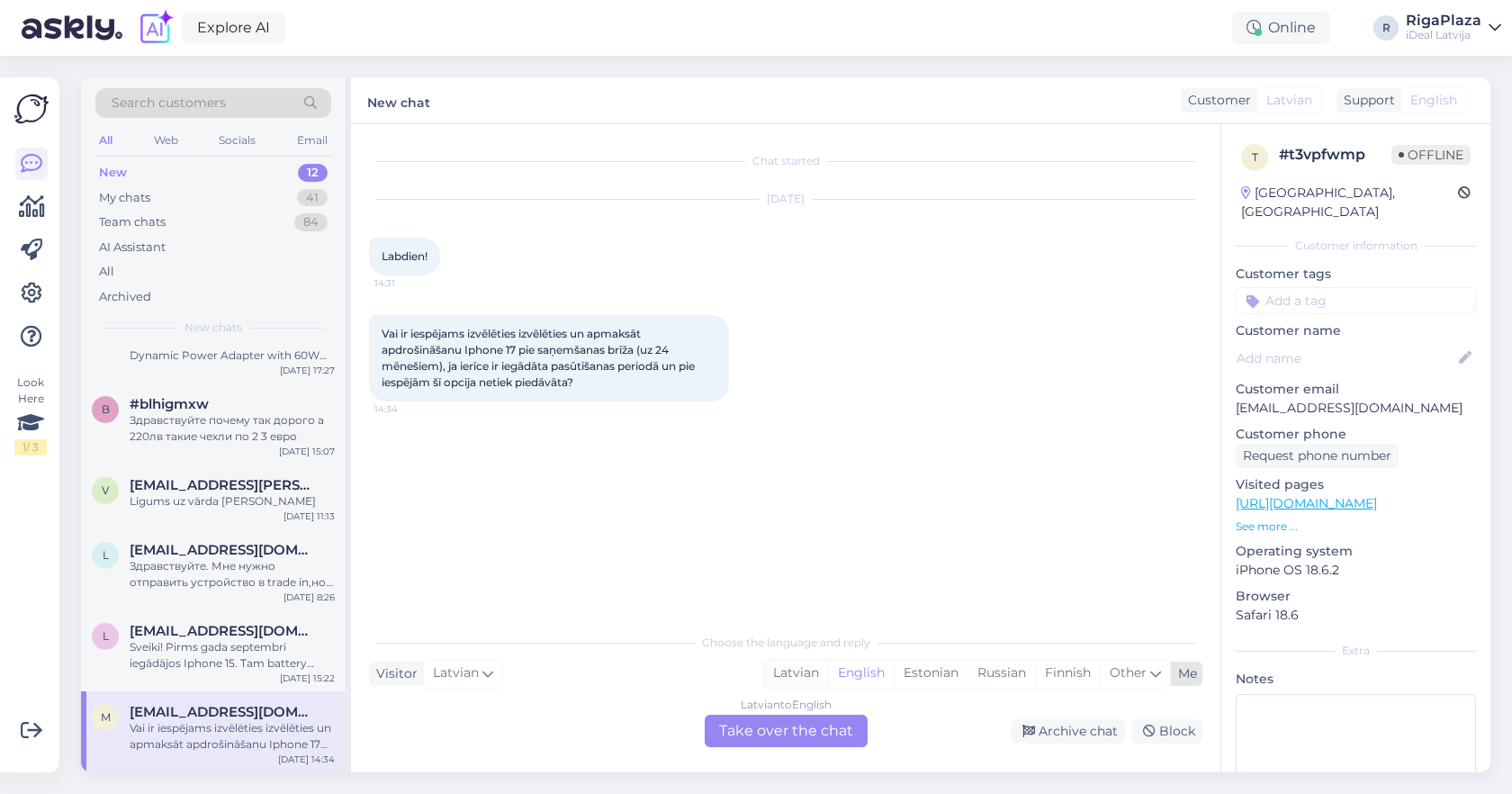
click at [807, 680] on div "Latvian" at bounding box center [796, 673] width 64 height 27
click at [791, 724] on div "Latvian to Latvian Take over the chat" at bounding box center [786, 731] width 163 height 33
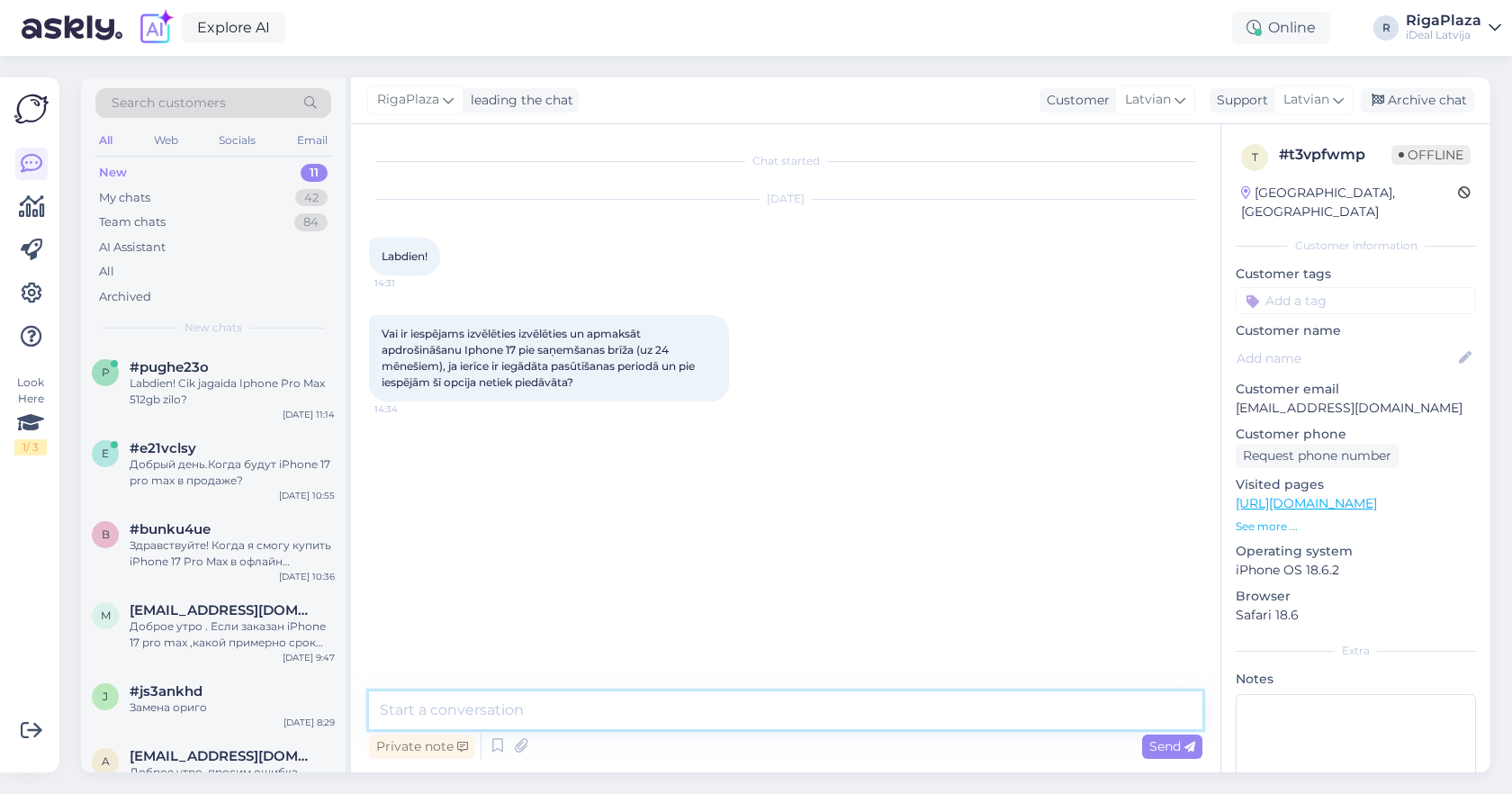
click at [740, 716] on textarea at bounding box center [785, 710] width 833 height 38
type textarea "Sveiki! Jā protams"
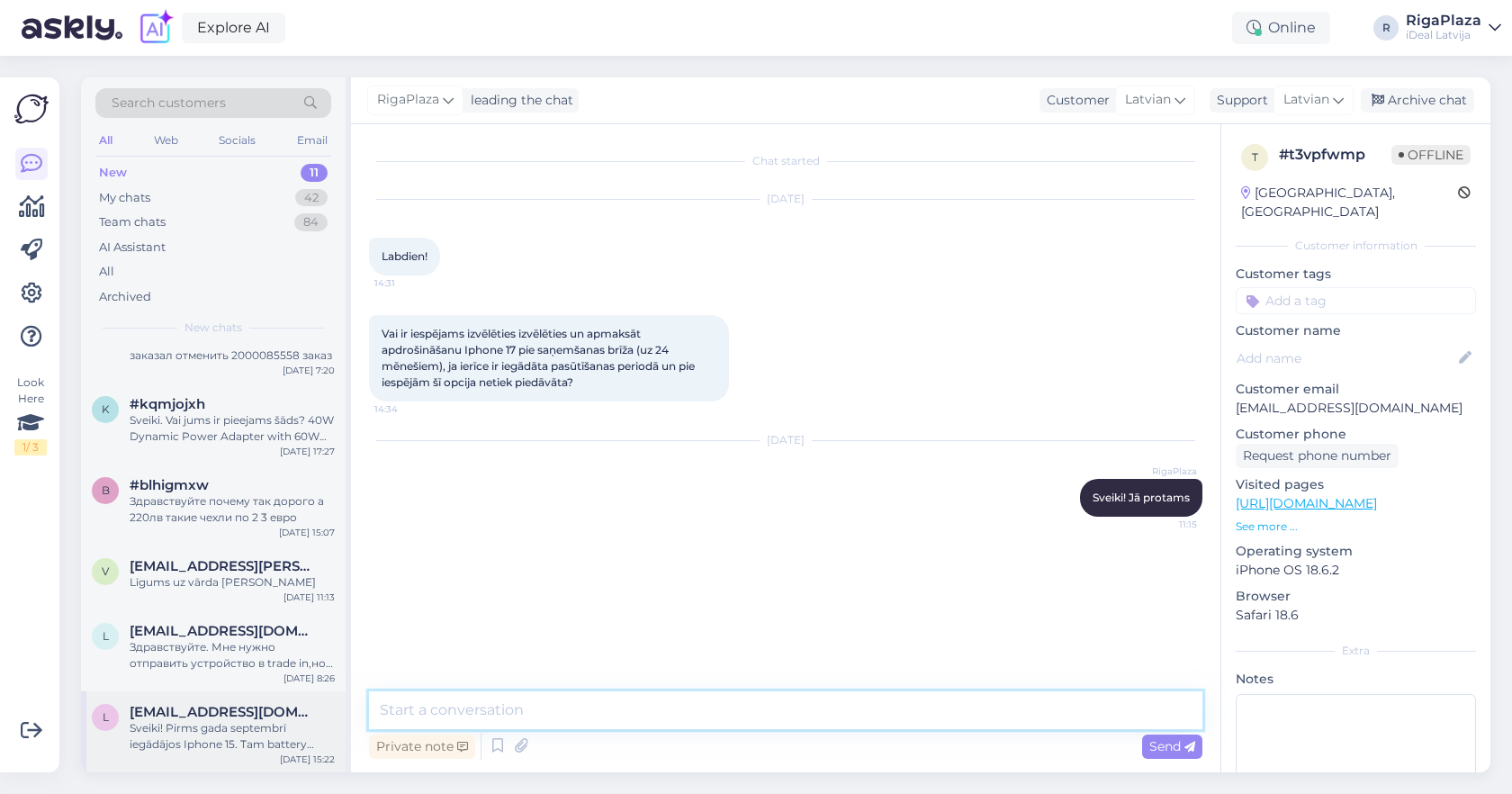
scroll to position [446, 0]
click at [200, 709] on span "[EMAIL_ADDRESS][DOMAIN_NAME]" at bounding box center [223, 712] width 187 height 16
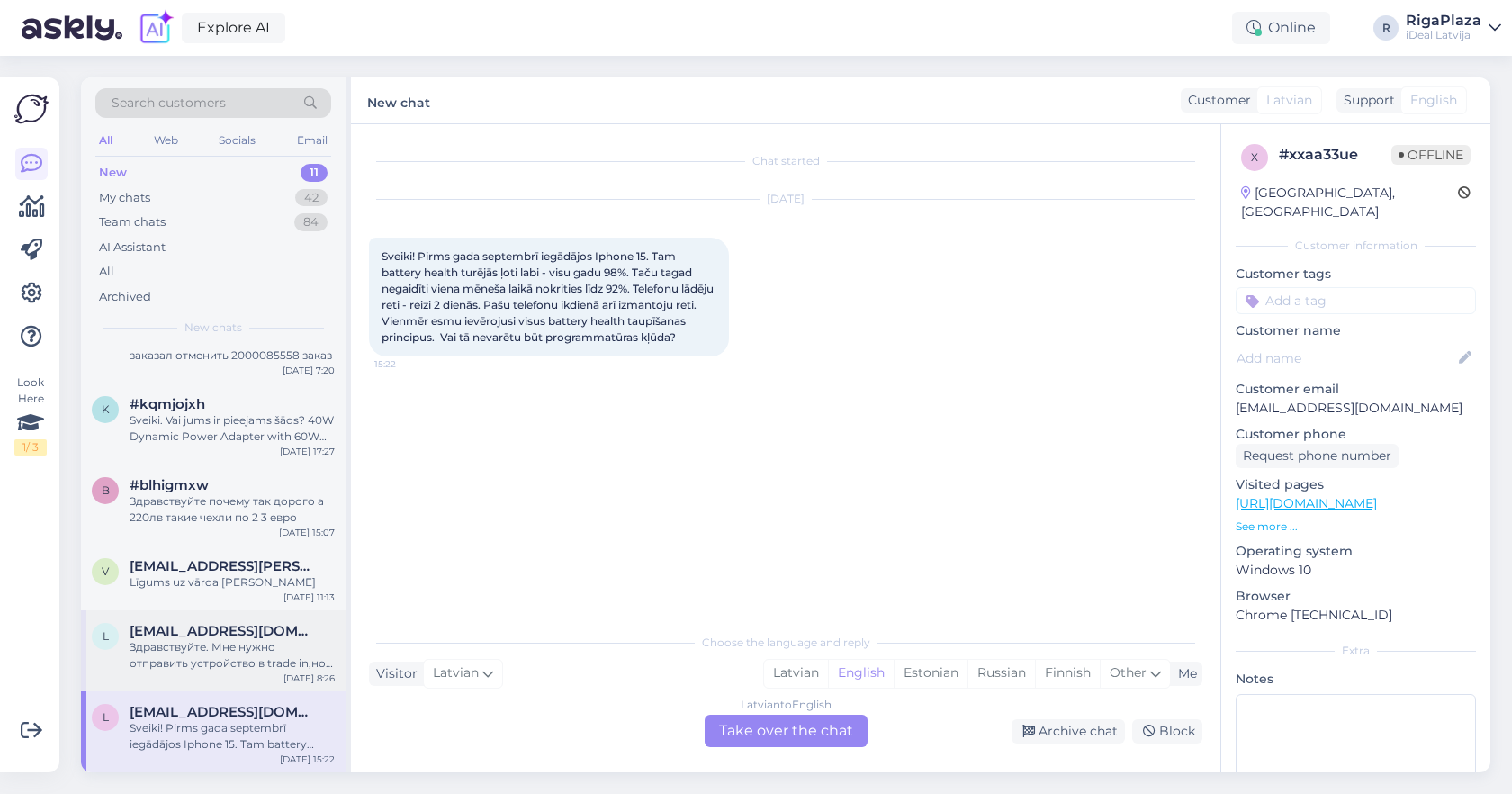
click at [259, 640] on div "Здравствуйте. Мне нужно отправить устройство в trade in,но у меня нет нет кода,…" at bounding box center [232, 656] width 206 height 33
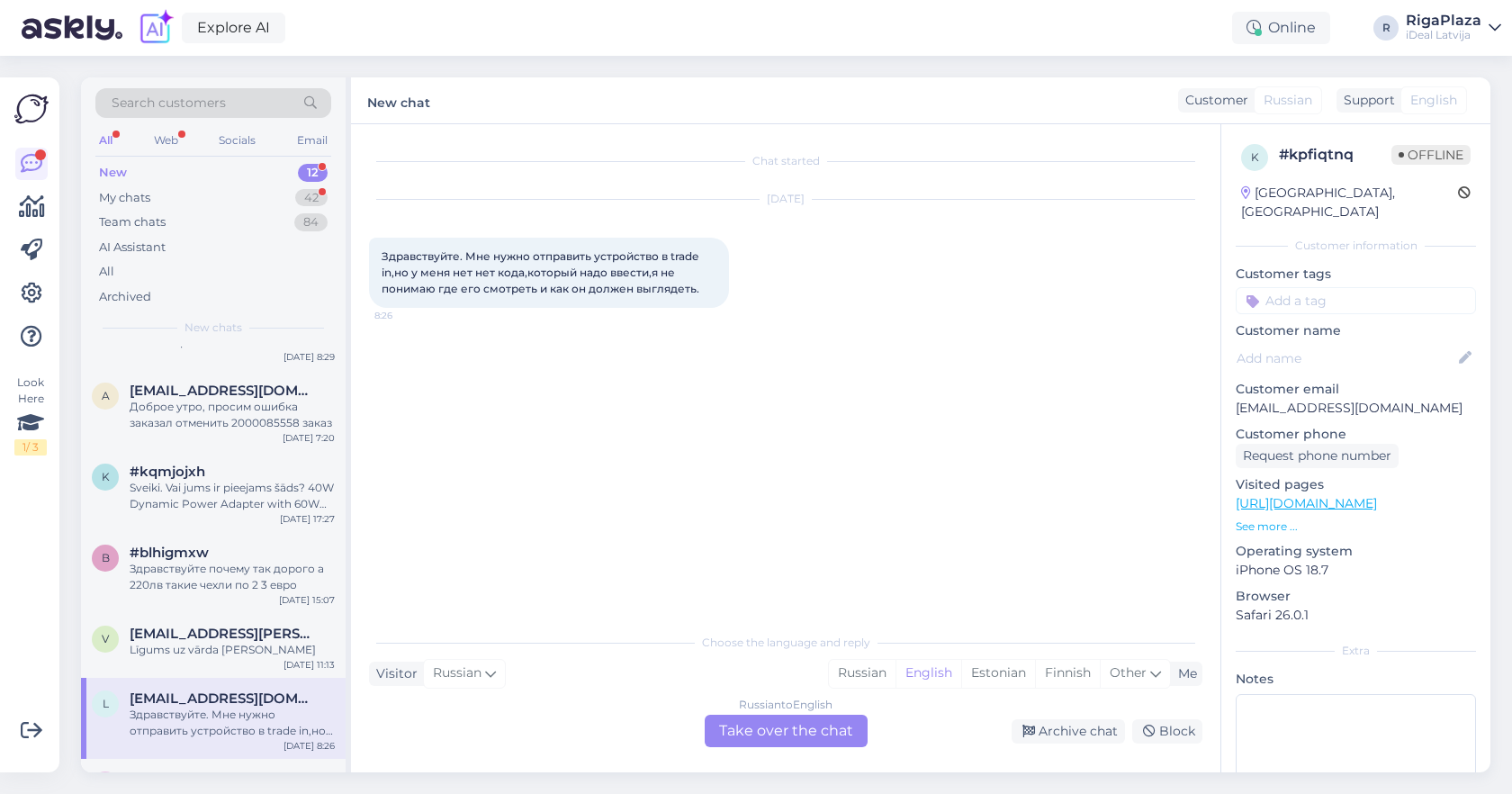
scroll to position [0, 0]
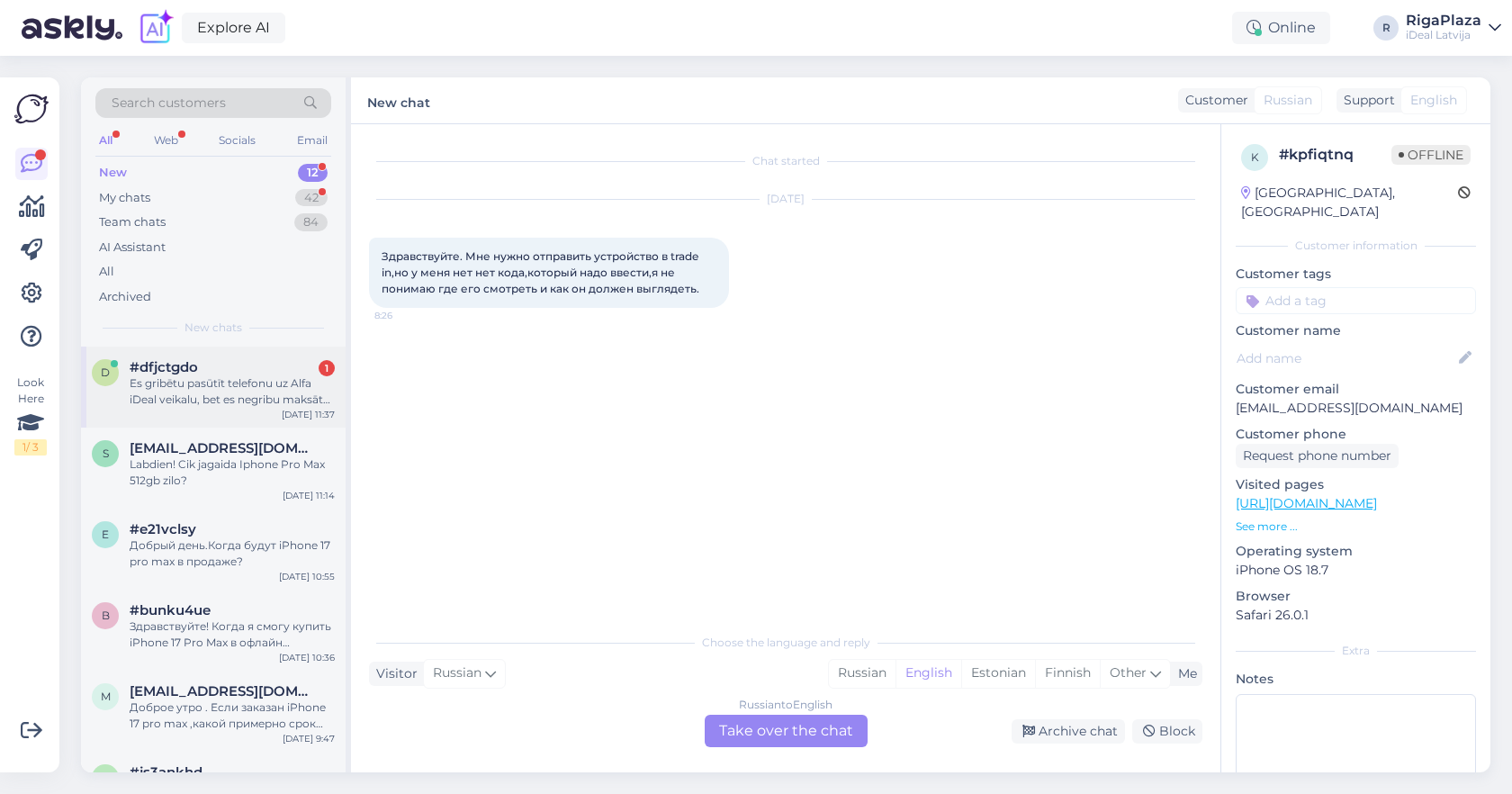
click at [278, 377] on div "Es gribētu pasūtīt telefonu uz Alfa iDeal veikalu, bet es negribu maksāt uzreiz…" at bounding box center [232, 392] width 206 height 33
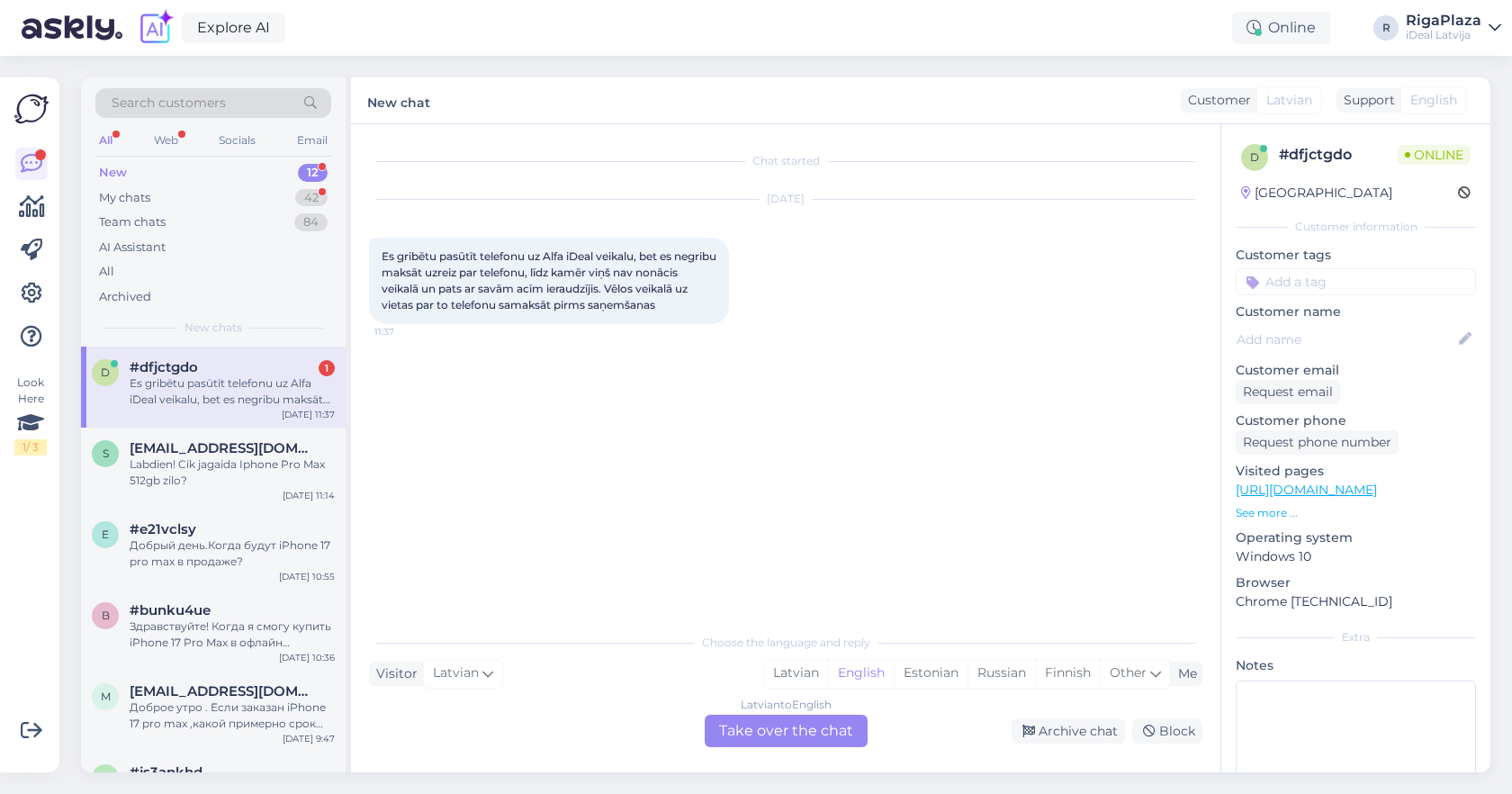
click at [486, 391] on div "Chat started [DATE] Es gribētu pasūtīt telefonu uz Alfa iDeal veikalu, bet es n…" at bounding box center [794, 375] width 850 height 466
click at [192, 188] on div "My chats 42" at bounding box center [213, 198] width 236 height 25
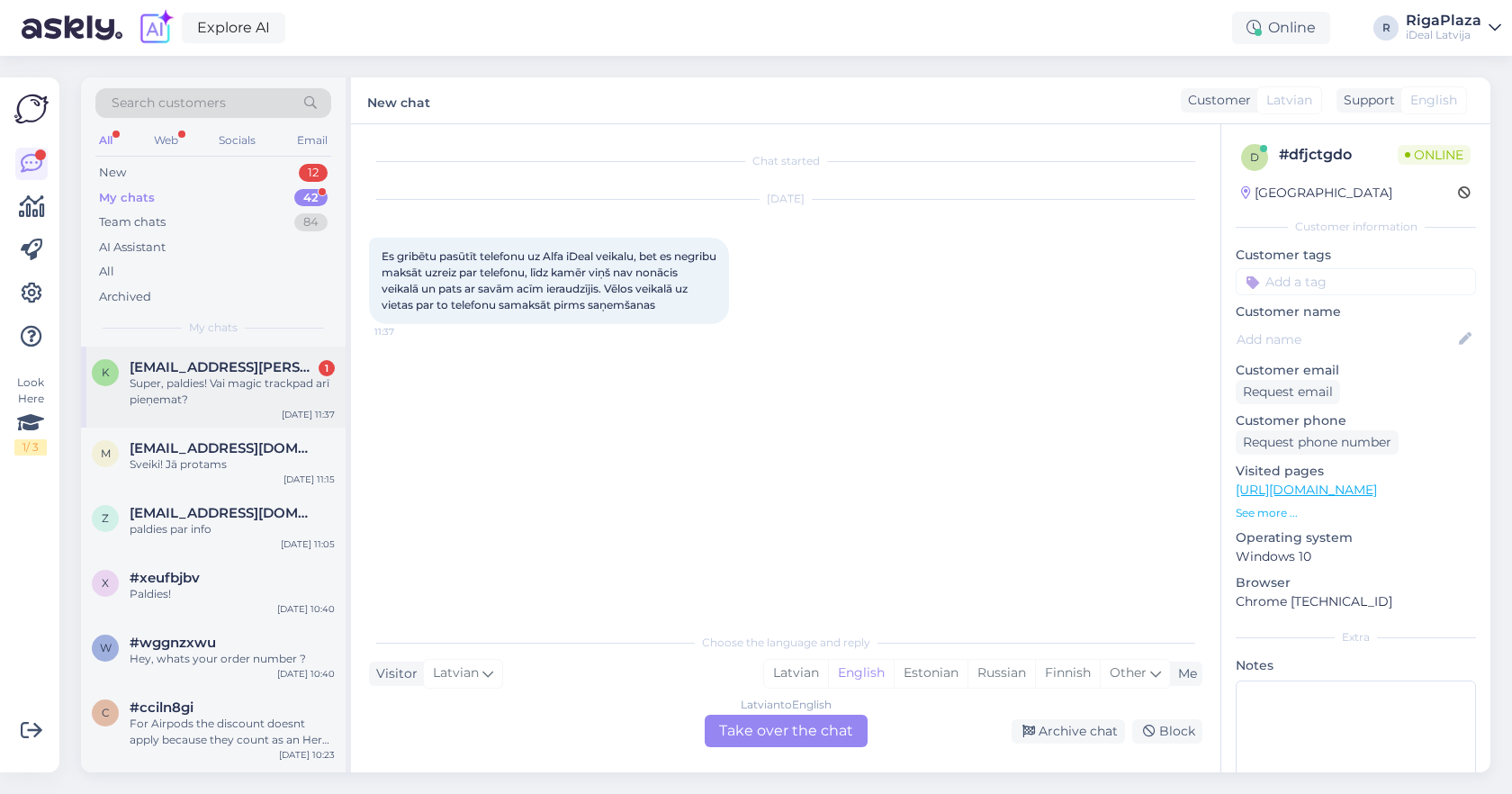
click at [308, 392] on div "Super, paldies! Vai magic trackpad arī pieņemat?" at bounding box center [232, 392] width 206 height 33
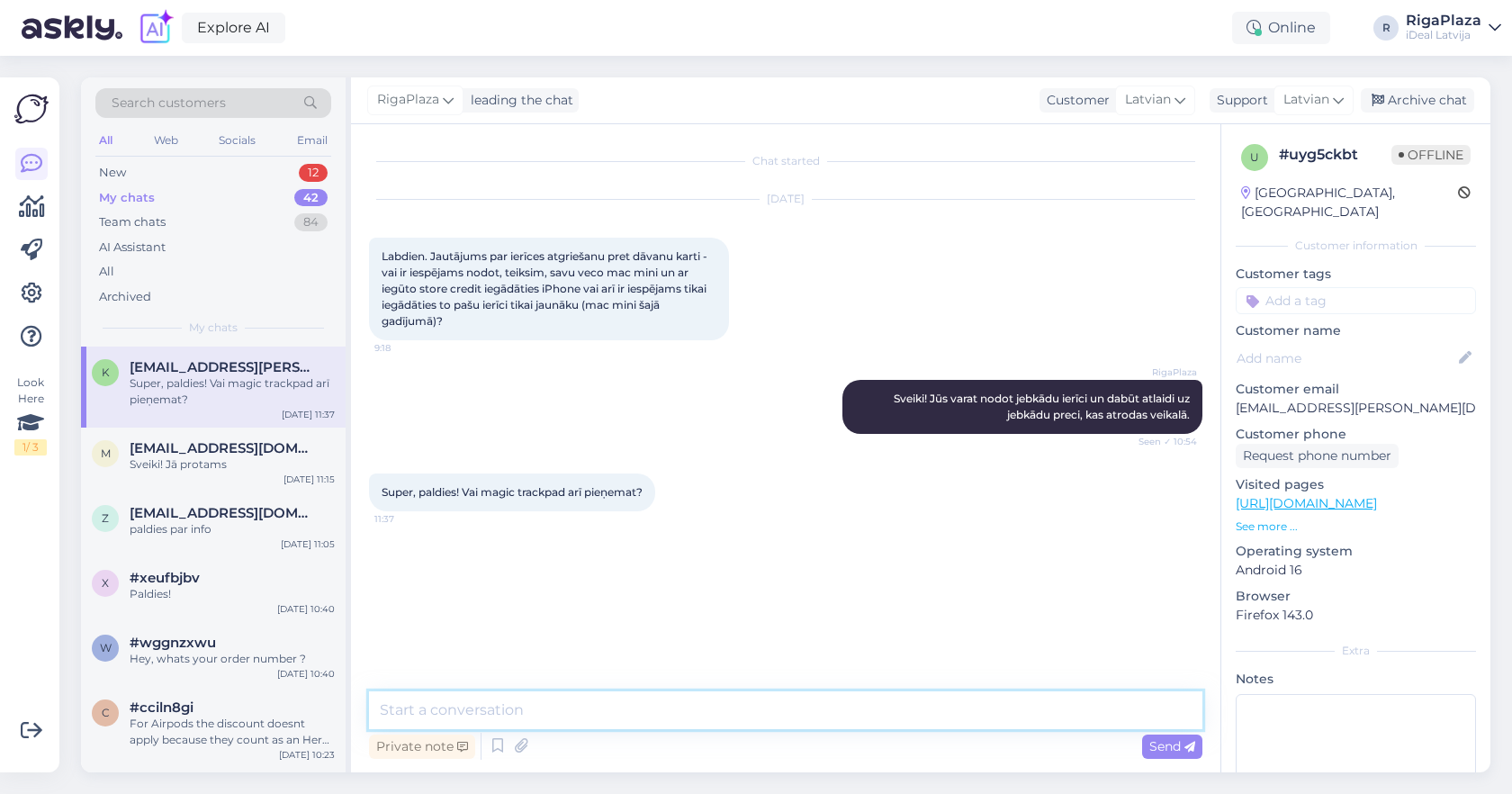
drag, startPoint x: 617, startPoint y: 692, endPoint x: 617, endPoint y: 681, distance: 11.0
click at [617, 692] on textarea at bounding box center [785, 710] width 833 height 38
type textarea "Tikai Magic Trackpad"
click at [1162, 756] on div "Send" at bounding box center [1172, 747] width 60 height 24
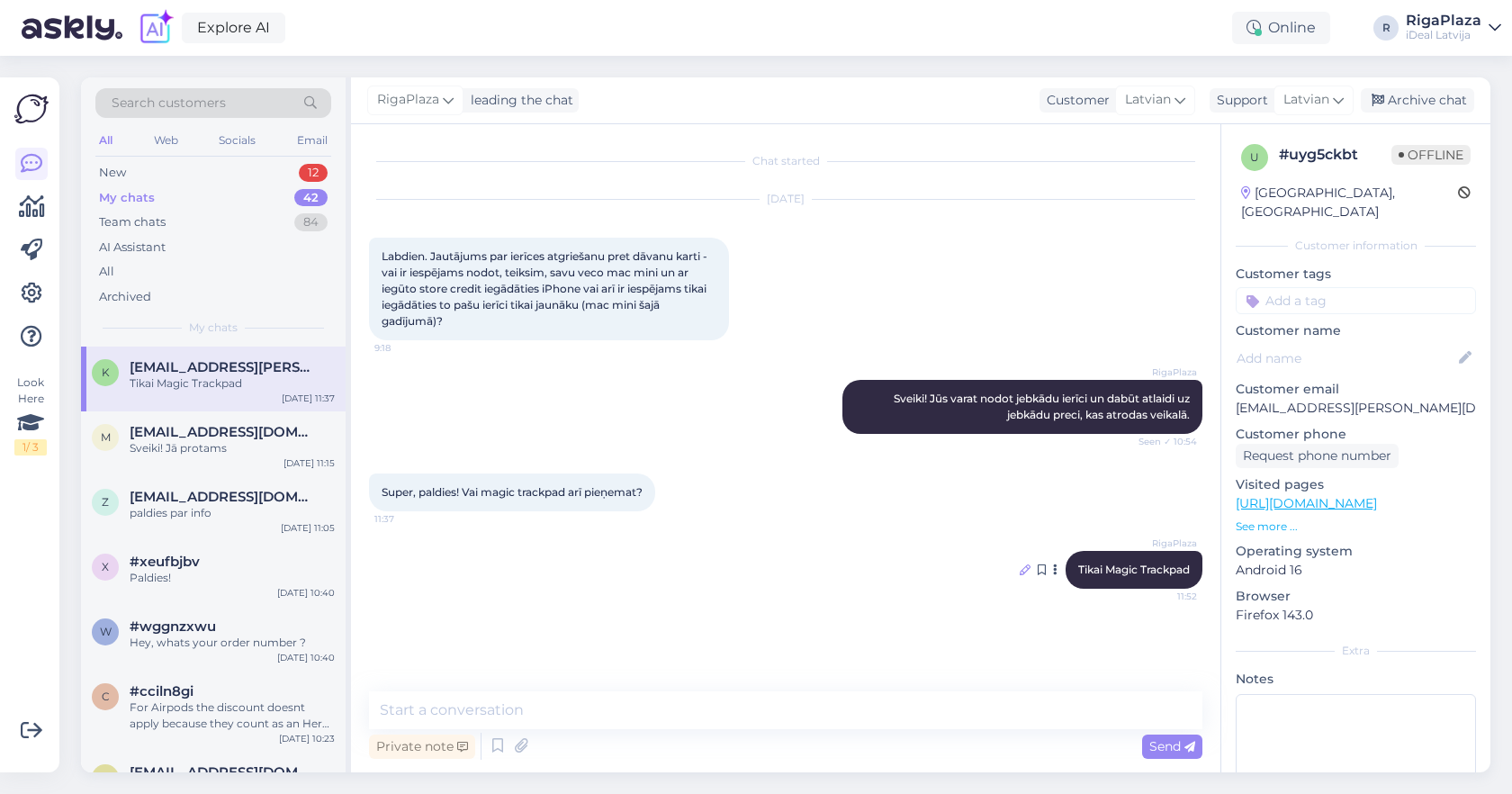
click at [1025, 575] on icon at bounding box center [1024, 570] width 11 height 11
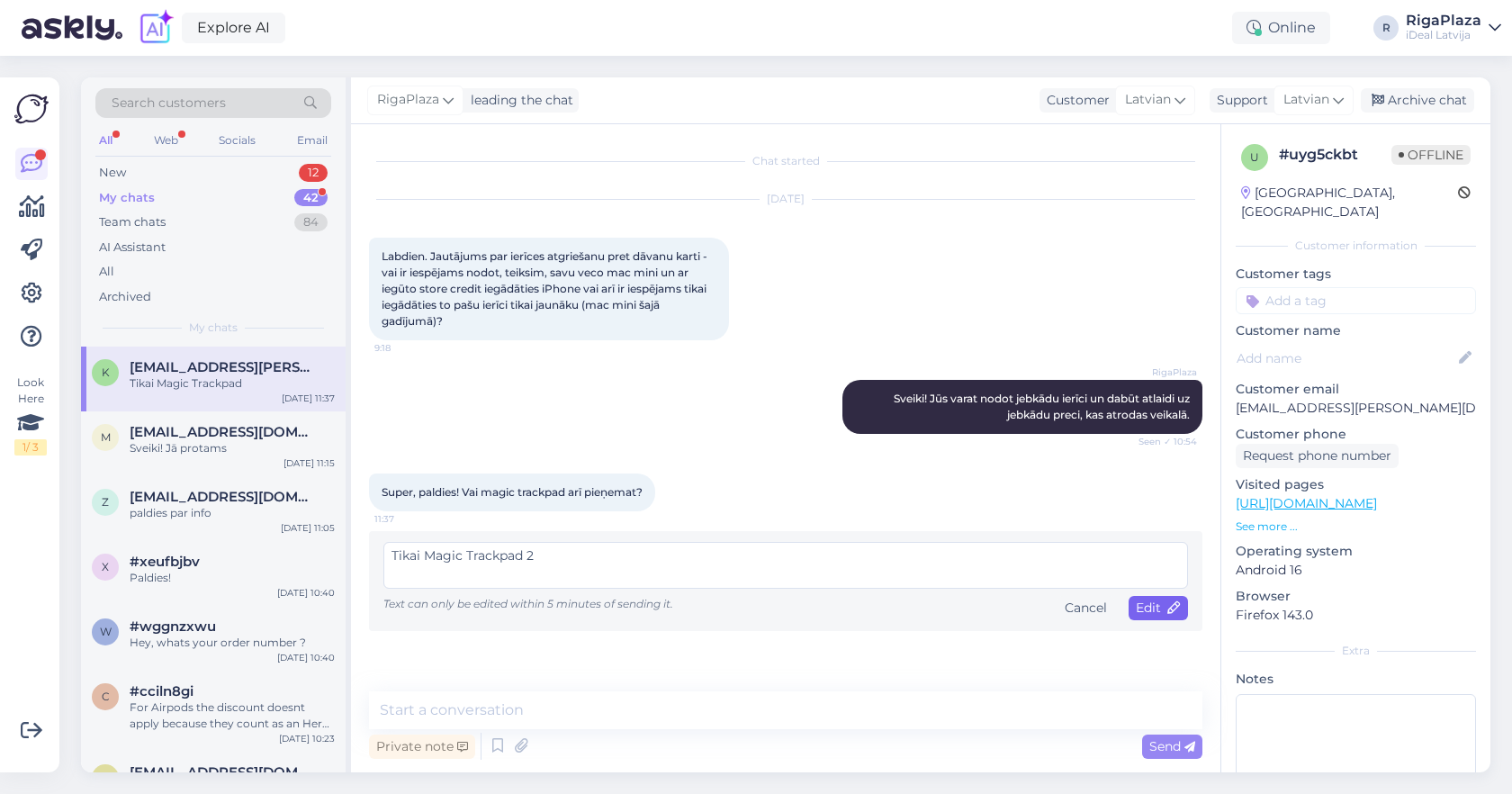
type textarea "Tikai Magic Trackpad 2"
click at [1169, 614] on span "Edit" at bounding box center [1159, 608] width 45 height 16
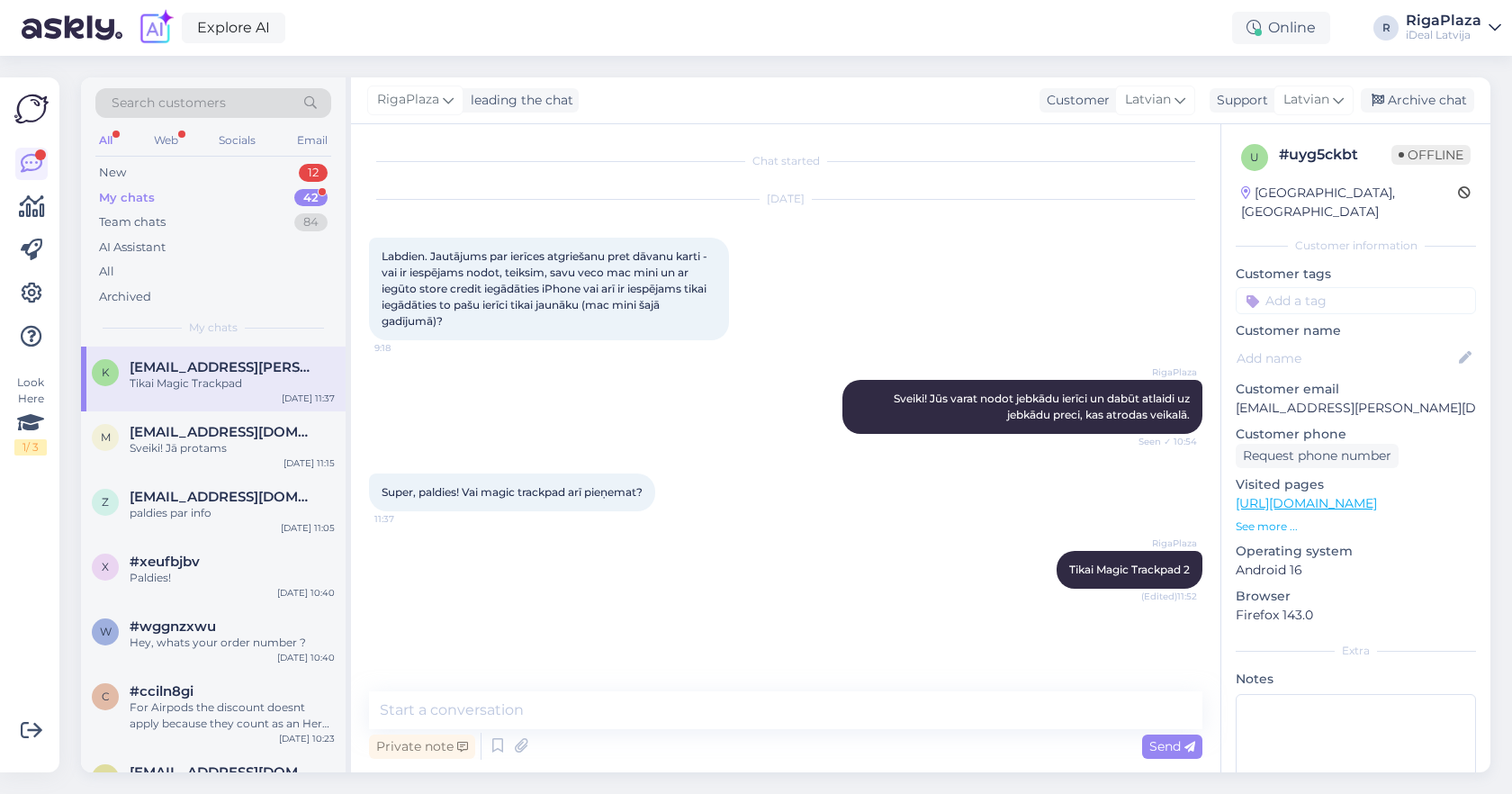
click at [146, 192] on div "My chats" at bounding box center [127, 198] width 56 height 18
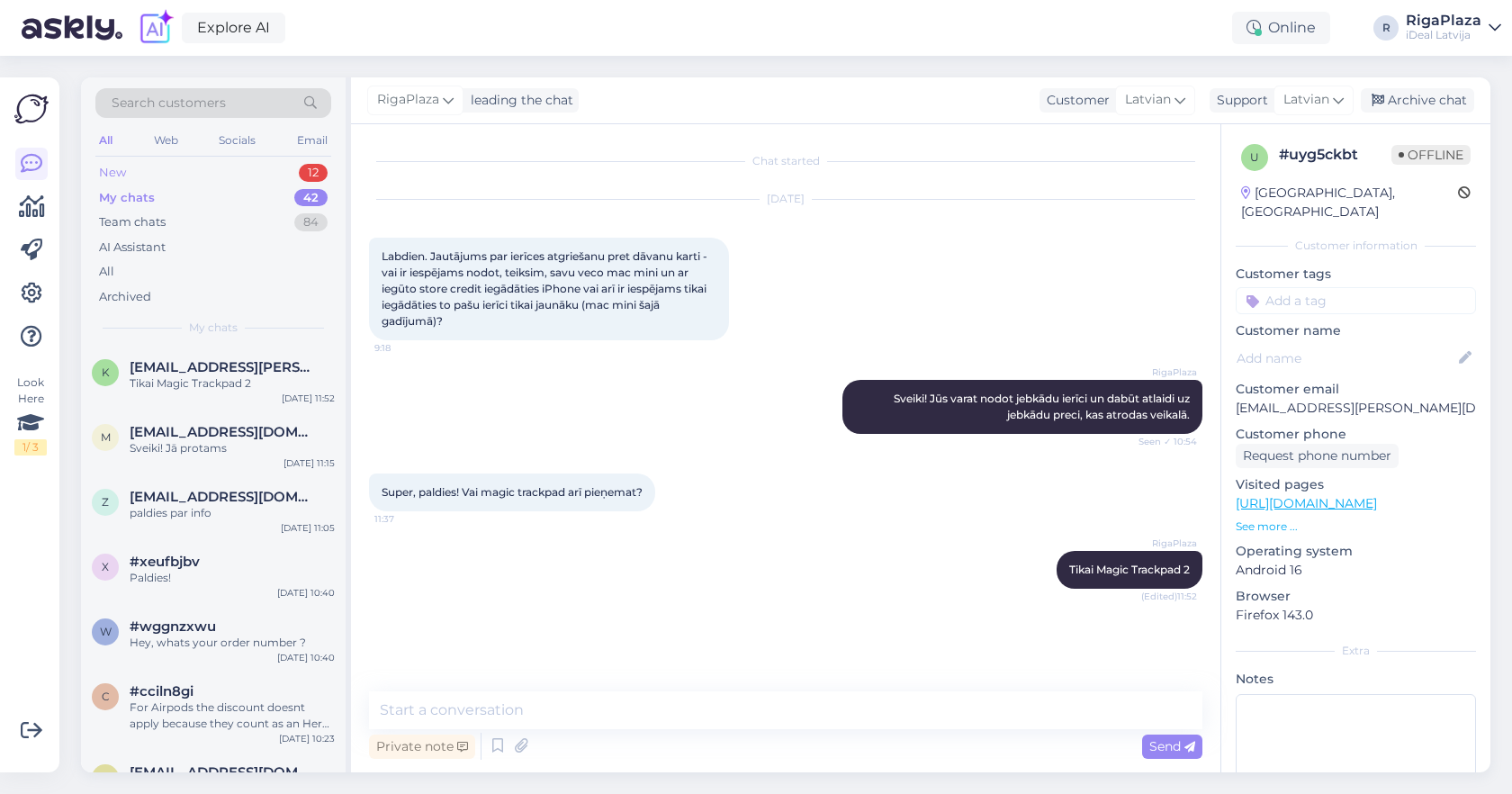
click at [193, 167] on div "New 12" at bounding box center [213, 173] width 236 height 25
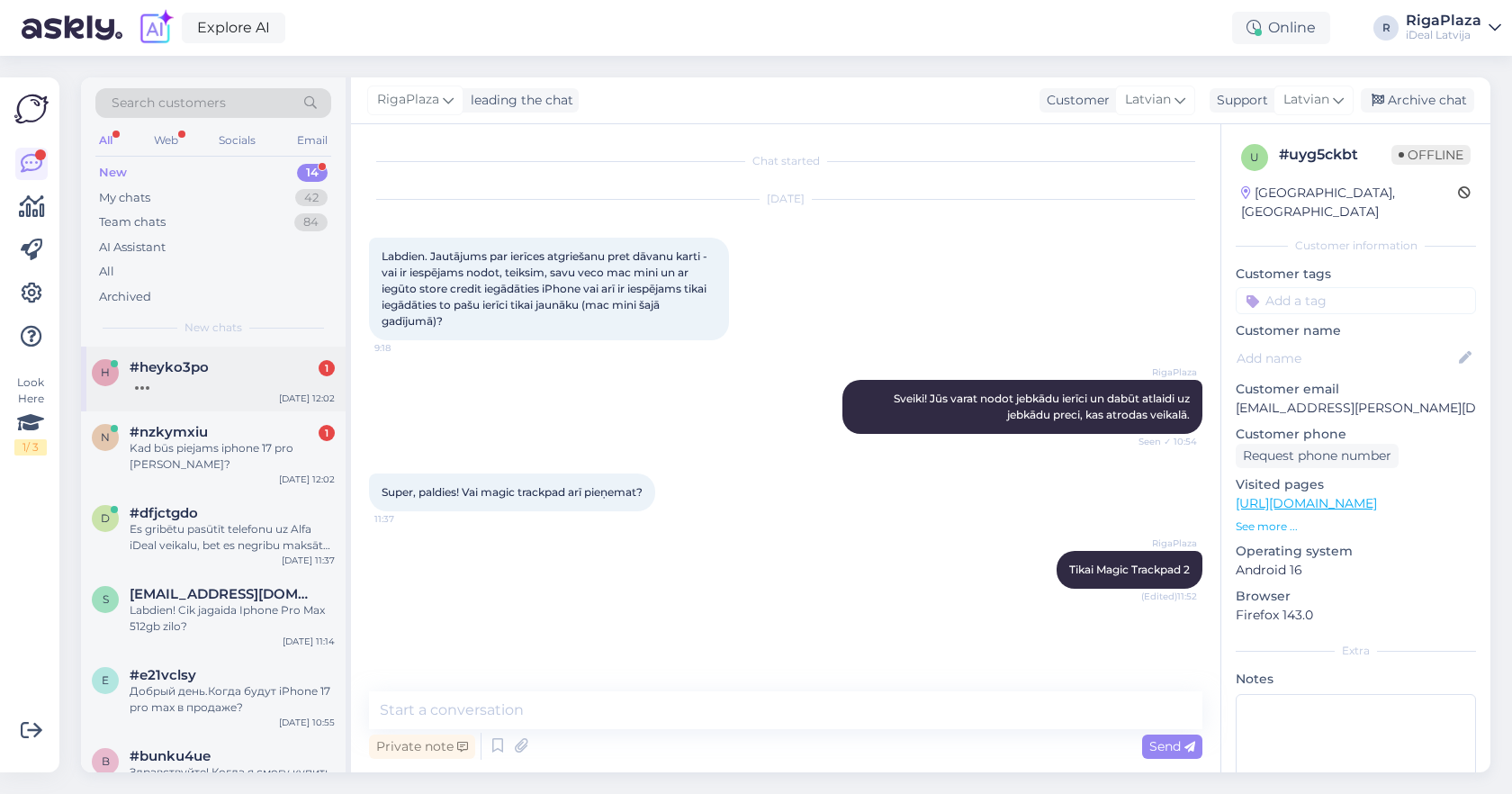
click at [293, 392] on div "[DATE] 12:02" at bounding box center [307, 399] width 56 height 14
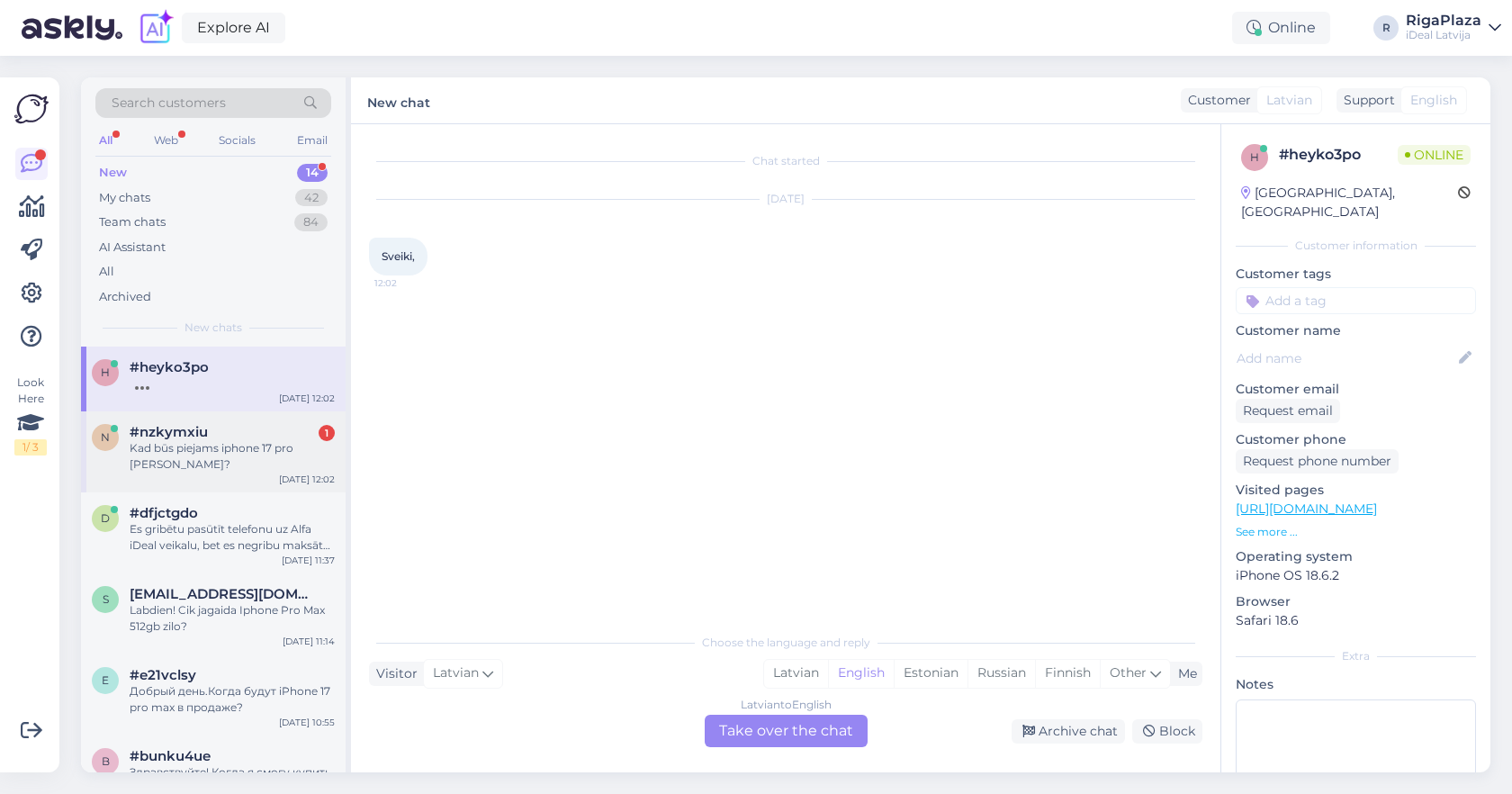
click at [279, 457] on div "Kad būs piejams iphone 17 pro [PERSON_NAME]?" at bounding box center [232, 457] width 206 height 33
